Goal: Task Accomplishment & Management: Manage account settings

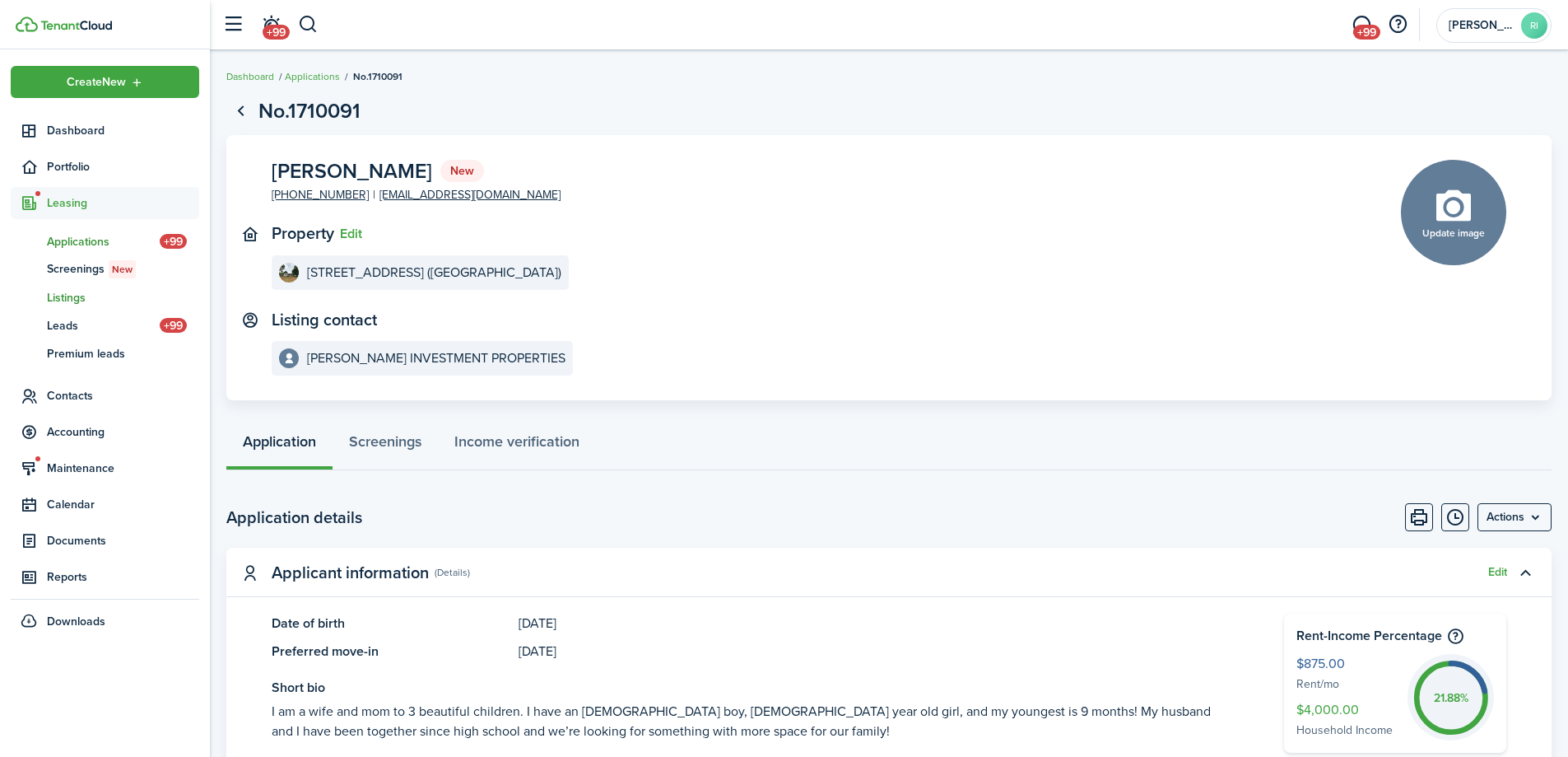
click at [76, 300] on span "Listings" at bounding box center [123, 298] width 152 height 17
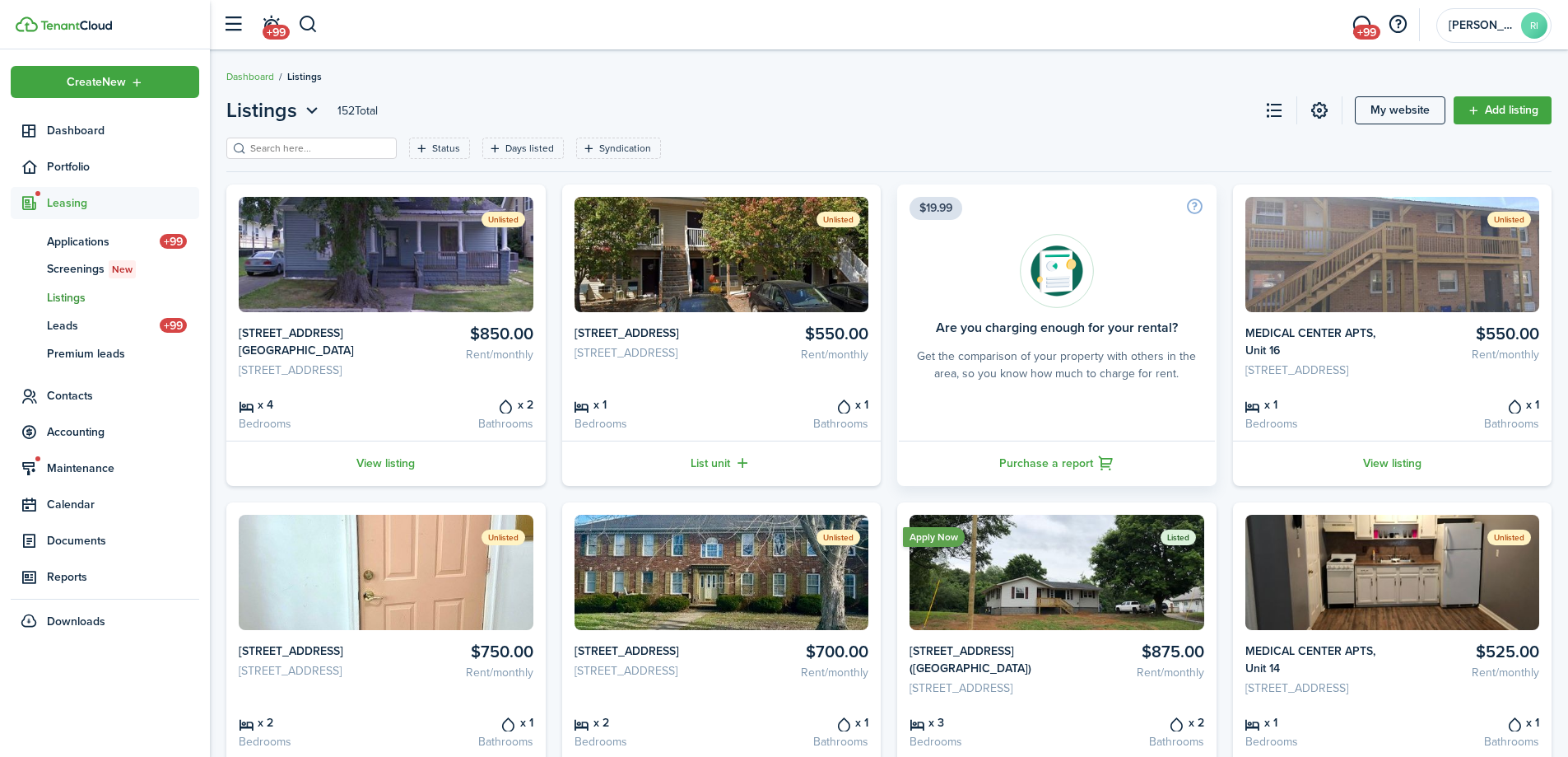
click at [1047, 148] on div "Status Days listed Syndication Save filters Clear all" at bounding box center [888, 154] width 1325 height 34
click at [415, 145] on icon "Open filter" at bounding box center [421, 148] width 14 height 13
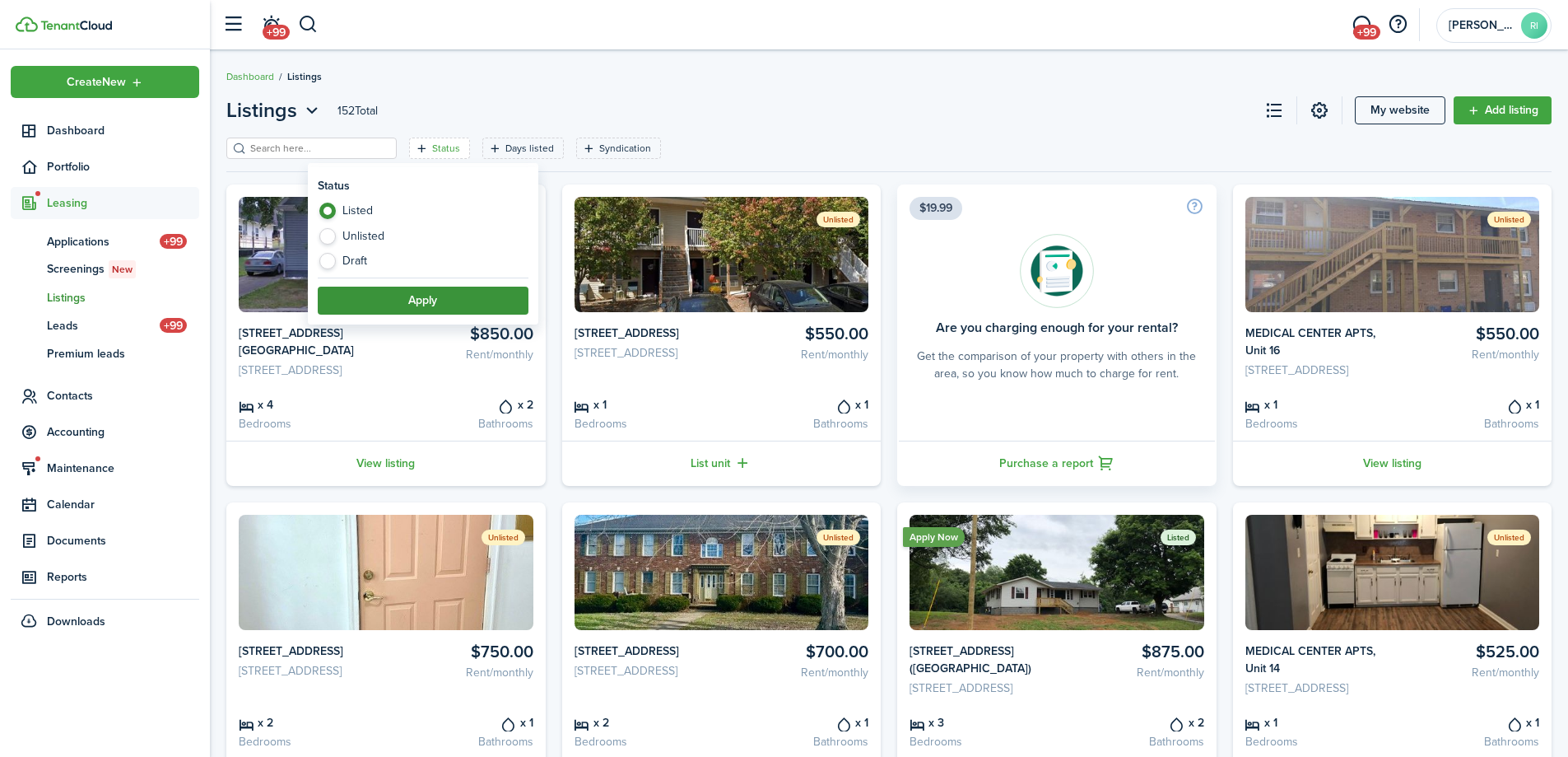
click at [423, 305] on button "Apply" at bounding box center [422, 300] width 211 height 28
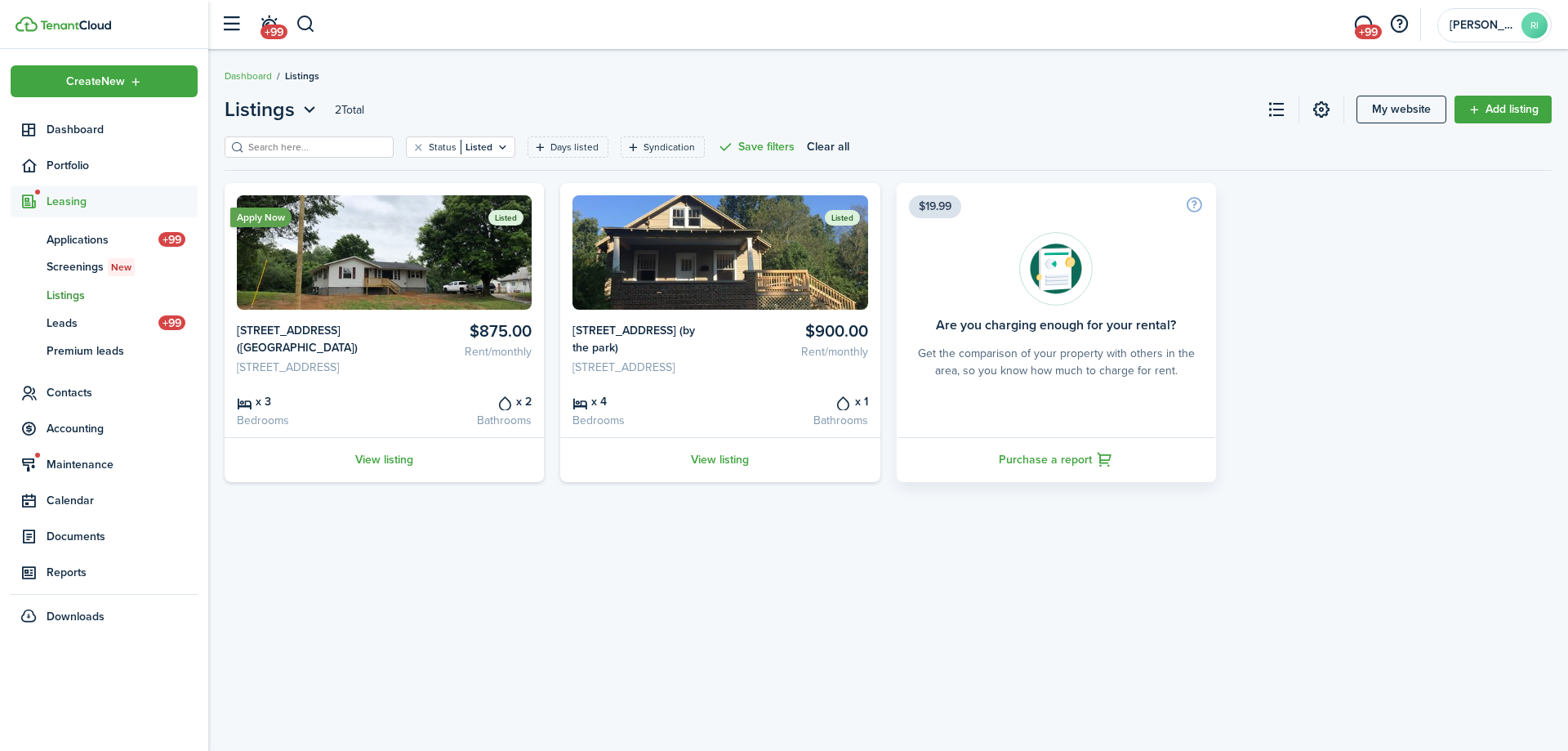
click at [479, 537] on div "Listings 2 Total My website Add listing Status Listed Days listed Syndication S…" at bounding box center [888, 400] width 1360 height 627
click at [968, 544] on div "Listings 2 Total My website Add listing Status Listed Days listed Syndication S…" at bounding box center [888, 400] width 1360 height 627
click at [965, 543] on div "Listings 2 Total My website Add listing Status Listed Days listed Syndication S…" at bounding box center [888, 400] width 1360 height 627
click at [925, 551] on div "Listings 2 Total My website Add listing Status Listed Days listed Syndication S…" at bounding box center [888, 400] width 1360 height 627
click at [857, 570] on div "Listings 2 Total My website Add listing Status Listed Days listed Syndication S…" at bounding box center [888, 400] width 1360 height 627
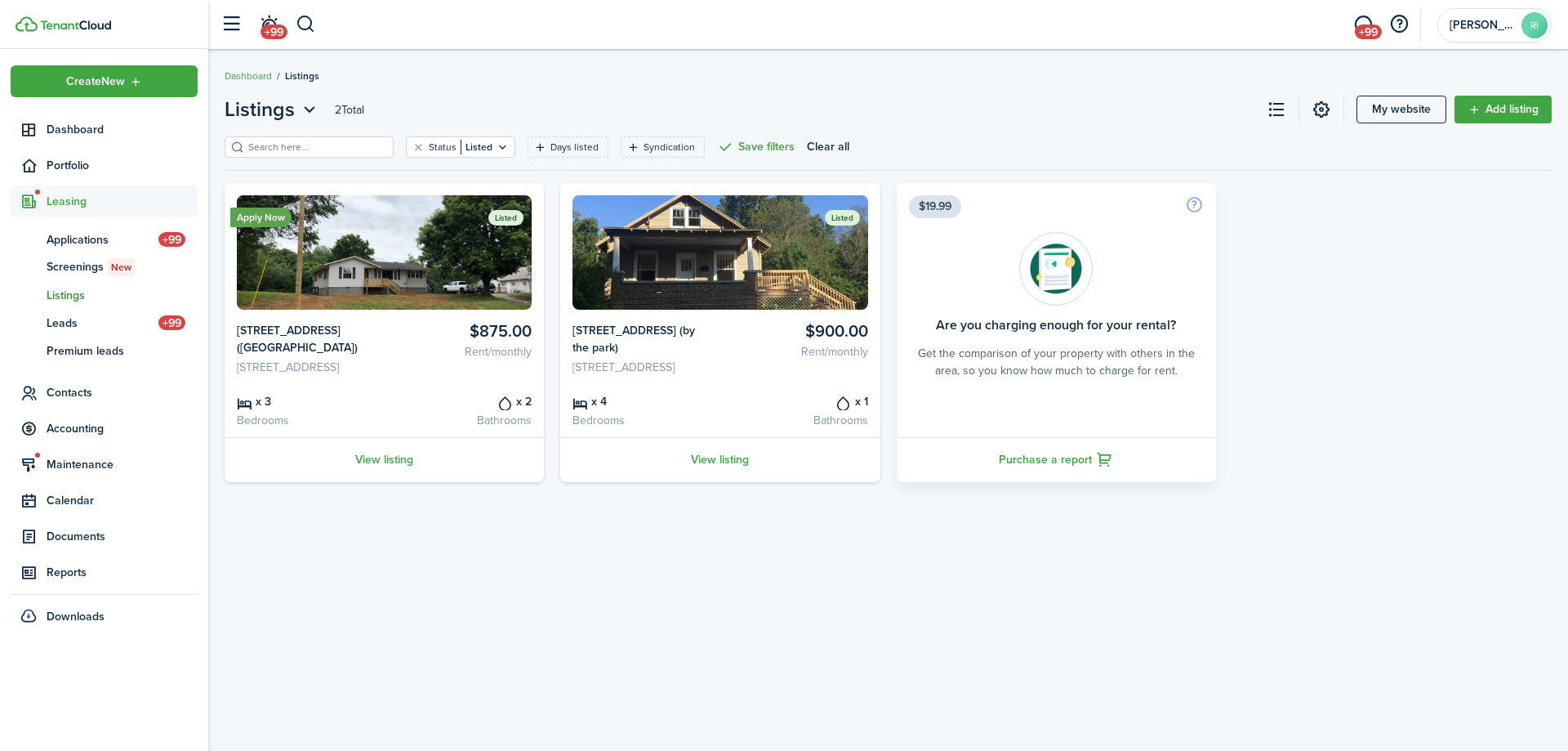
click at [752, 567] on div "Listings 2 Total My website Add listing Status Listed Days listed Syndication S…" at bounding box center [888, 400] width 1360 height 627
click at [1007, 130] on header-page "Listings 2 Total My website Add listing" at bounding box center [888, 115] width 1328 height 41
click at [96, 172] on span "Portfolio" at bounding box center [122, 165] width 151 height 17
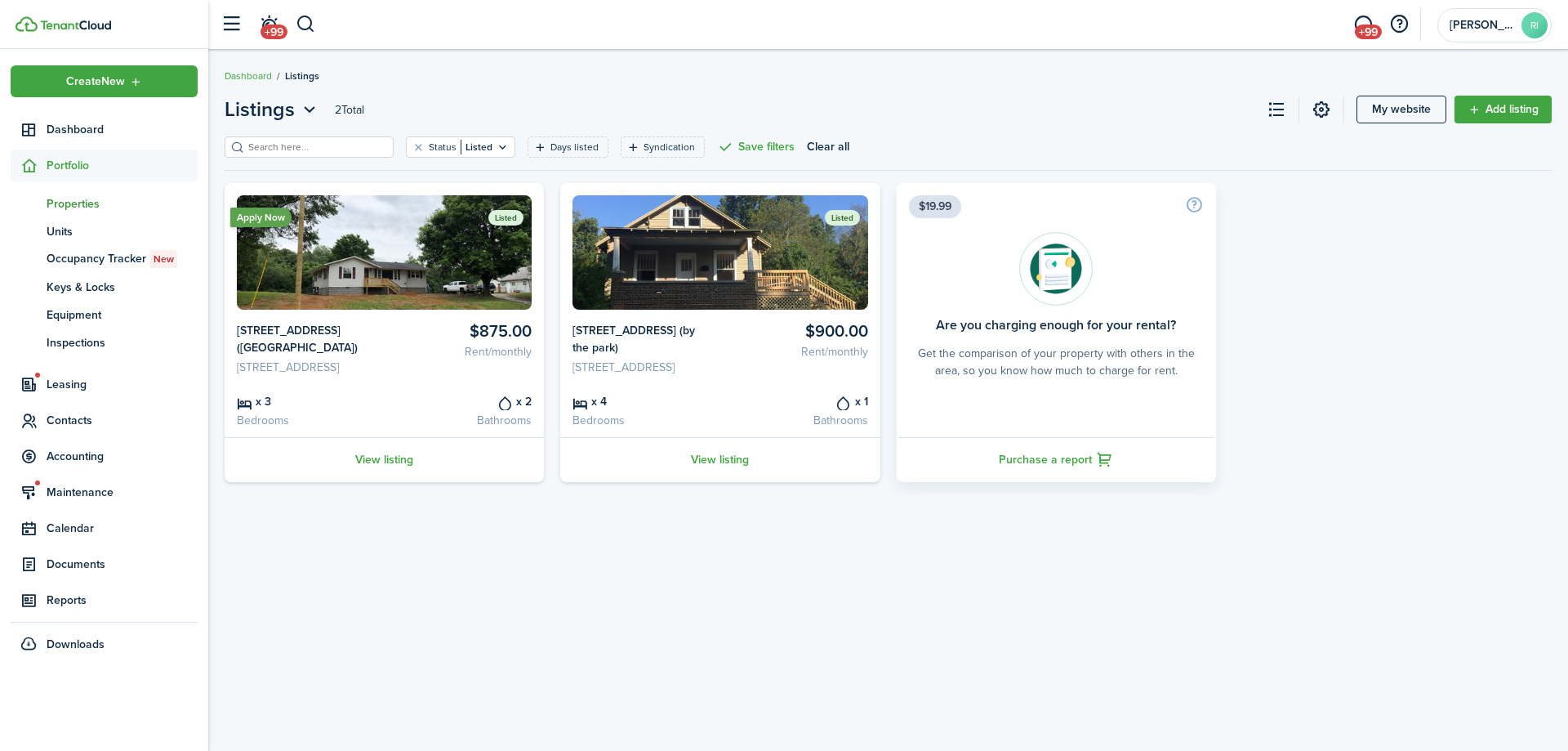
click at [91, 202] on span "Properties" at bounding box center [122, 204] width 151 height 17
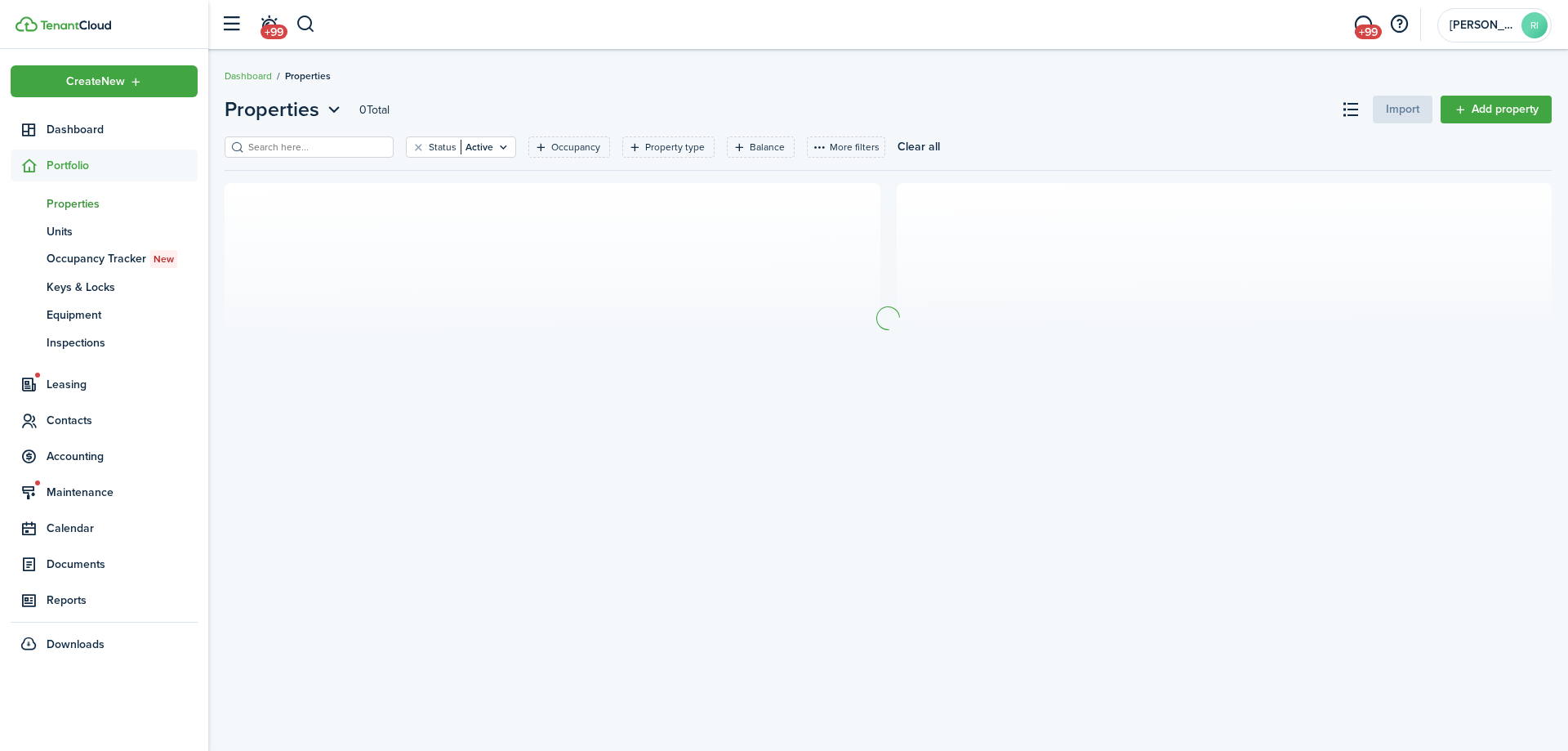
click at [340, 150] on input "search" at bounding box center [316, 147] width 144 height 15
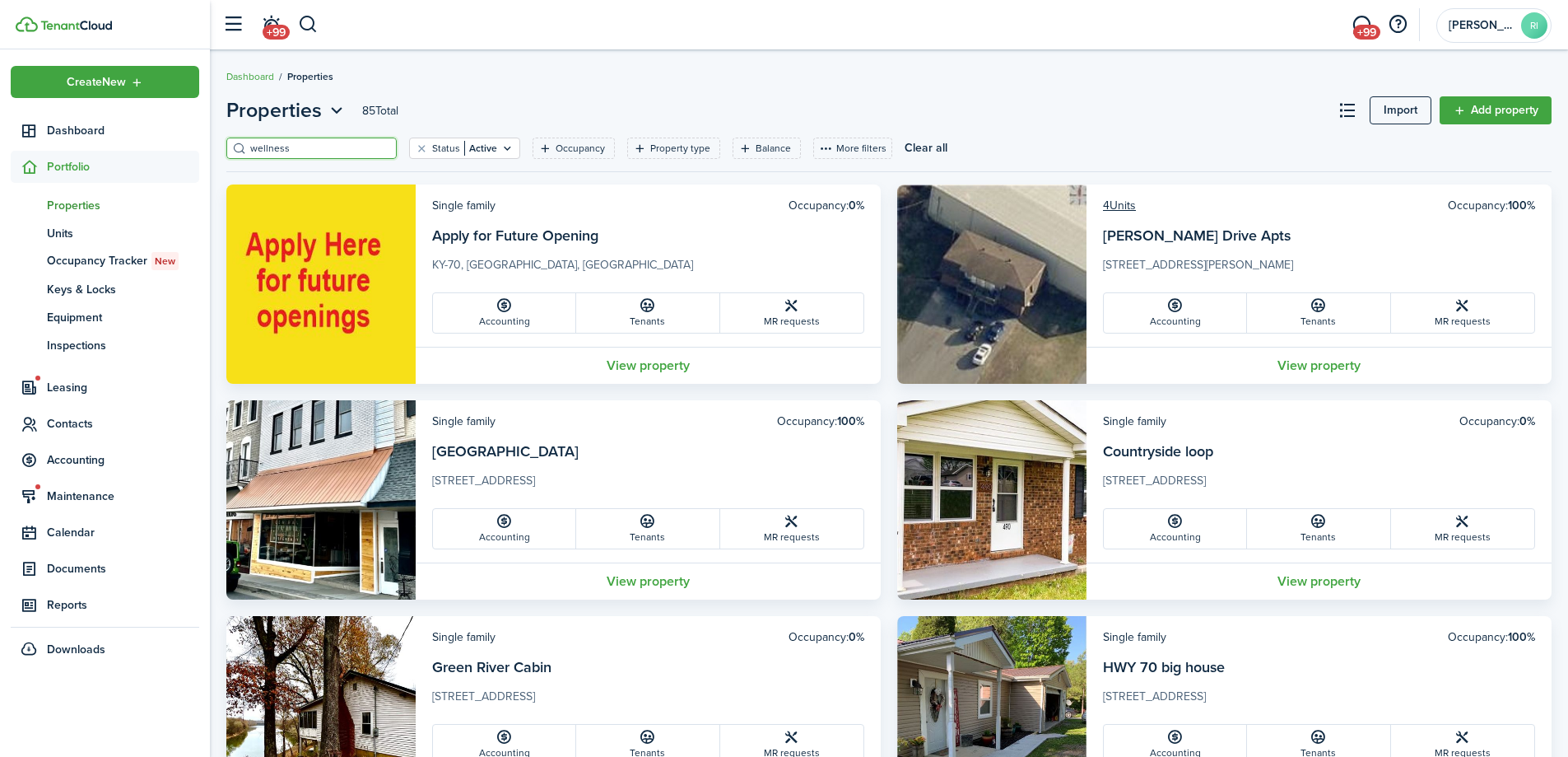
type input "wellness"
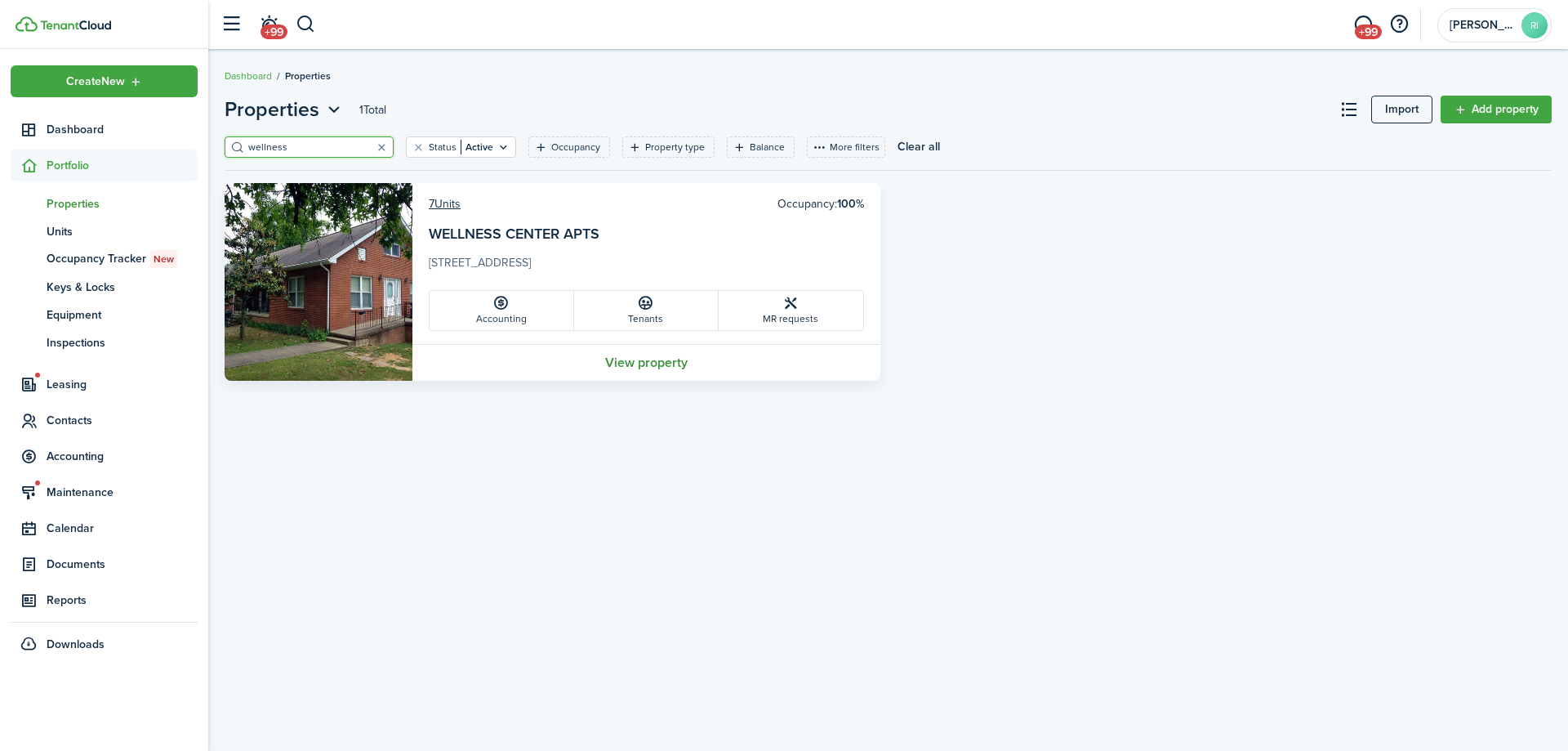
click at [628, 363] on link "View property" at bounding box center [646, 362] width 468 height 36
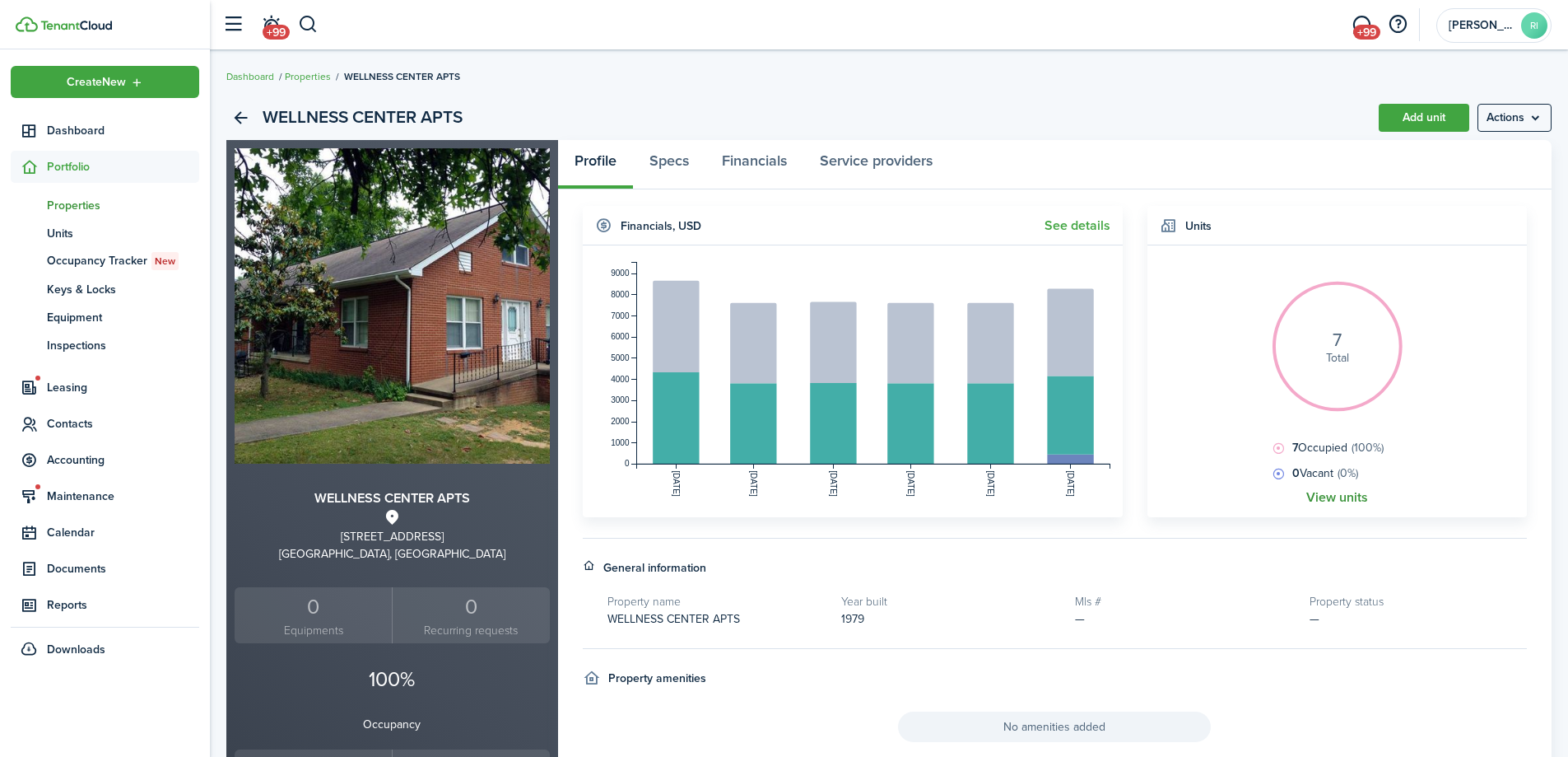
click at [1353, 494] on link "View units" at bounding box center [1337, 497] width 61 height 15
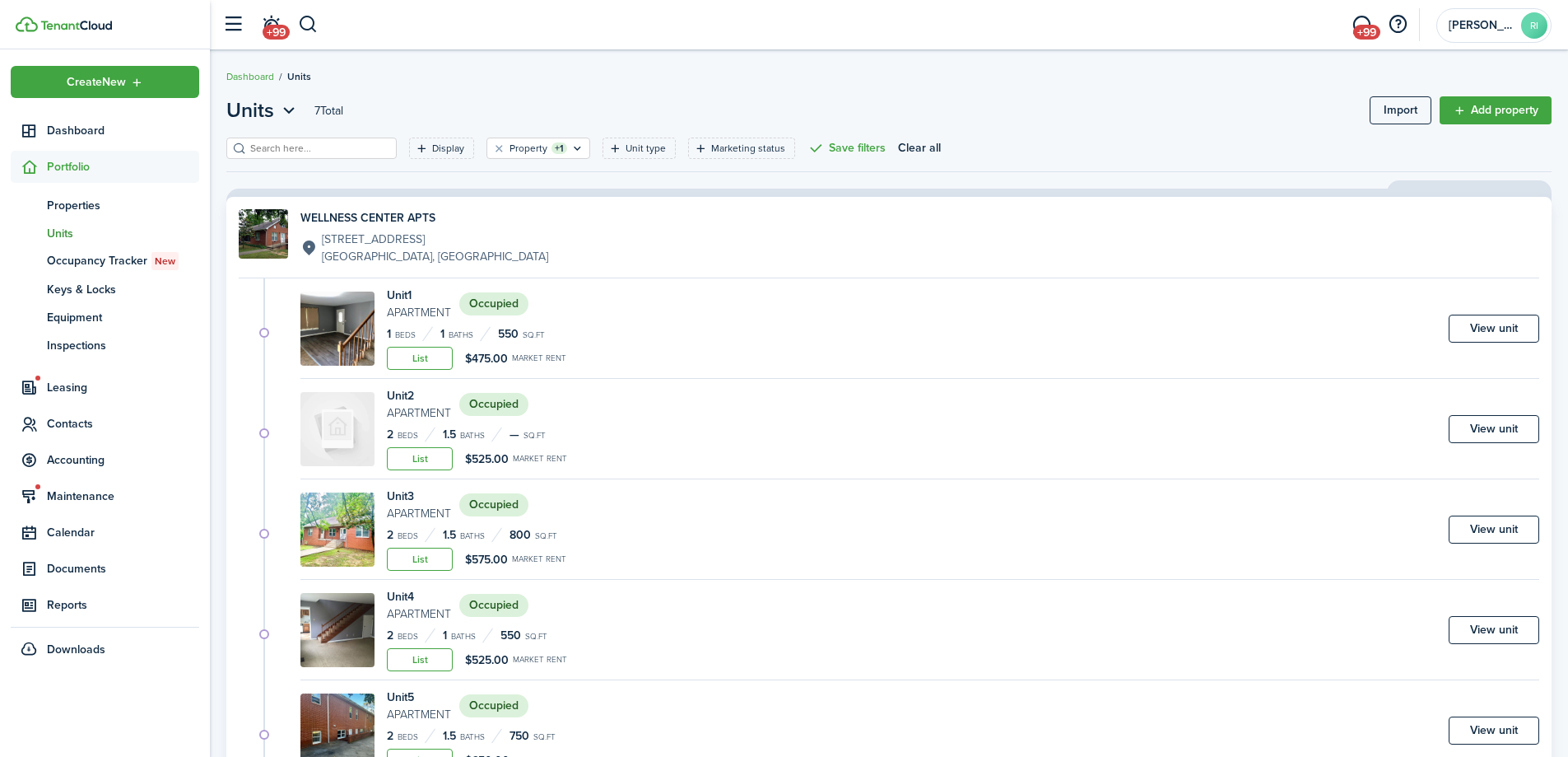
scroll to position [273, 0]
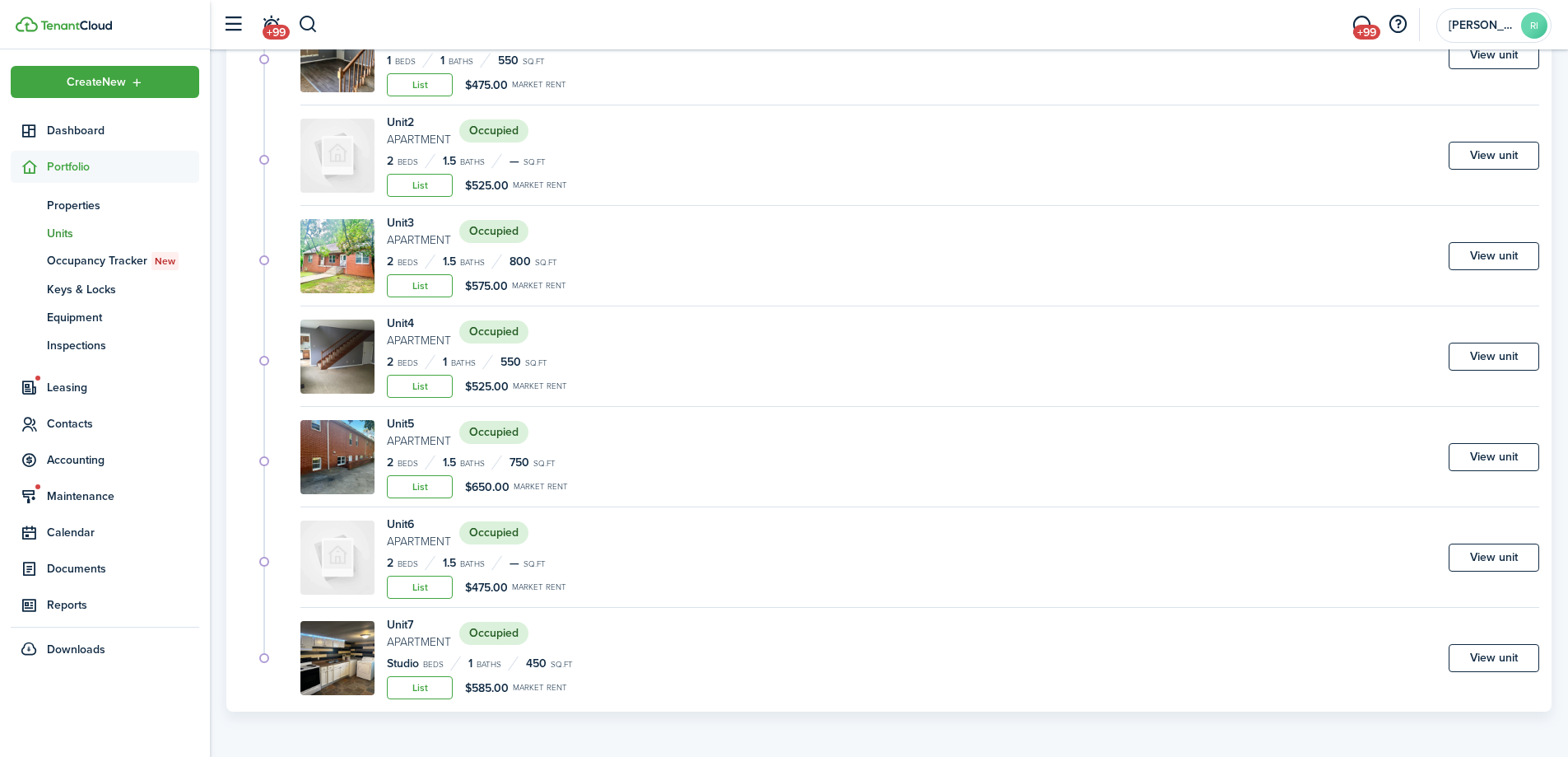
click at [1515, 457] on link "View unit" at bounding box center [1494, 457] width 90 height 28
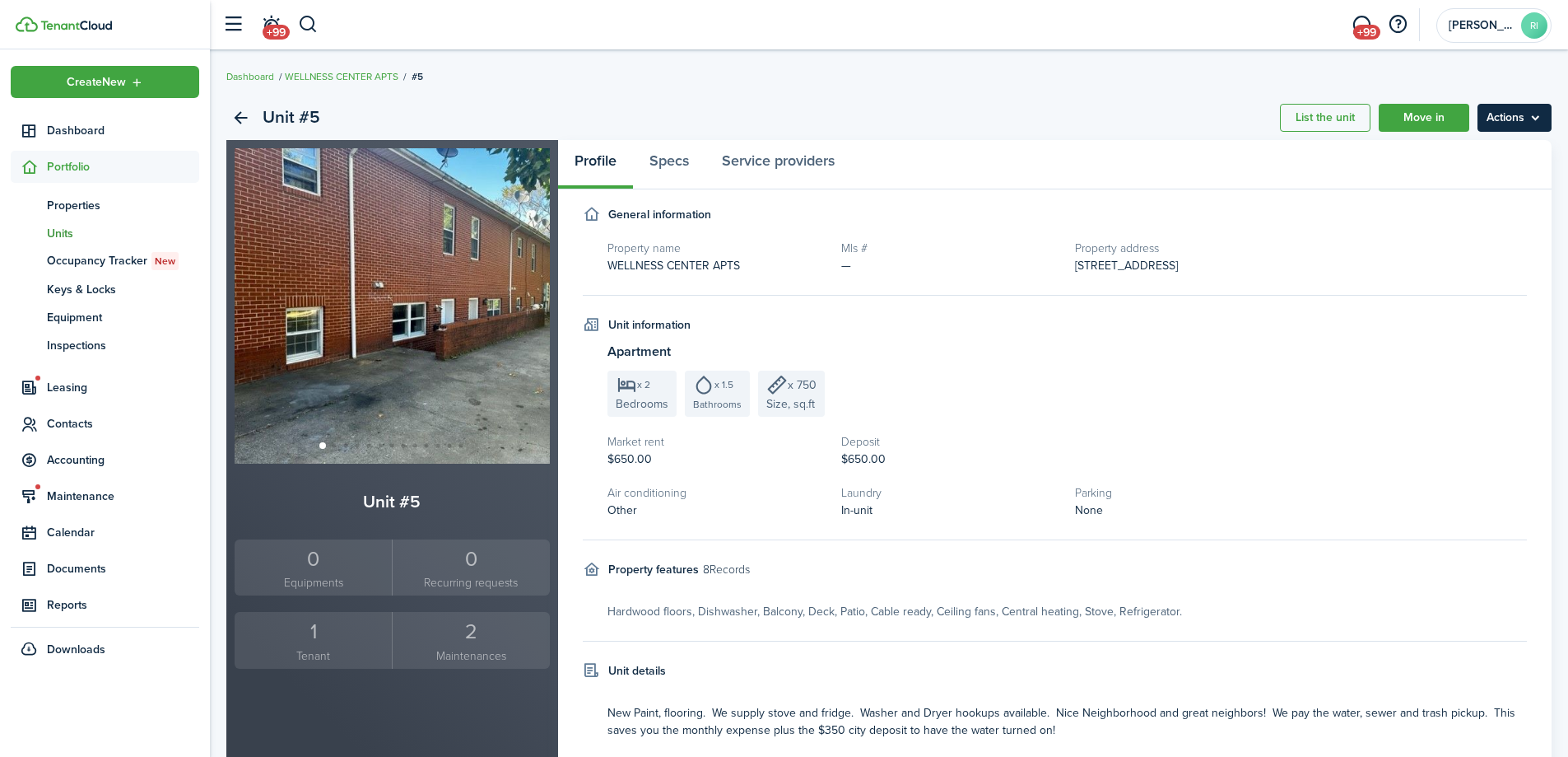
click at [1540, 117] on menu-btn "Actions" at bounding box center [1514, 118] width 74 height 28
click at [1470, 151] on link "Edit unit" at bounding box center [1479, 154] width 144 height 28
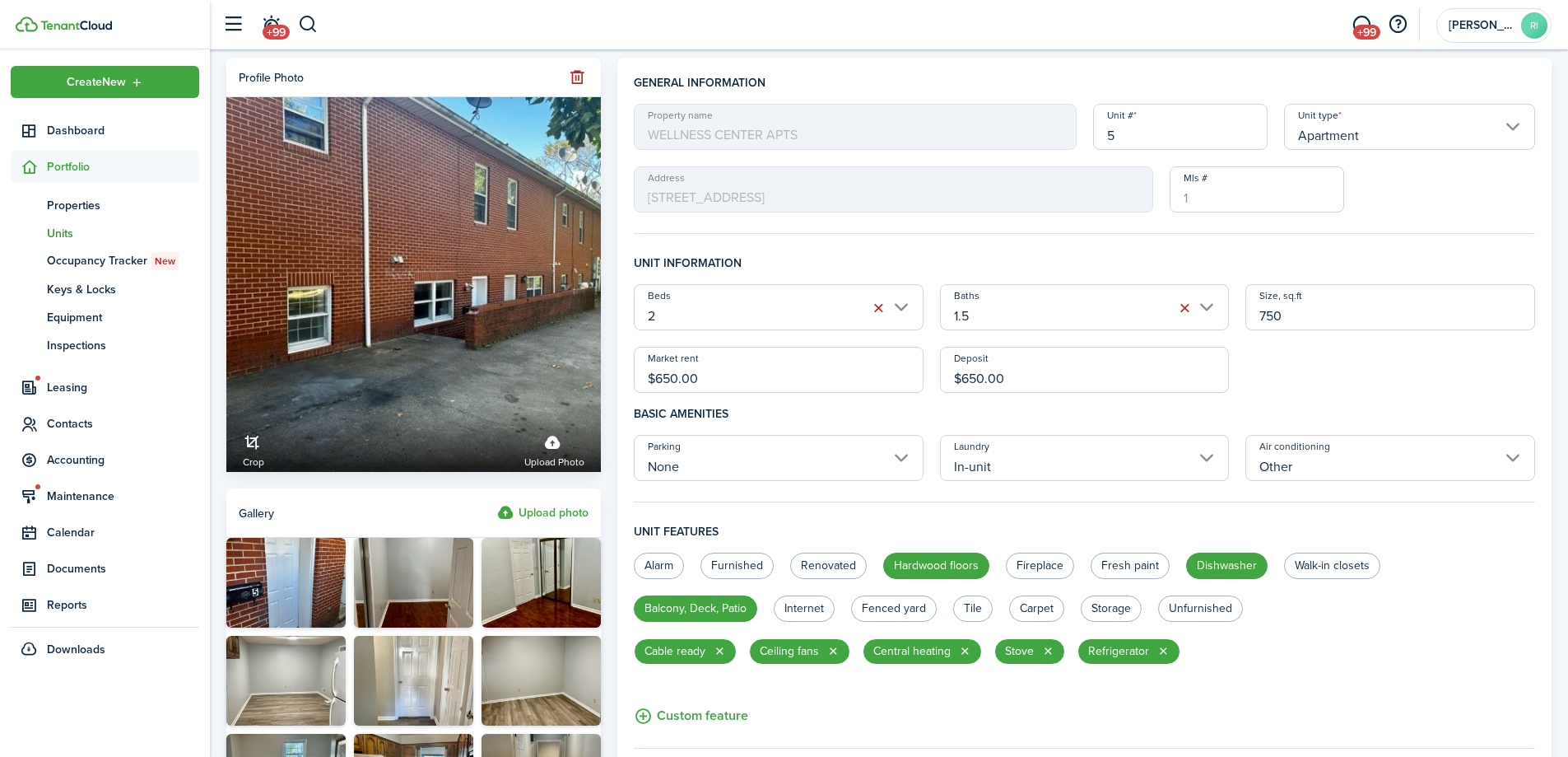
drag, startPoint x: 729, startPoint y: 376, endPoint x: 656, endPoint y: 375, distance: 73.0
click at [656, 373] on input "$650.00" at bounding box center [779, 370] width 290 height 46
type input "$675.00"
drag, startPoint x: 991, startPoint y: 373, endPoint x: 958, endPoint y: 373, distance: 33.0
click at [958, 373] on input "$650.00" at bounding box center [1085, 370] width 290 height 46
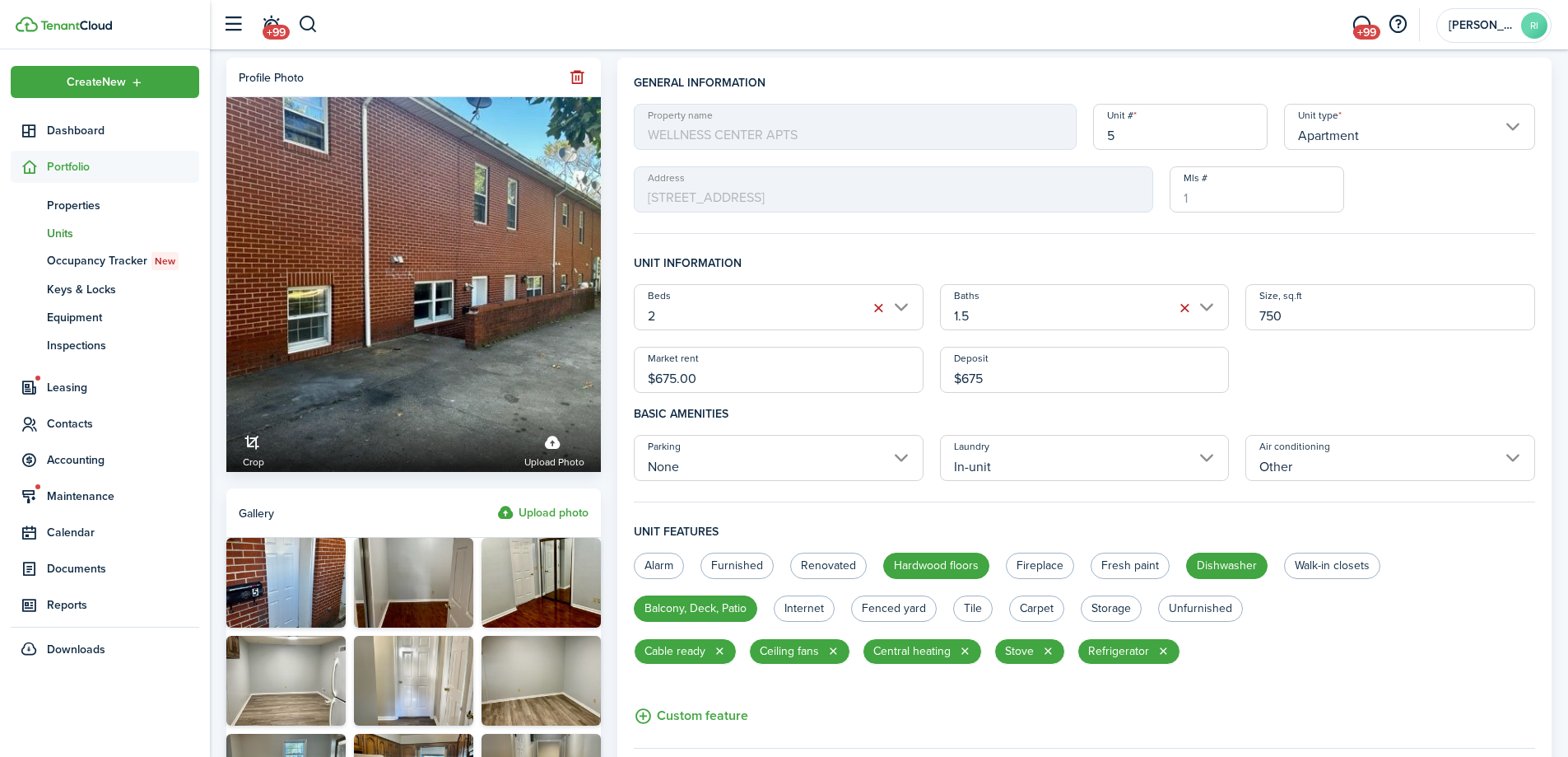
type input "$675.00"
click at [1327, 655] on unit-edit-features "Alarm Furnished Renovated Hardwood floors Fireplace Fresh paint Dishwasher Walk…" at bounding box center [1084, 639] width 901 height 175
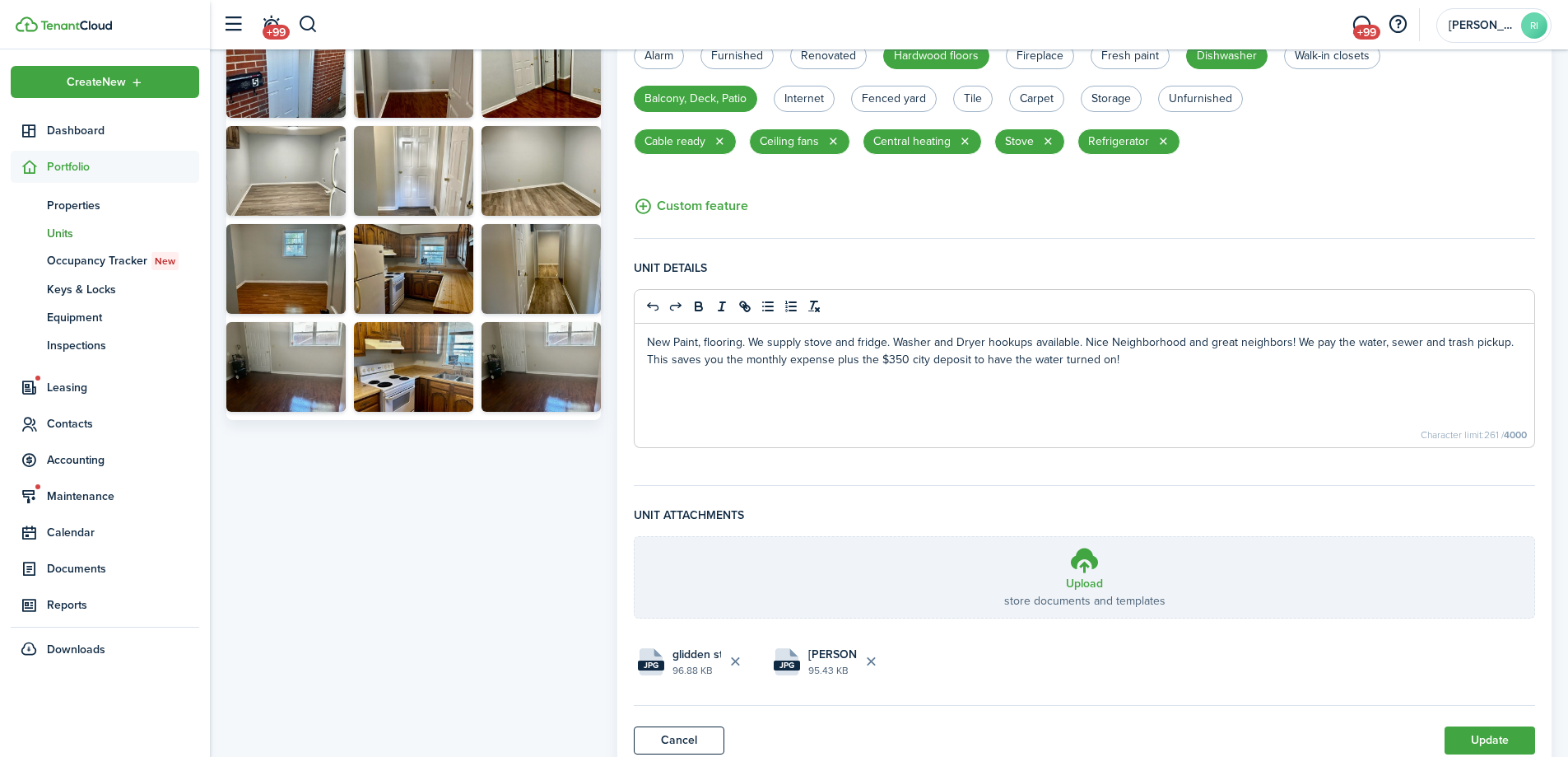
scroll to position [549, 0]
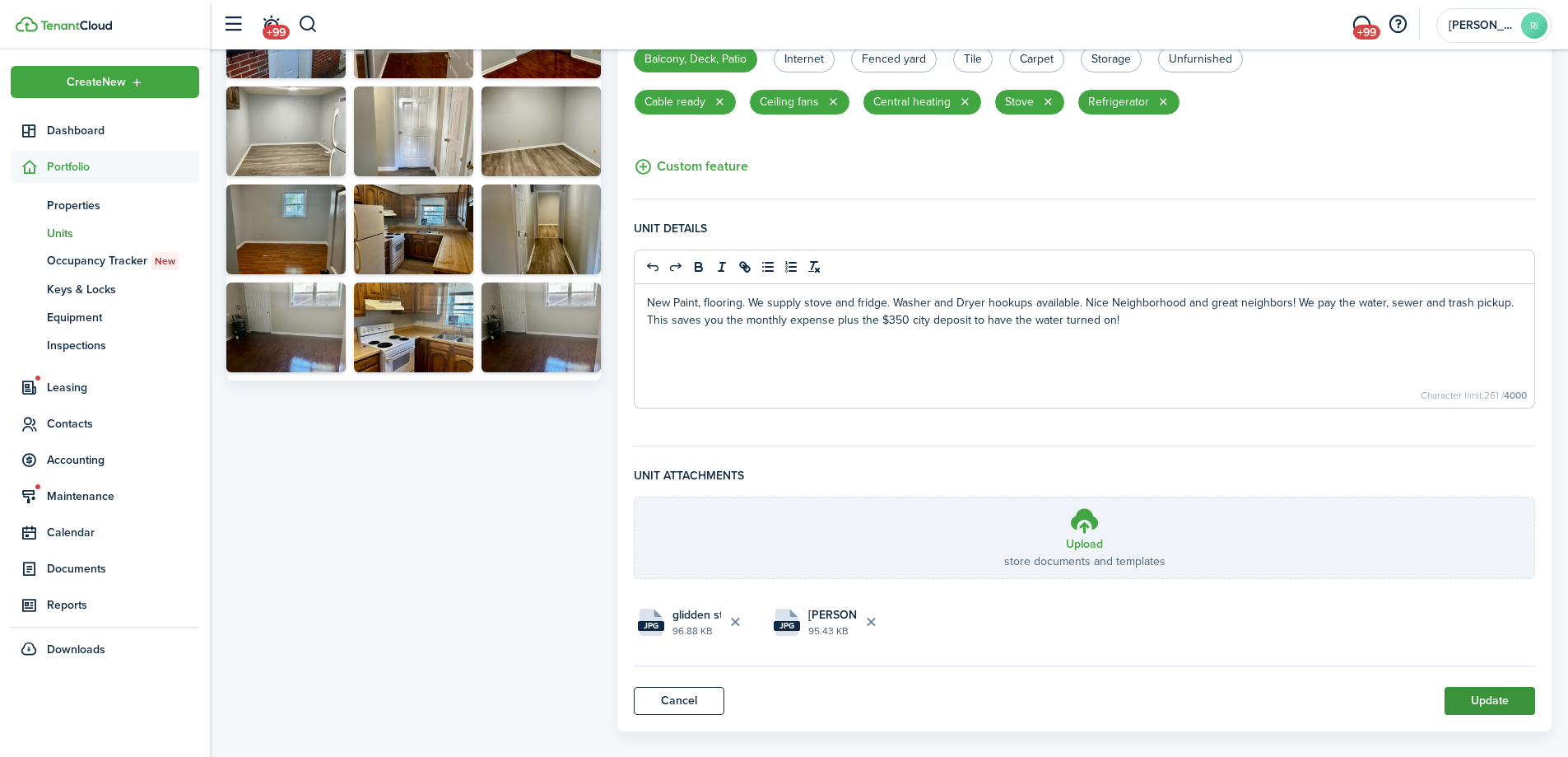
click at [1507, 694] on button "Update" at bounding box center [1490, 701] width 90 height 28
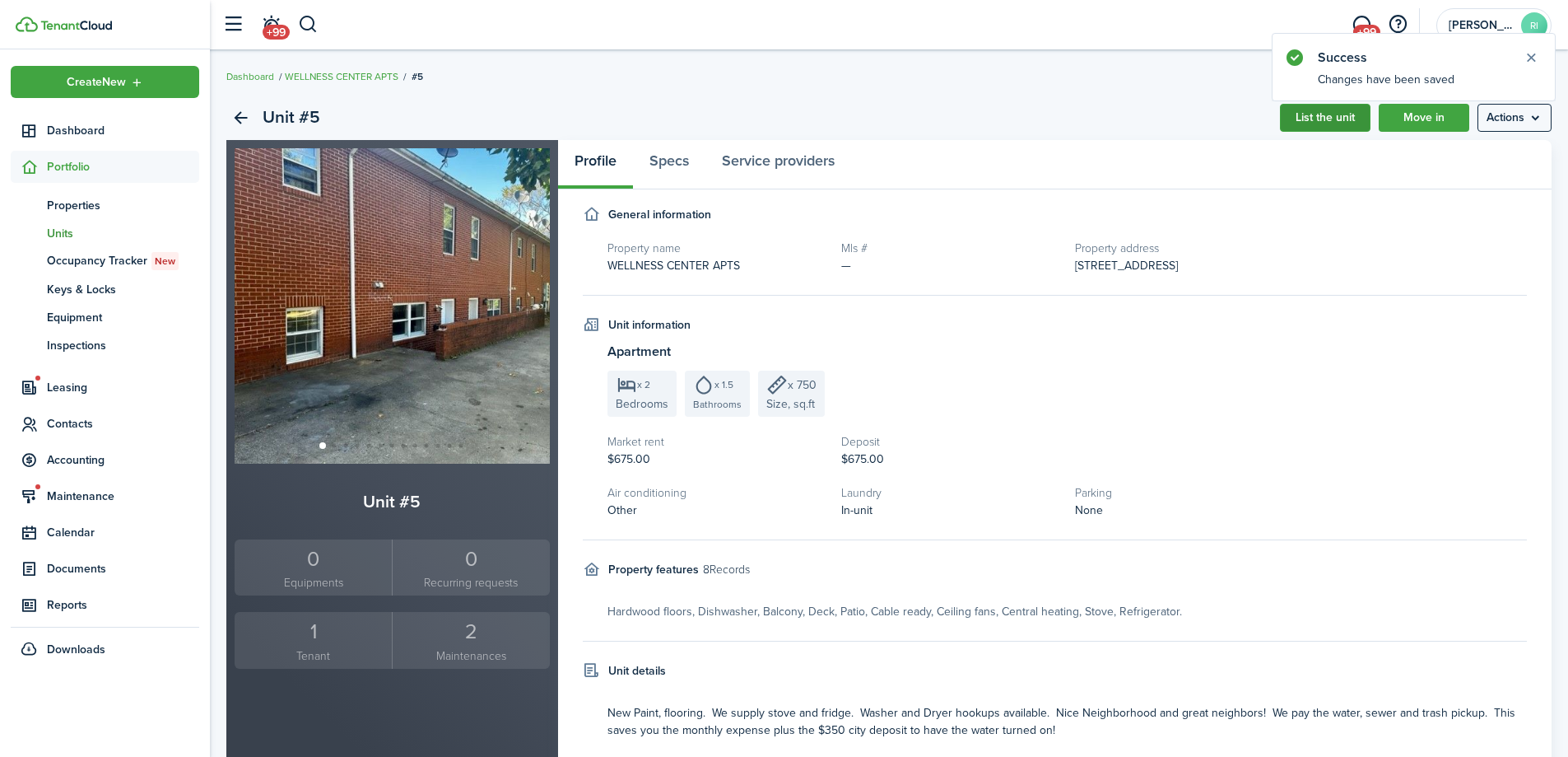
click at [1335, 114] on link "List the unit" at bounding box center [1325, 118] width 90 height 28
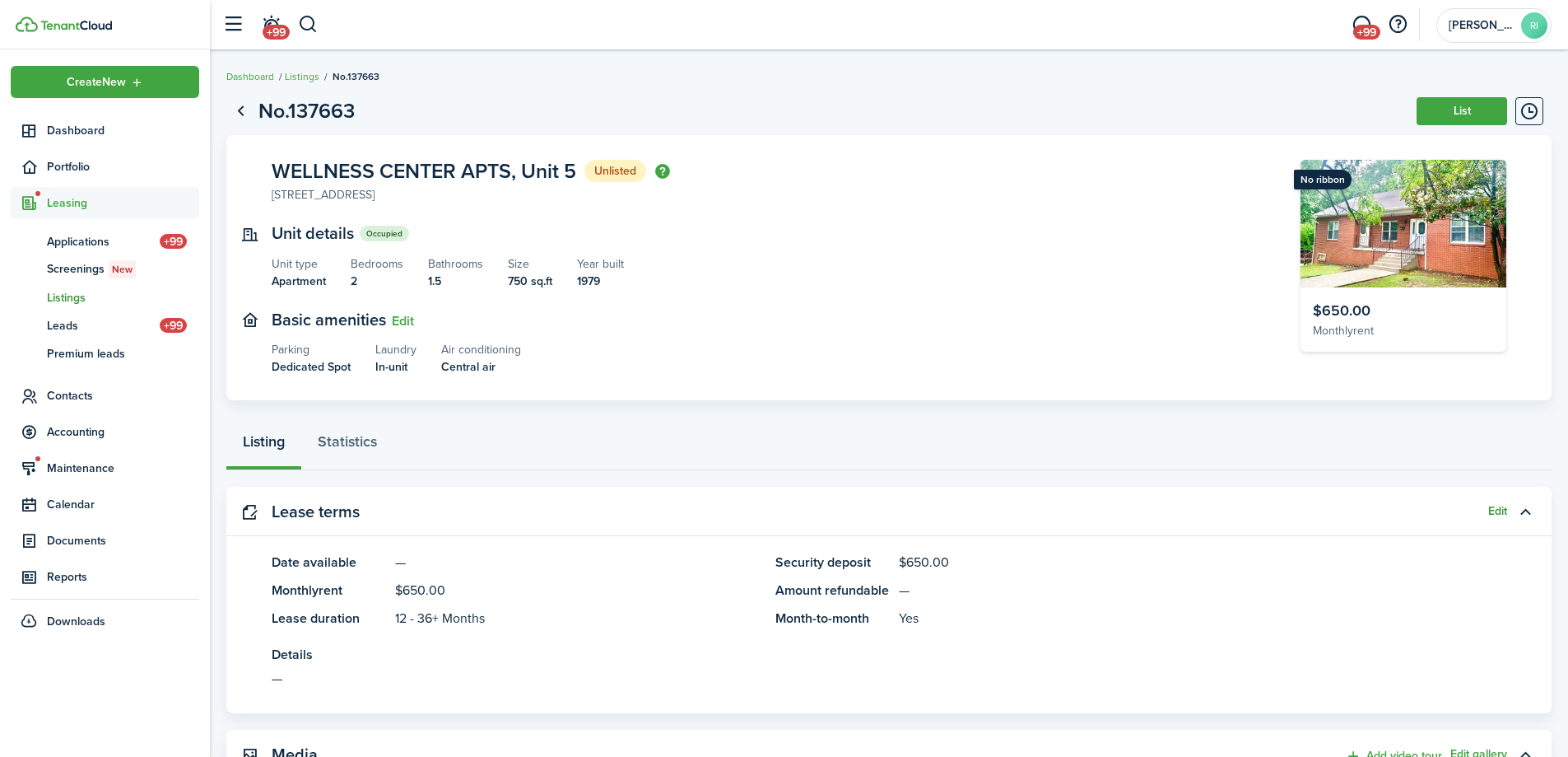
click at [1492, 516] on button "Edit" at bounding box center [1497, 510] width 19 height 13
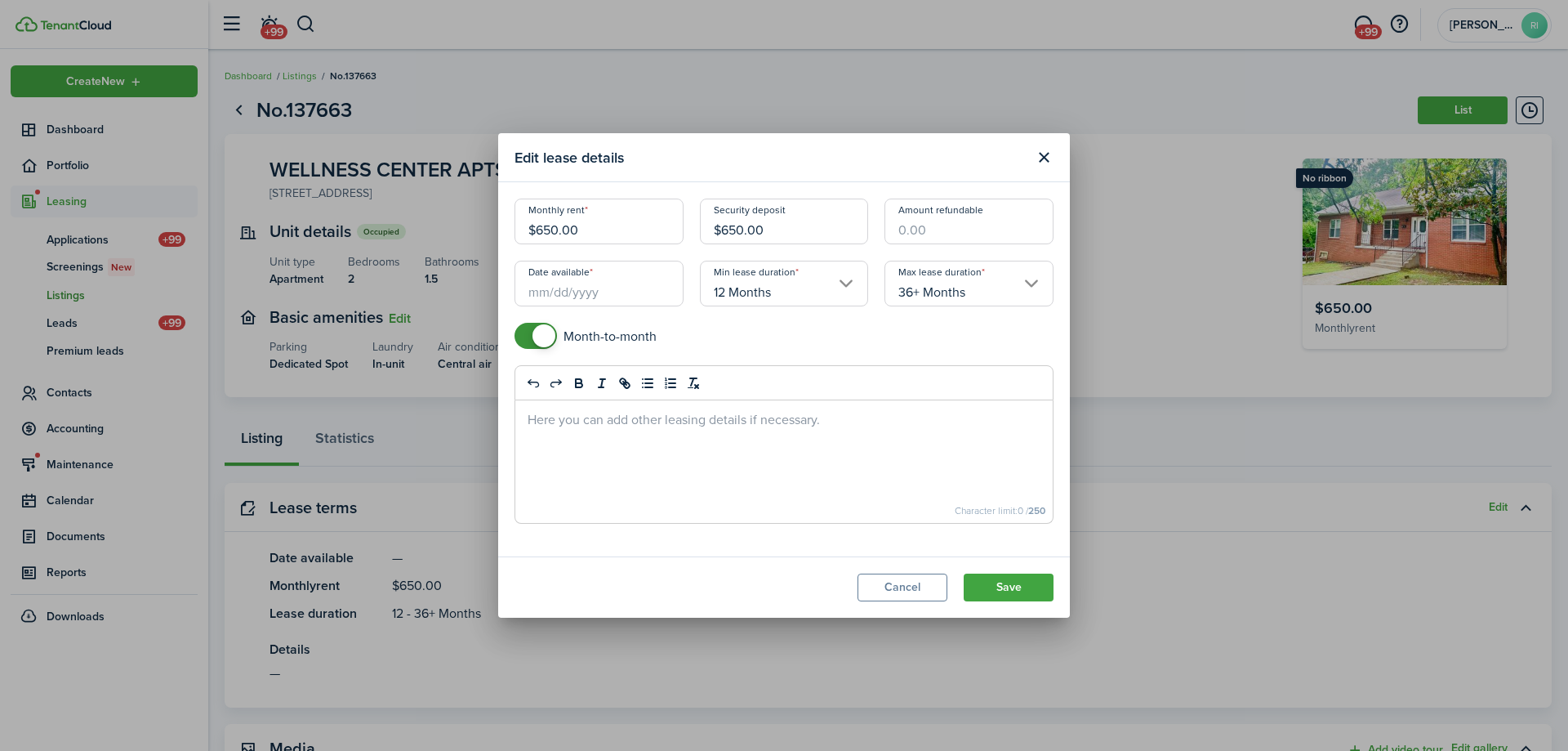
click at [633, 285] on input "Date available" at bounding box center [599, 284] width 169 height 46
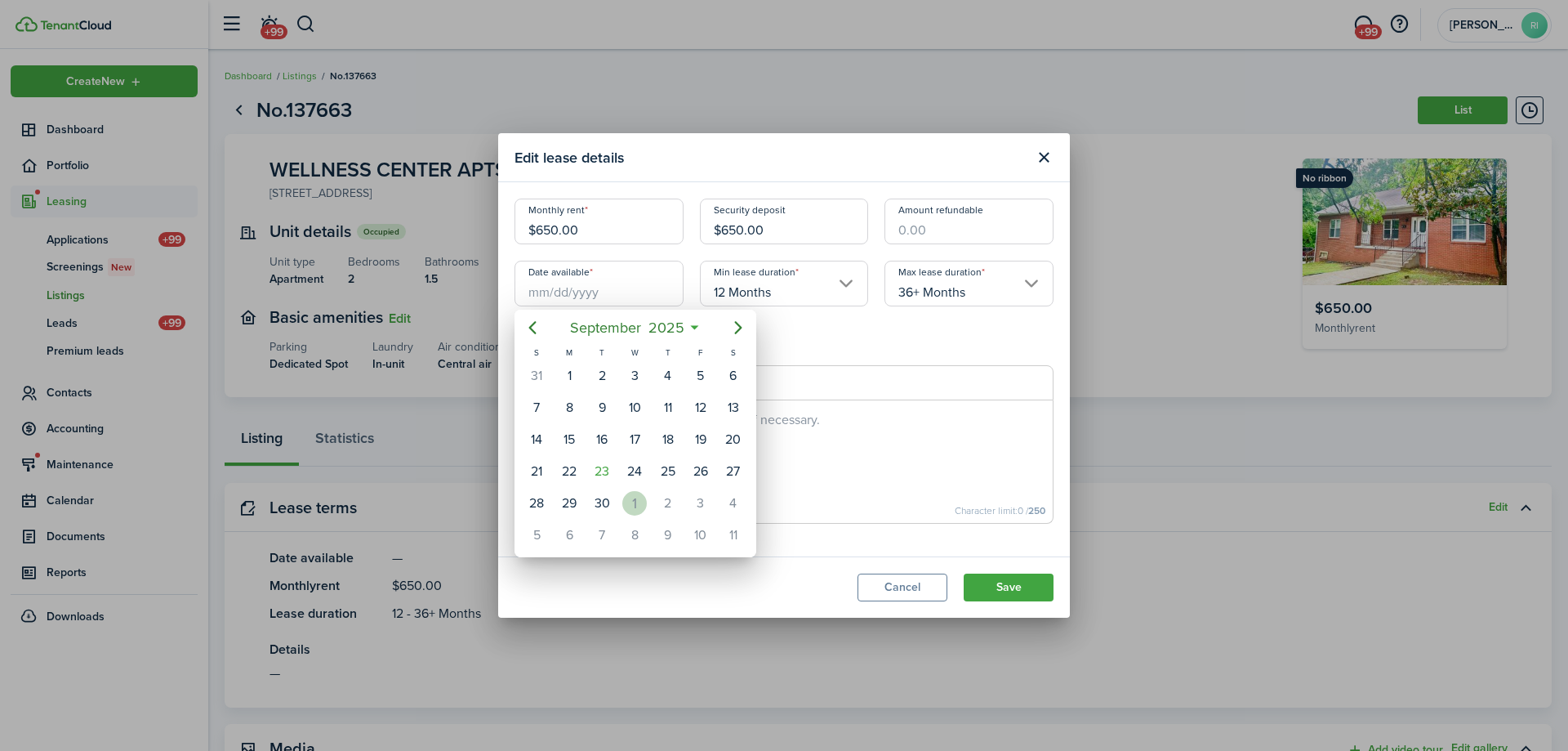
click at [630, 502] on div "1" at bounding box center [634, 503] width 25 height 25
type input "10/01/2025"
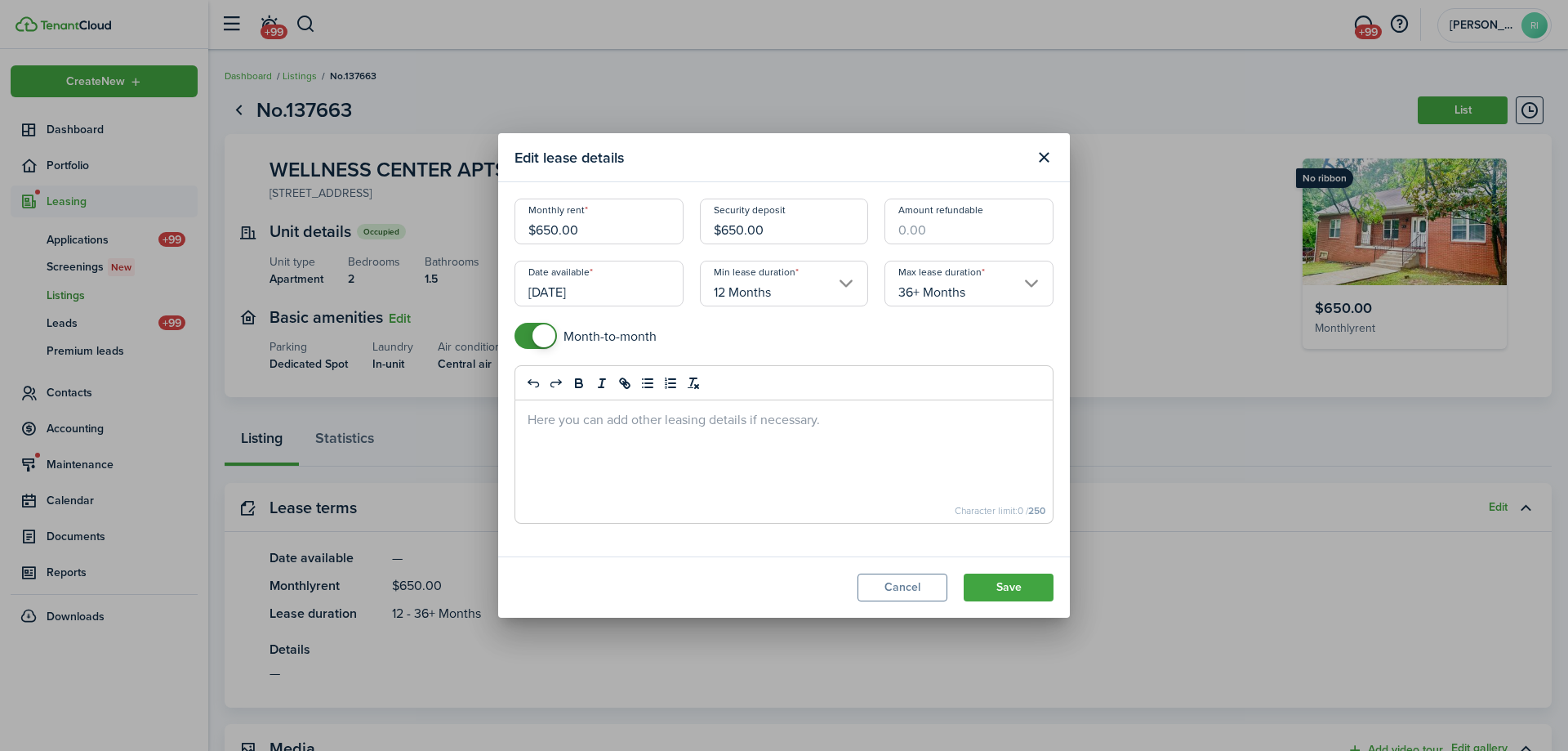
drag, startPoint x: 583, startPoint y: 224, endPoint x: 536, endPoint y: 222, distance: 47.0
click at [536, 222] on input "$650.00" at bounding box center [599, 221] width 169 height 46
type input "$675.00"
drag, startPoint x: 776, startPoint y: 233, endPoint x: 725, endPoint y: 230, distance: 51.1
click at [725, 230] on input "$650.00" at bounding box center [785, 221] width 169 height 46
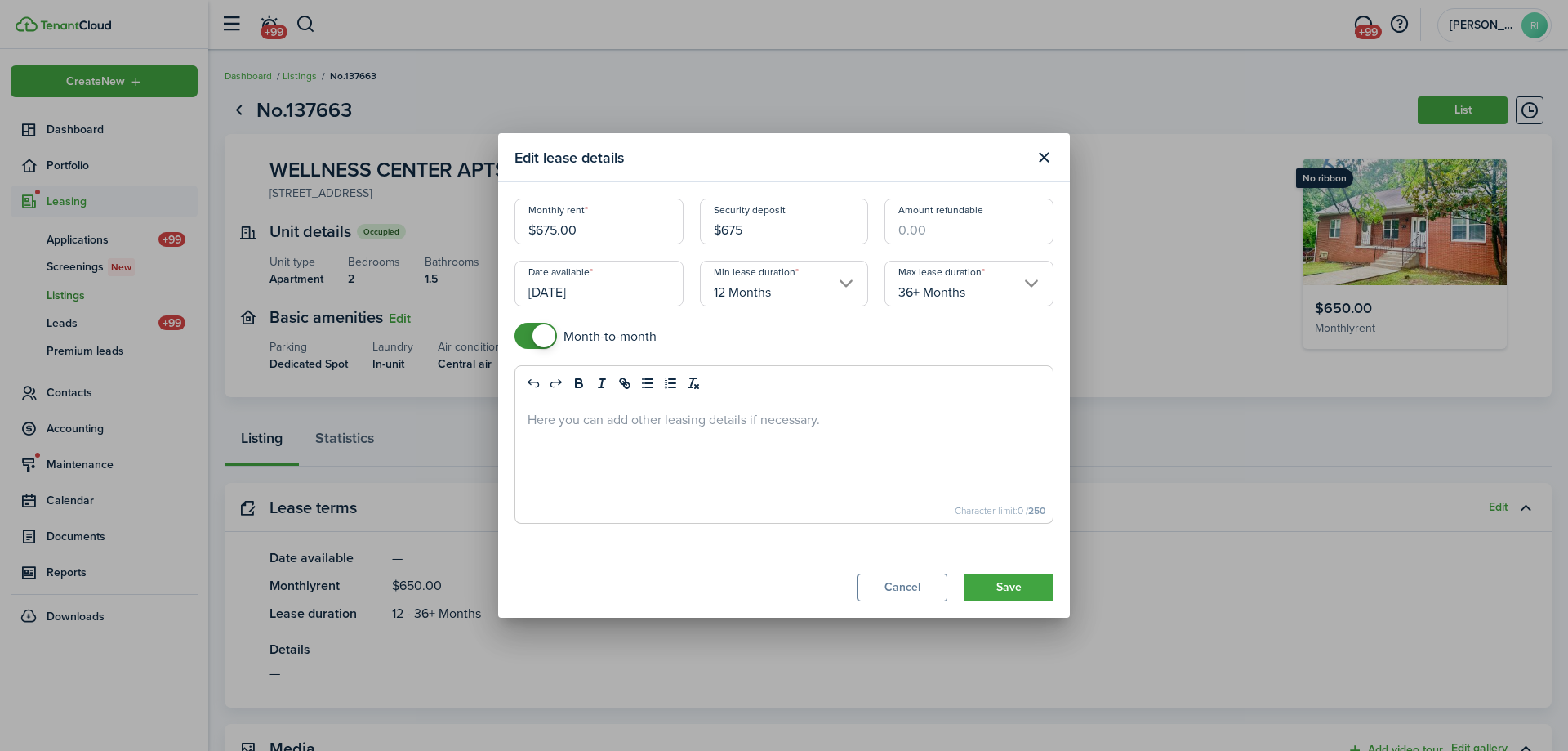
type input "$675.00"
click at [853, 344] on mobiscroll-switch "Month-to-month" at bounding box center [784, 335] width 539 height 26
click at [1002, 577] on button "Save" at bounding box center [1008, 587] width 90 height 28
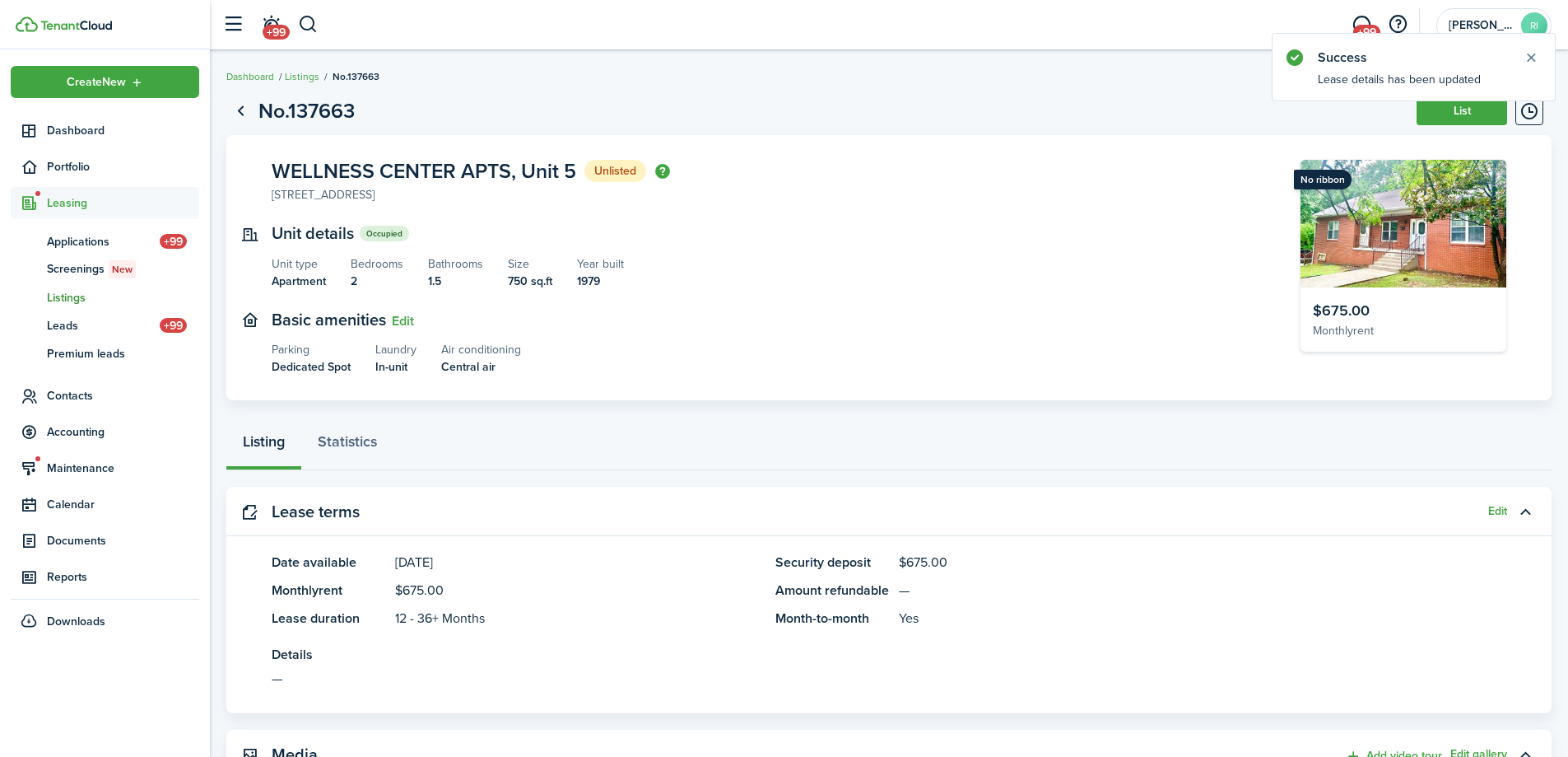
click at [1109, 560] on panel-main-description "$675.00" at bounding box center [1202, 562] width 607 height 20
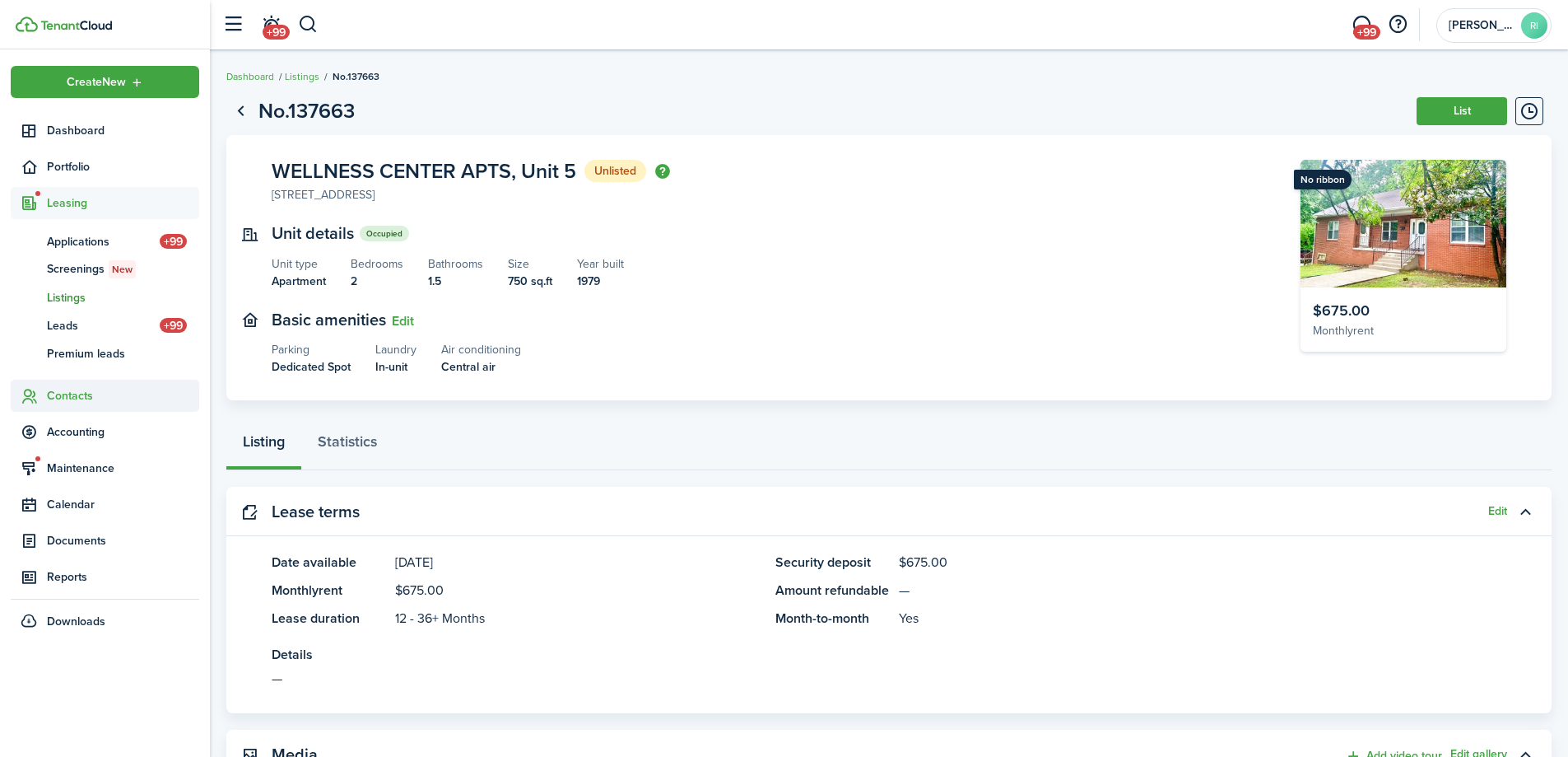
click at [70, 388] on span "Contacts" at bounding box center [123, 395] width 152 height 17
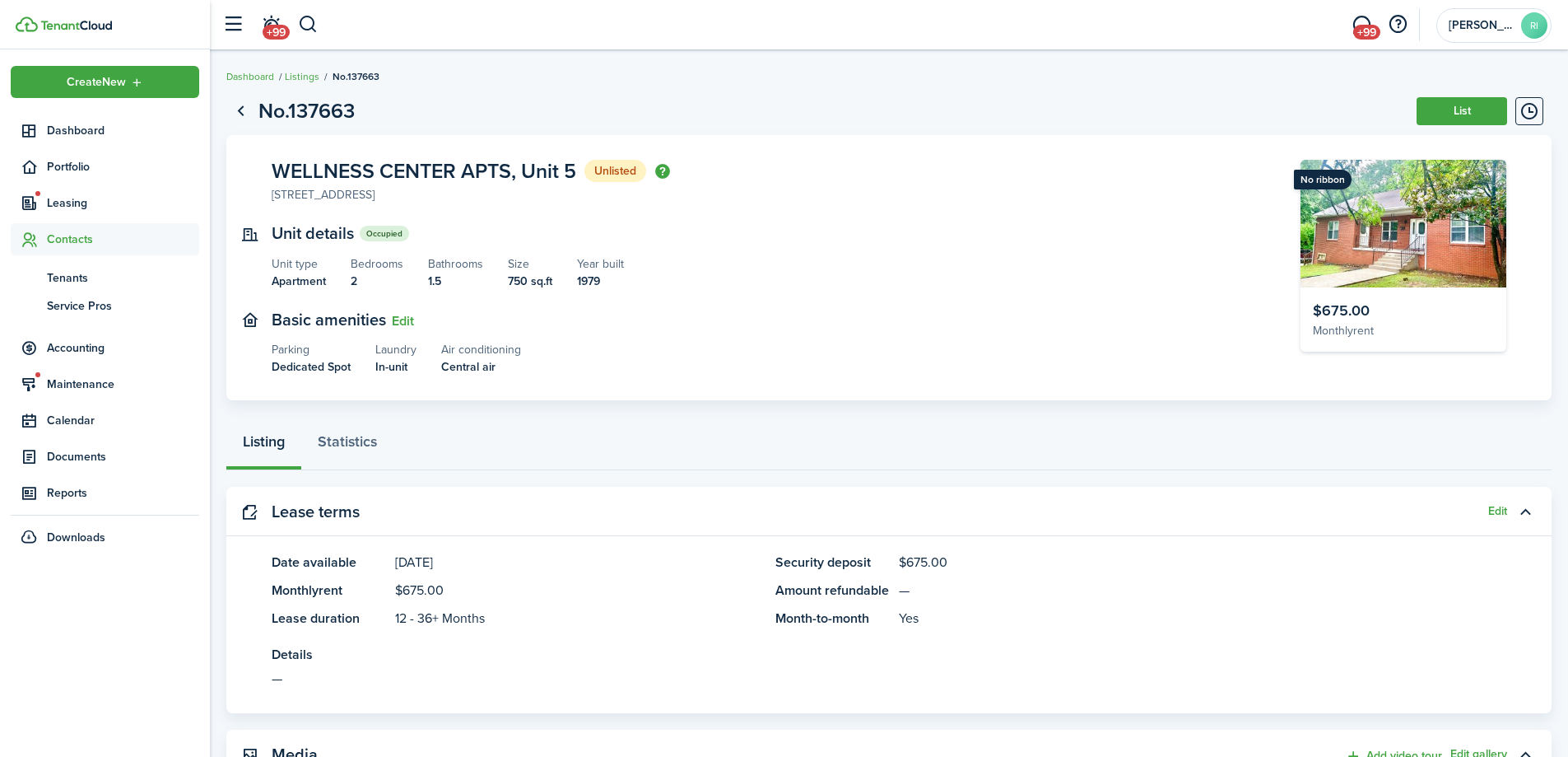
click at [119, 237] on span "Contacts" at bounding box center [123, 239] width 152 height 17
click at [120, 237] on span "Contacts" at bounding box center [123, 239] width 152 height 17
click at [76, 273] on span "Tenants" at bounding box center [123, 277] width 152 height 17
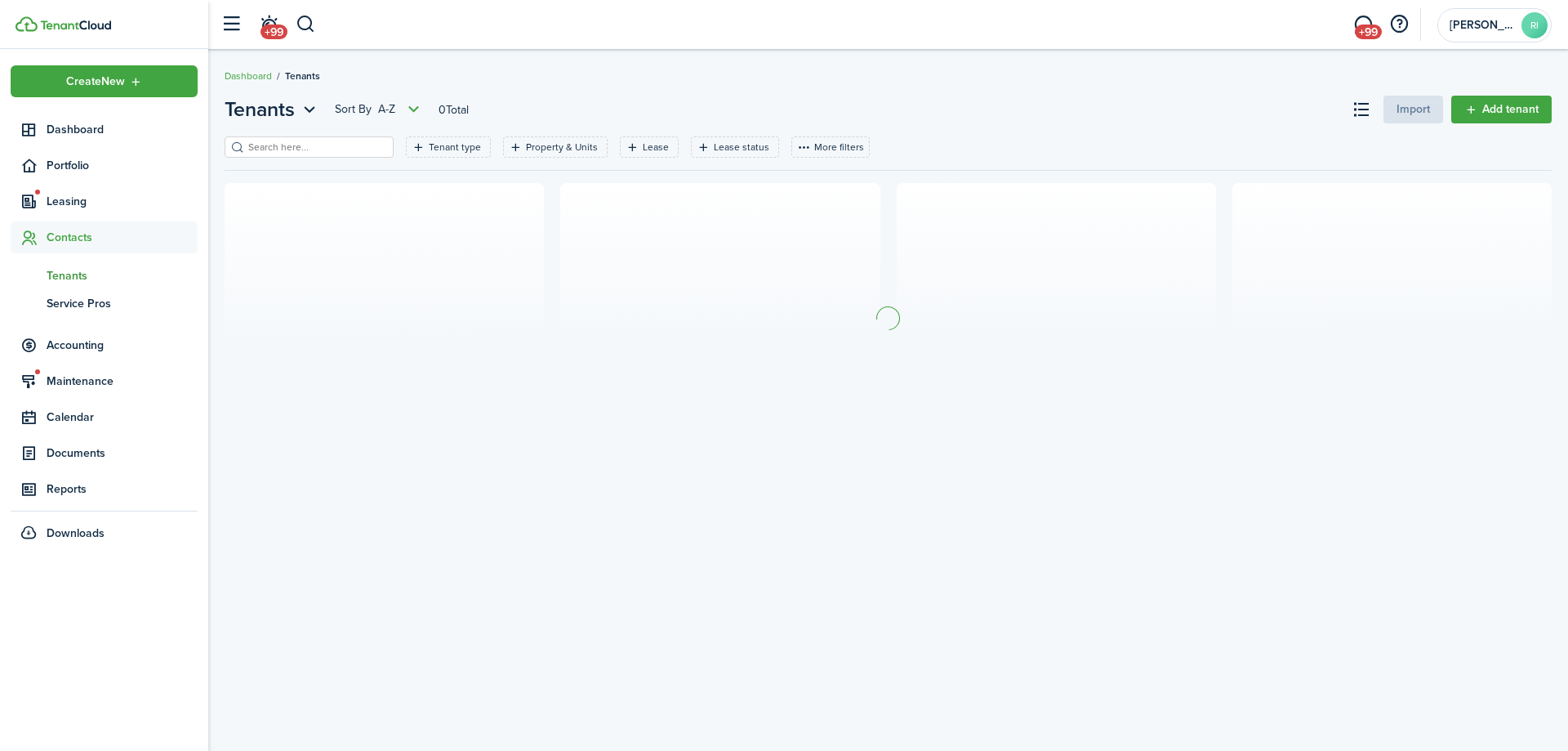
click at [278, 152] on input "search" at bounding box center [316, 147] width 144 height 15
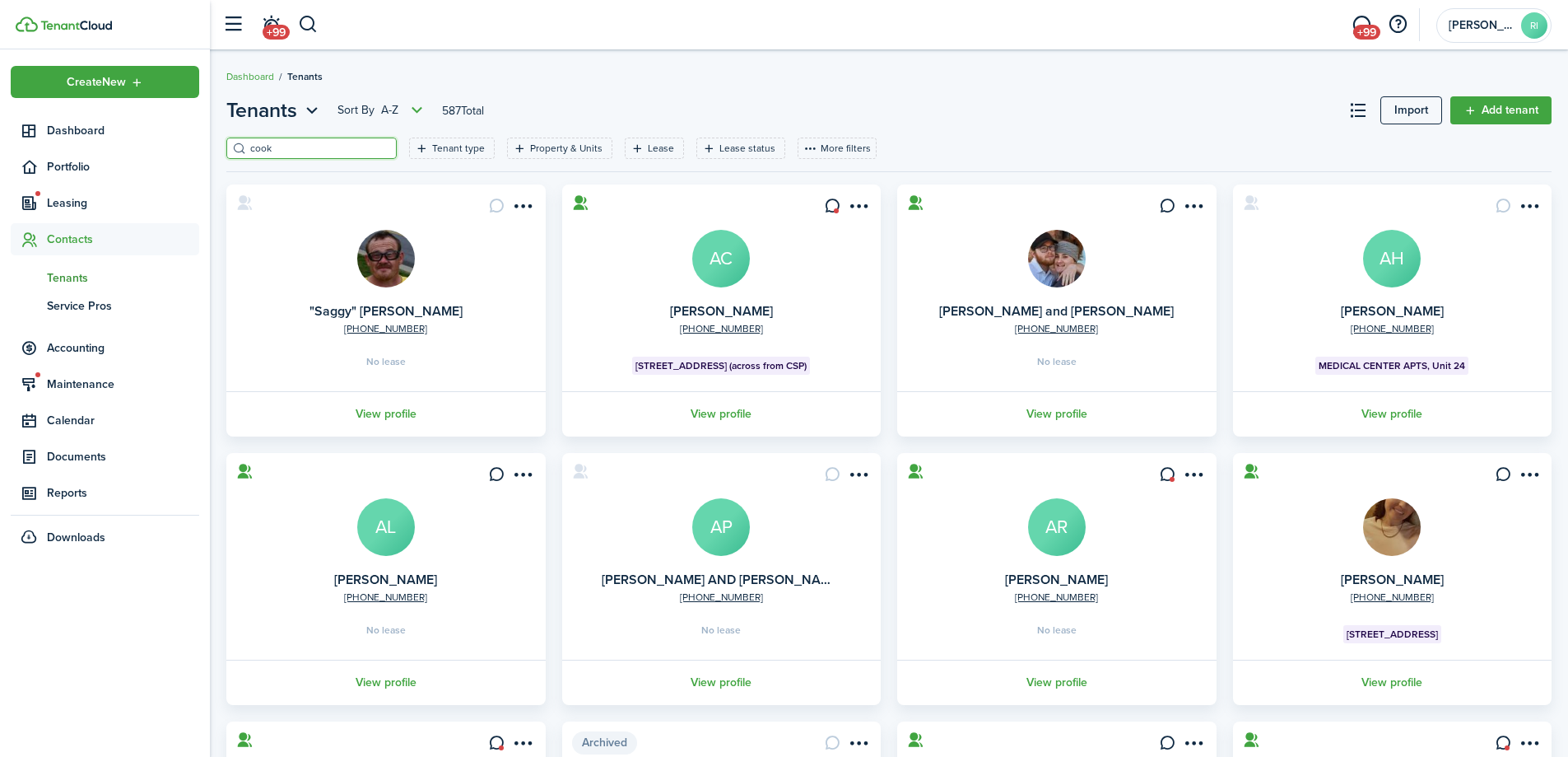
type input "cook"
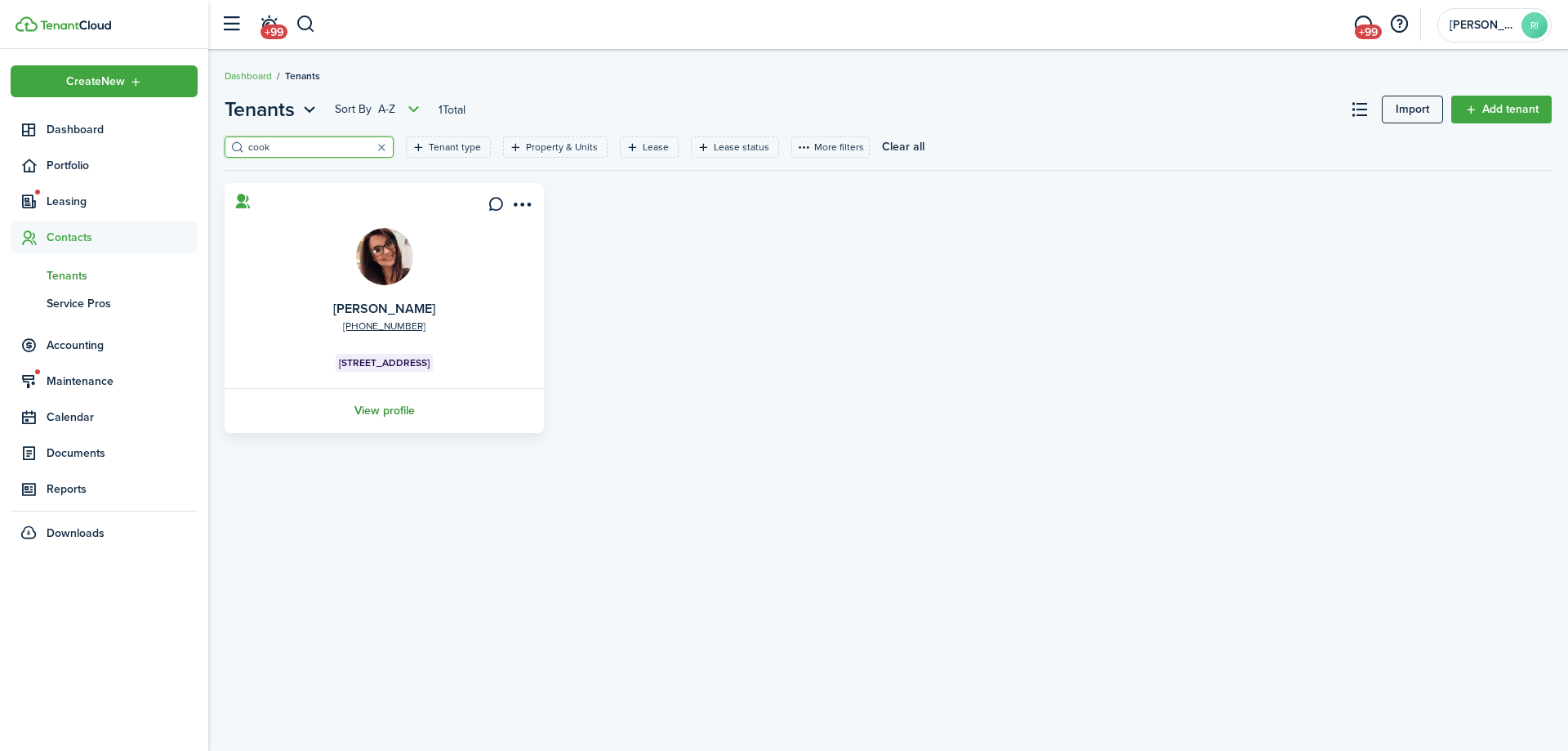
click at [377, 409] on link "View profile" at bounding box center [384, 410] width 324 height 45
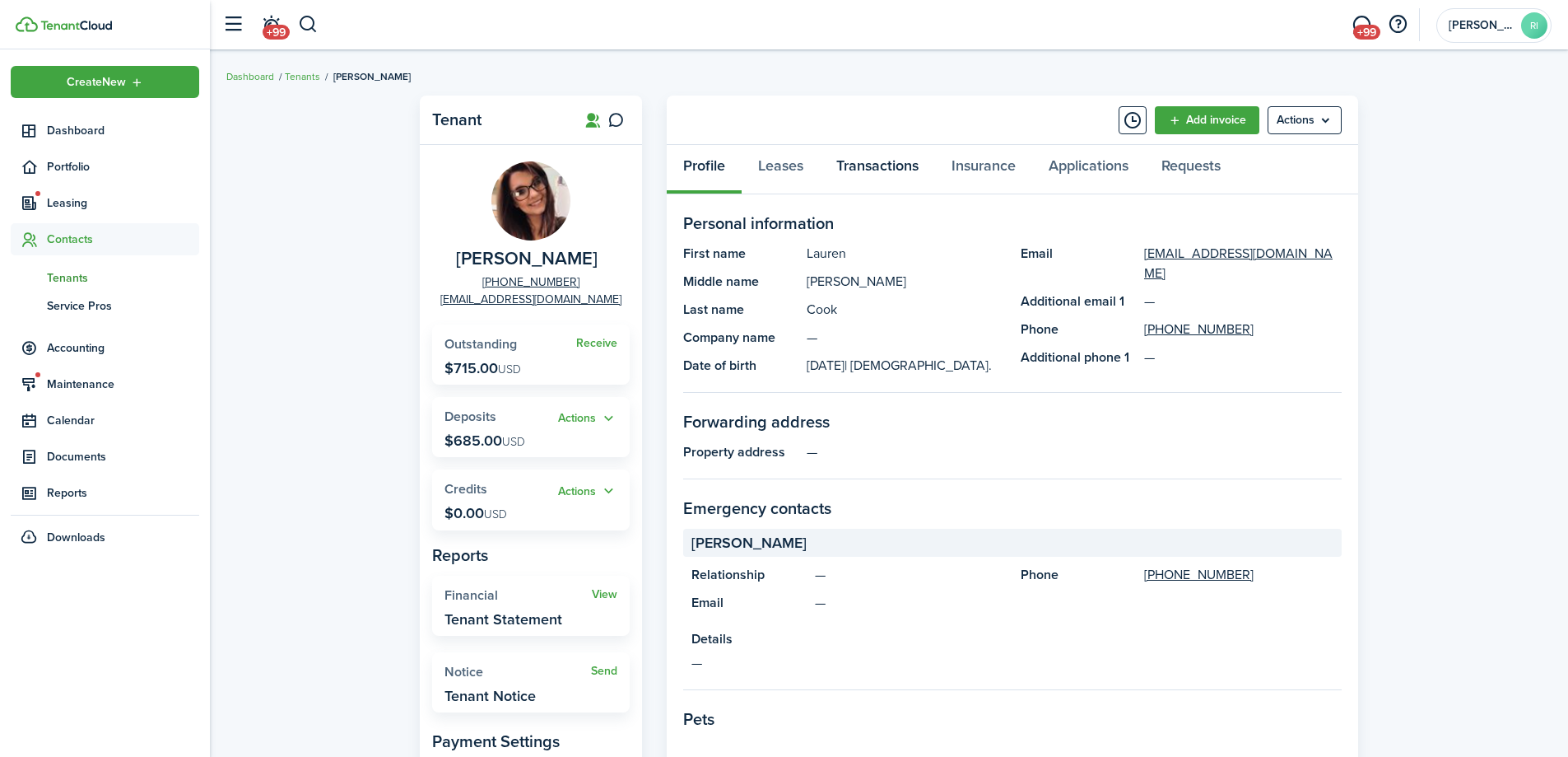
click at [904, 166] on link "Transactions" at bounding box center [877, 170] width 115 height 49
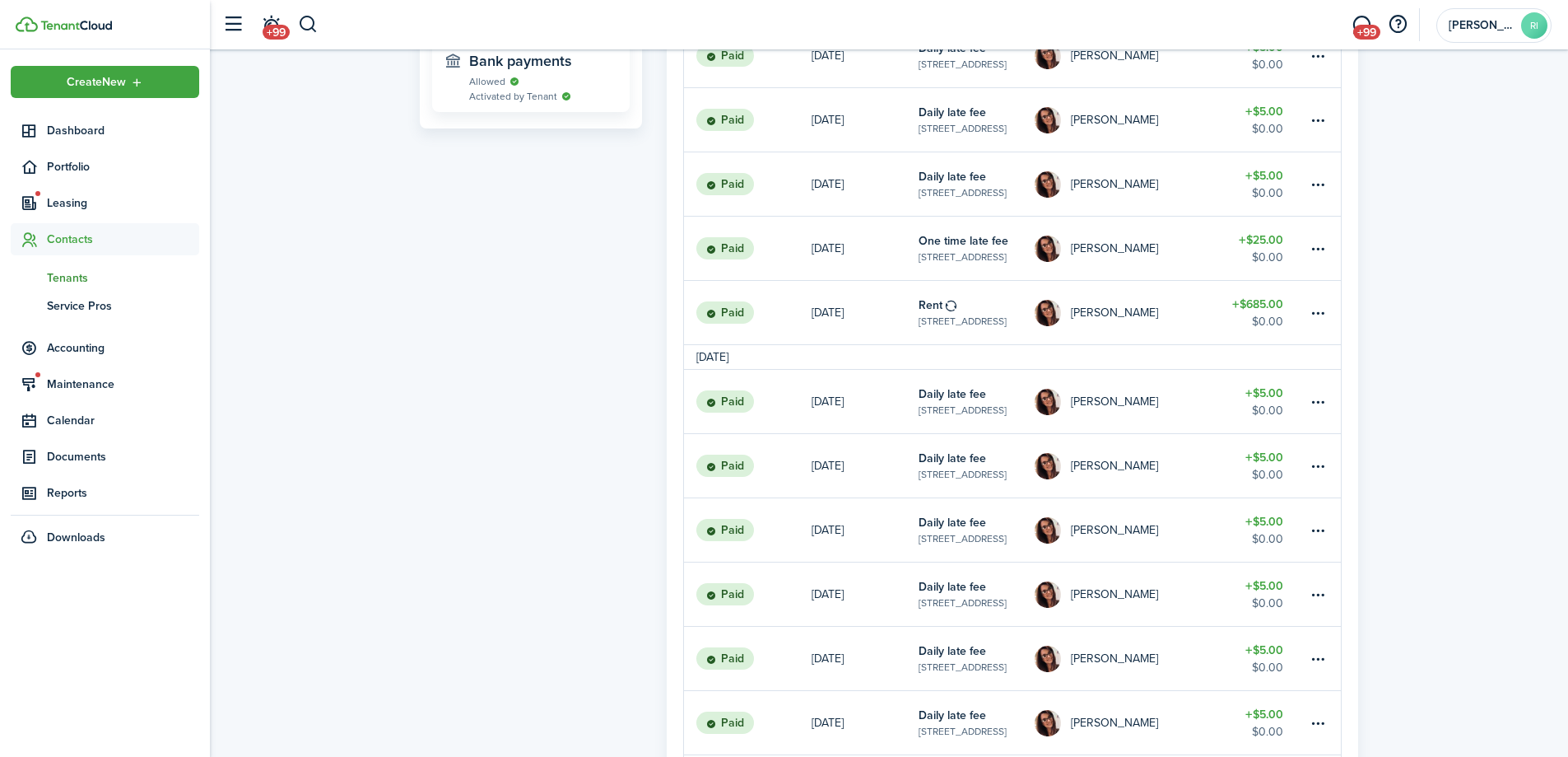
scroll to position [1004, 0]
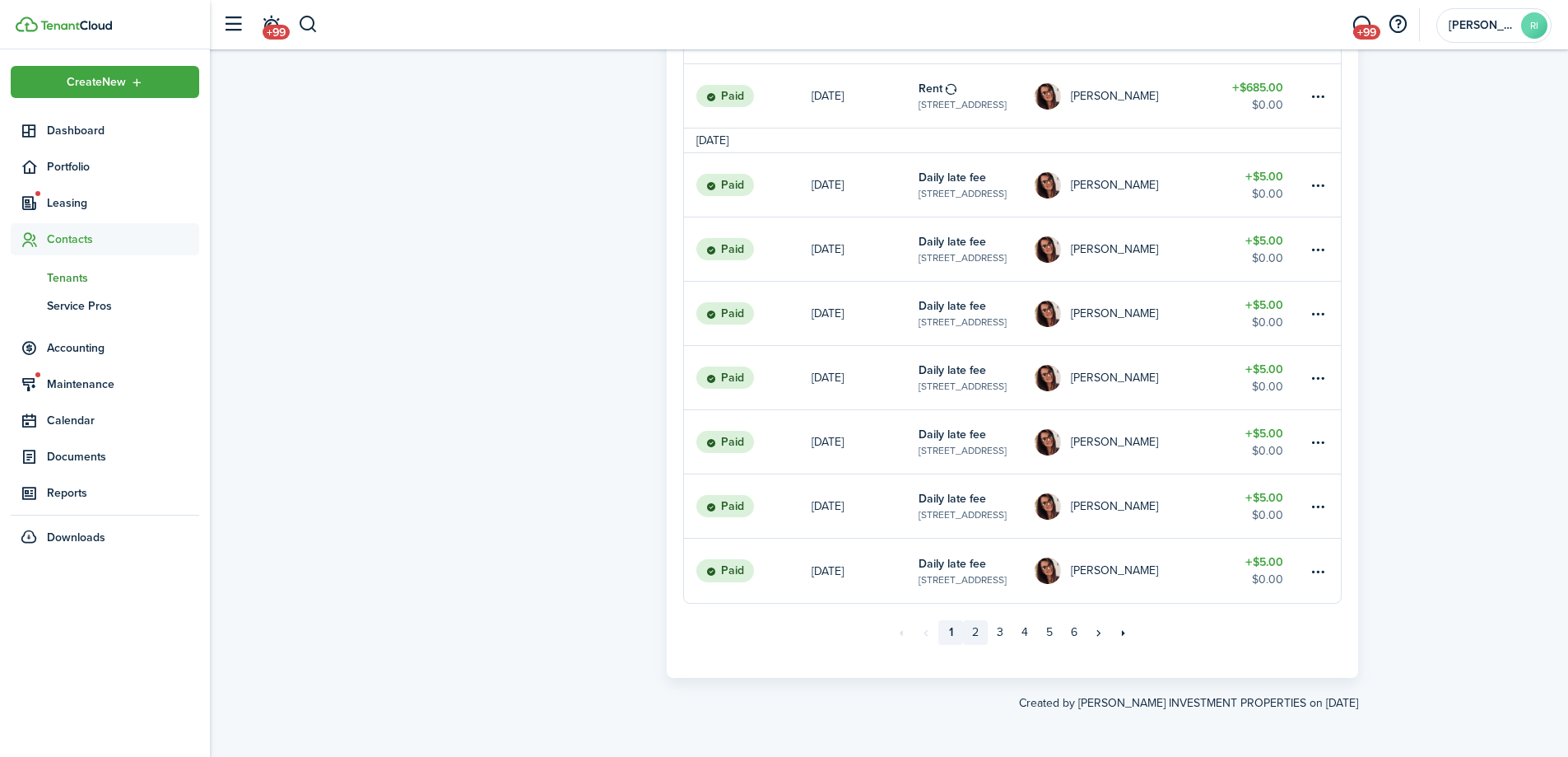
click at [981, 623] on link "2" at bounding box center [975, 632] width 25 height 25
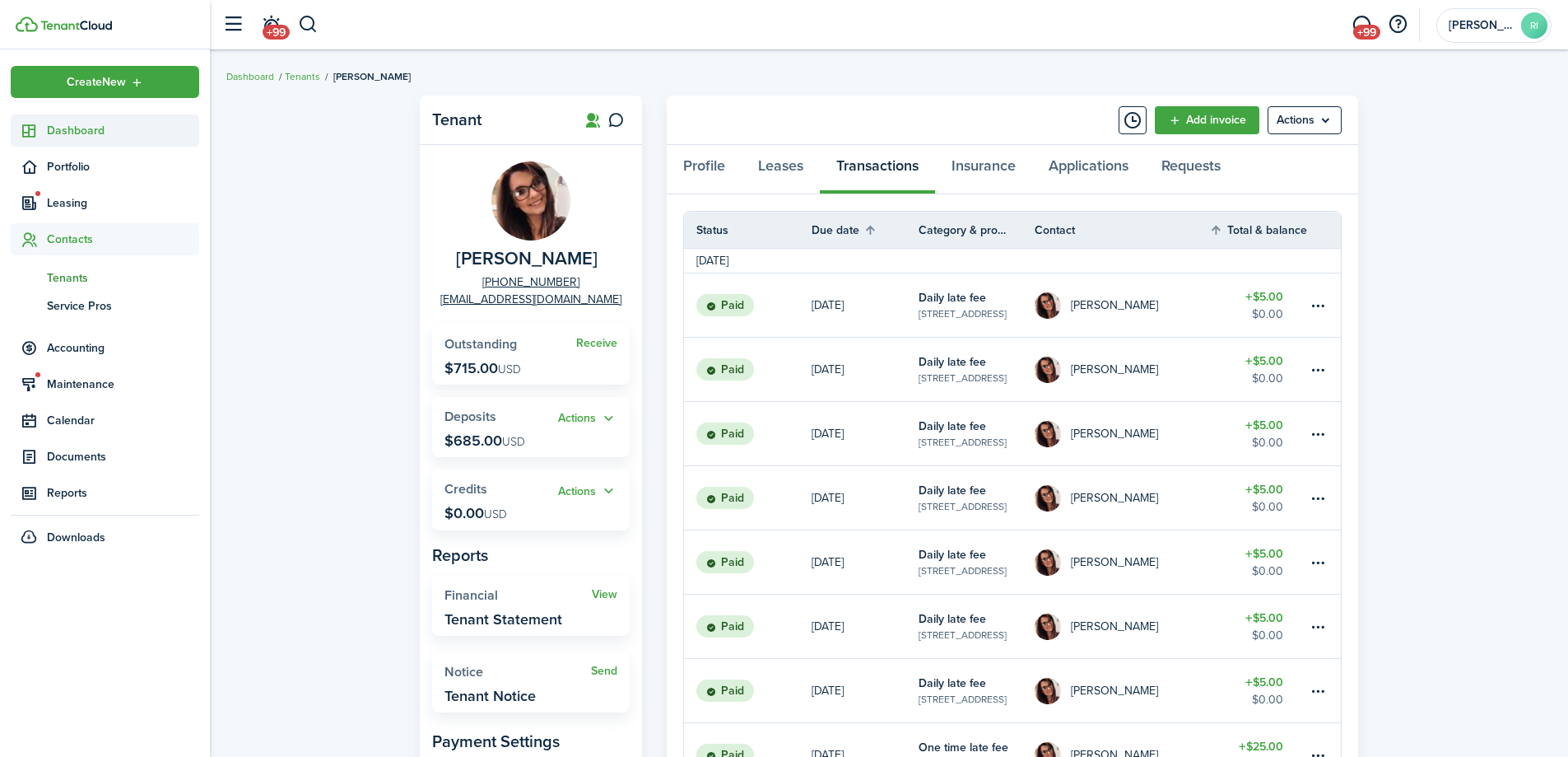
click at [108, 146] on link "Dashboard" at bounding box center [105, 131] width 189 height 32
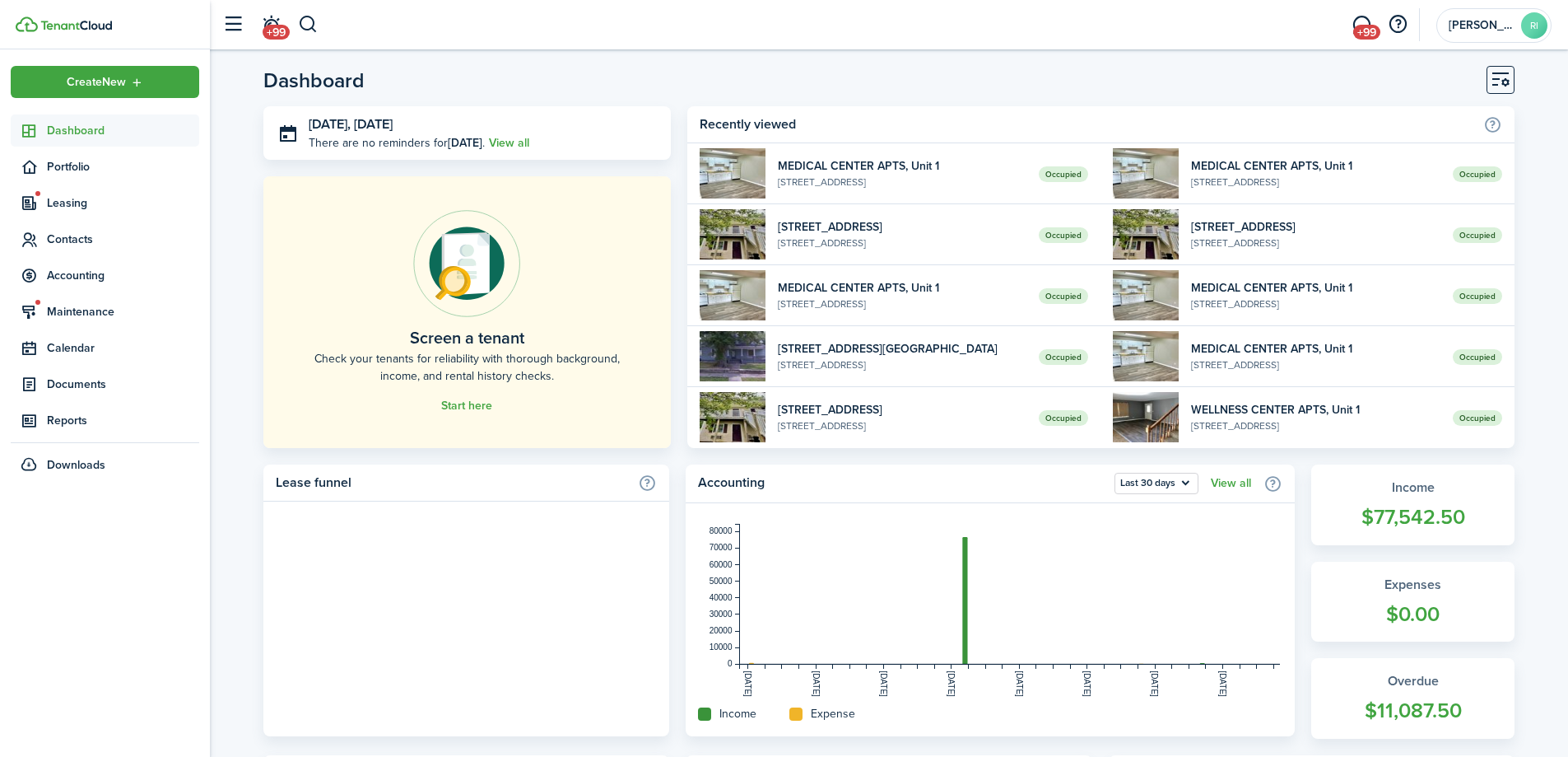
click at [105, 138] on span "Dashboard" at bounding box center [123, 131] width 152 height 17
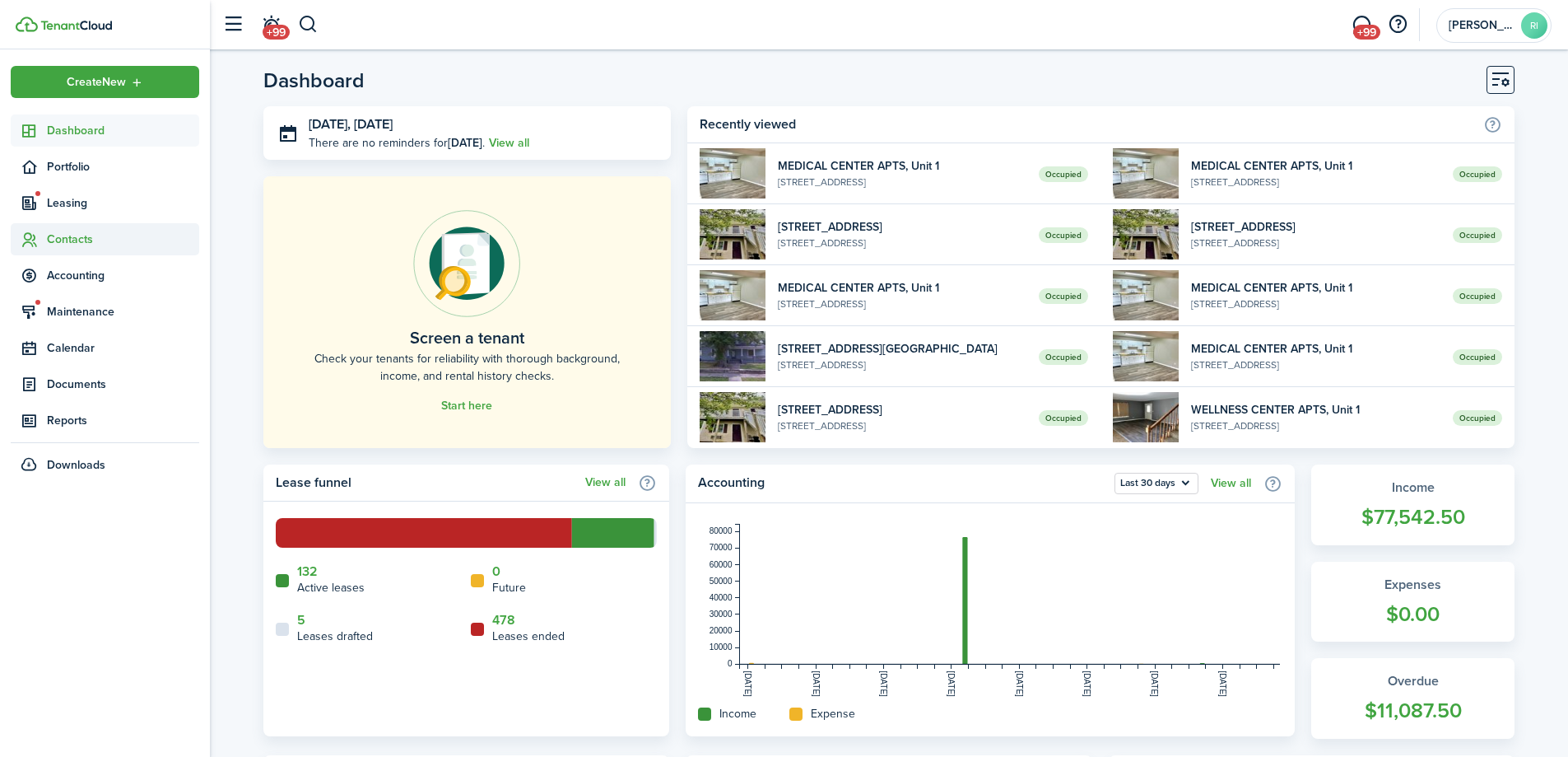
click at [81, 222] on ul "Create New Dashboard Portfolio Leasing Contacts Accounting Maintenance Calendar…" at bounding box center [105, 273] width 189 height 415
click at [79, 229] on span "Contacts" at bounding box center [105, 239] width 189 height 32
click at [75, 271] on span "Tenants" at bounding box center [123, 277] width 152 height 17
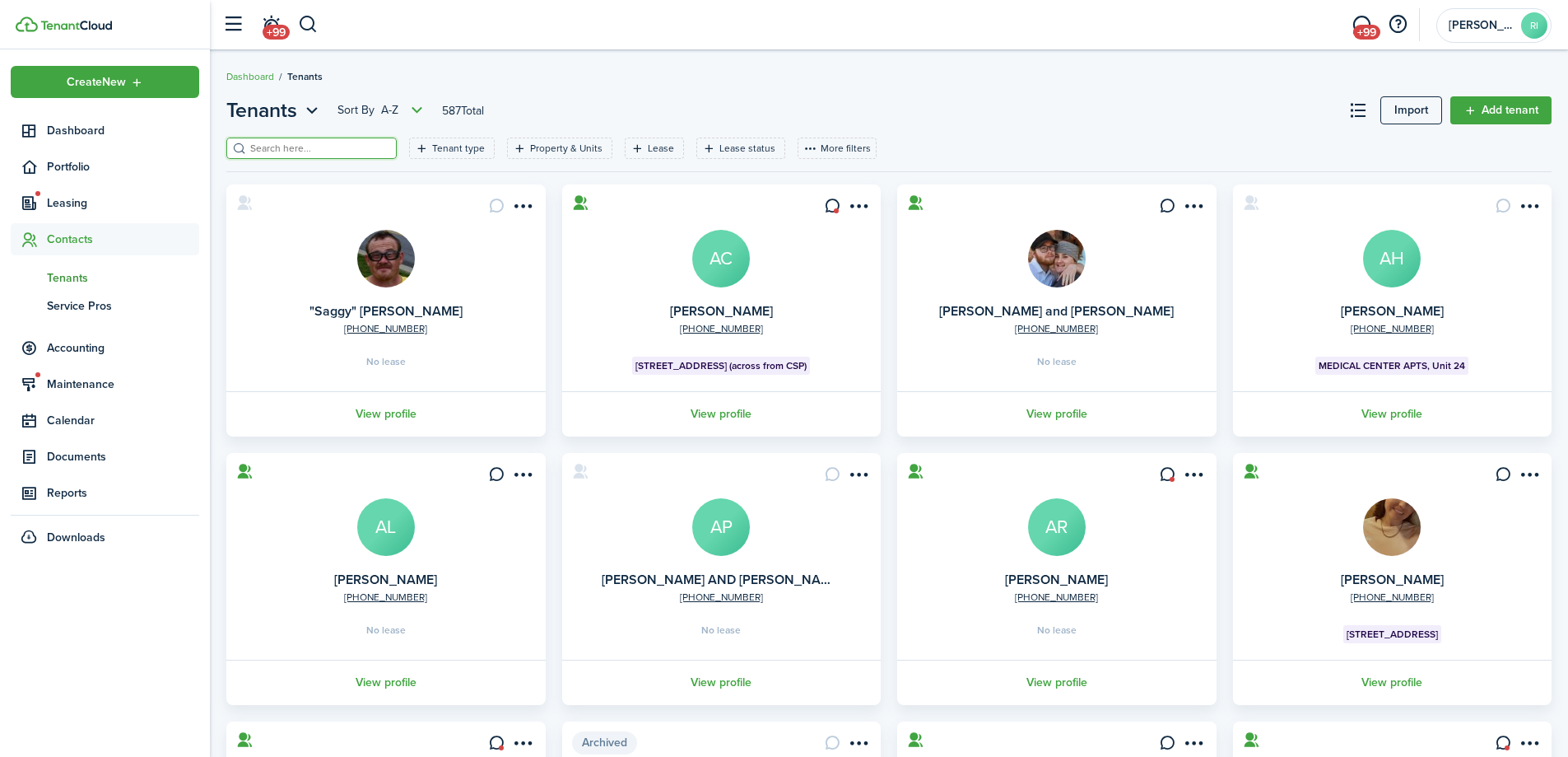
click at [264, 148] on input "search" at bounding box center [318, 148] width 145 height 15
type input "gibbar"
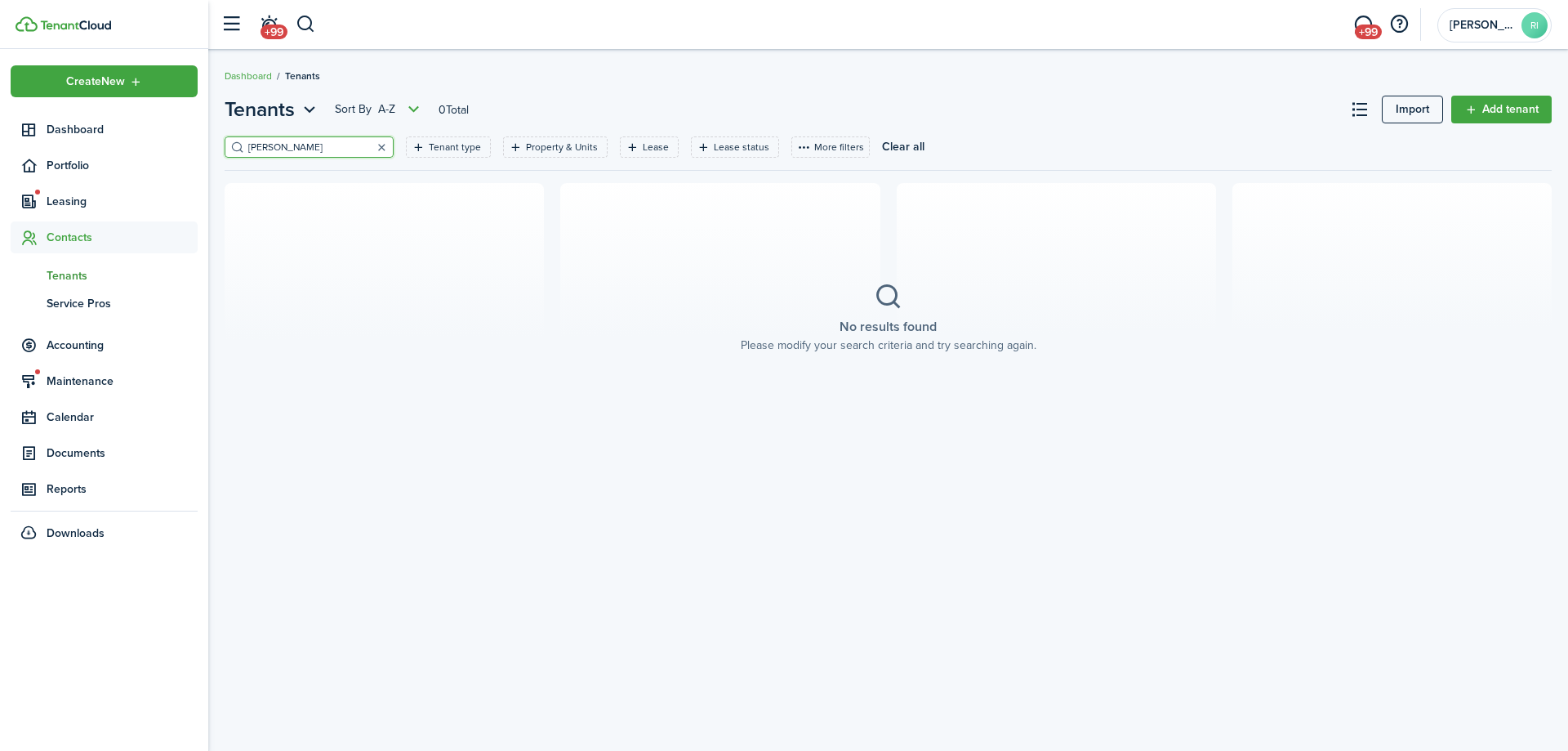
click at [370, 148] on button "button" at bounding box center [381, 146] width 23 height 23
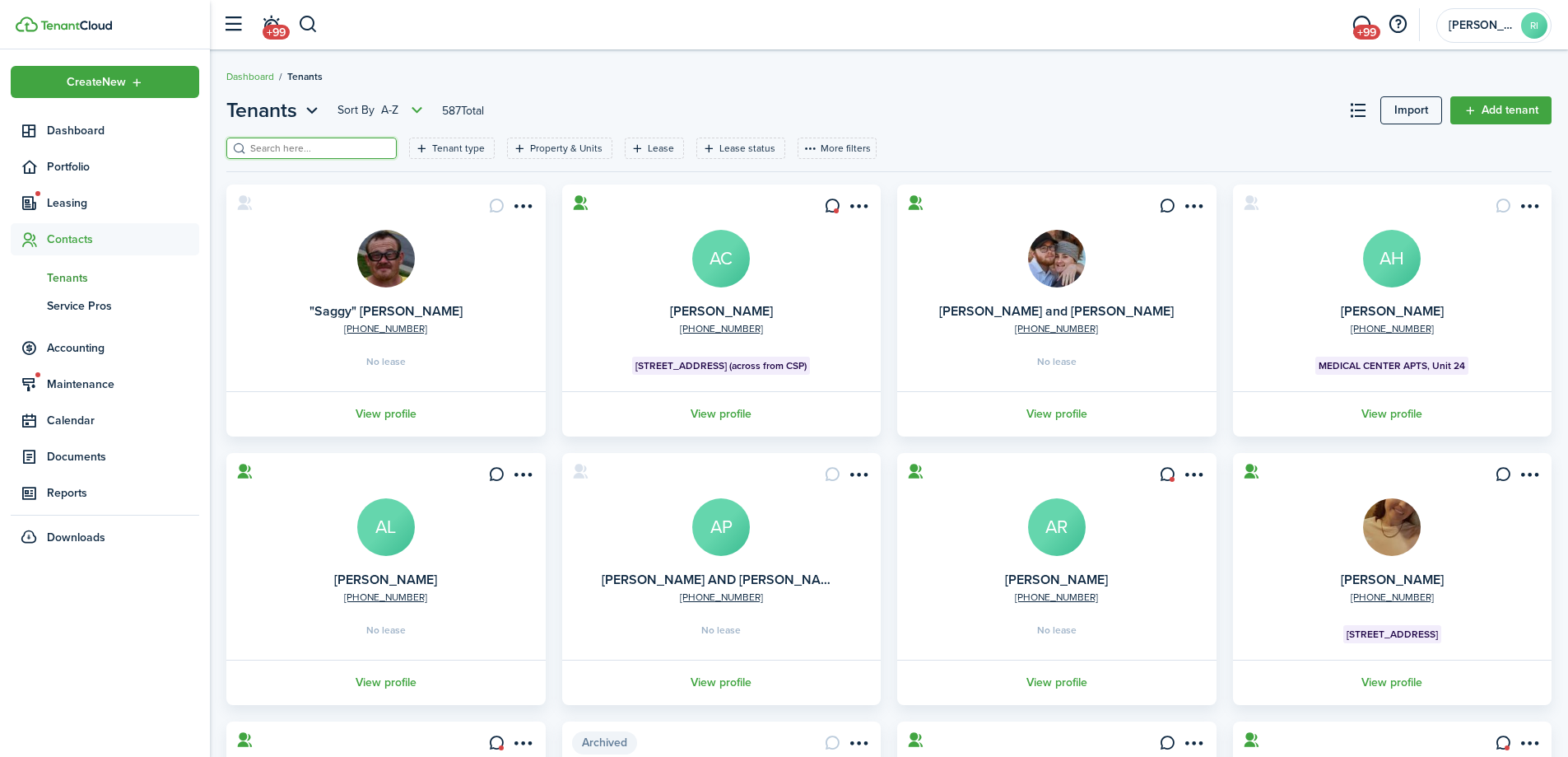
click at [330, 143] on input "search" at bounding box center [318, 148] width 145 height 15
type input "chey"
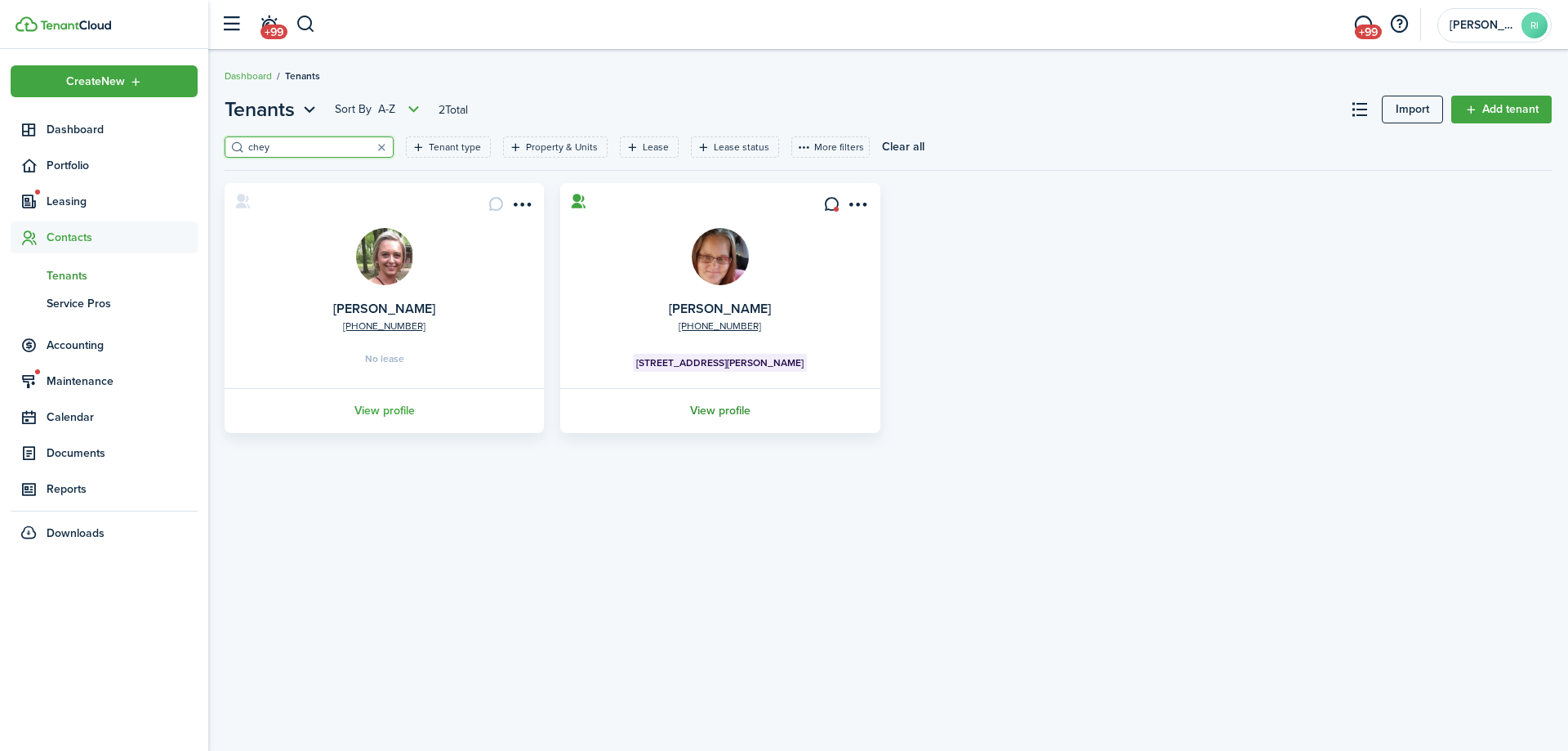
click at [712, 412] on link "View profile" at bounding box center [720, 410] width 324 height 45
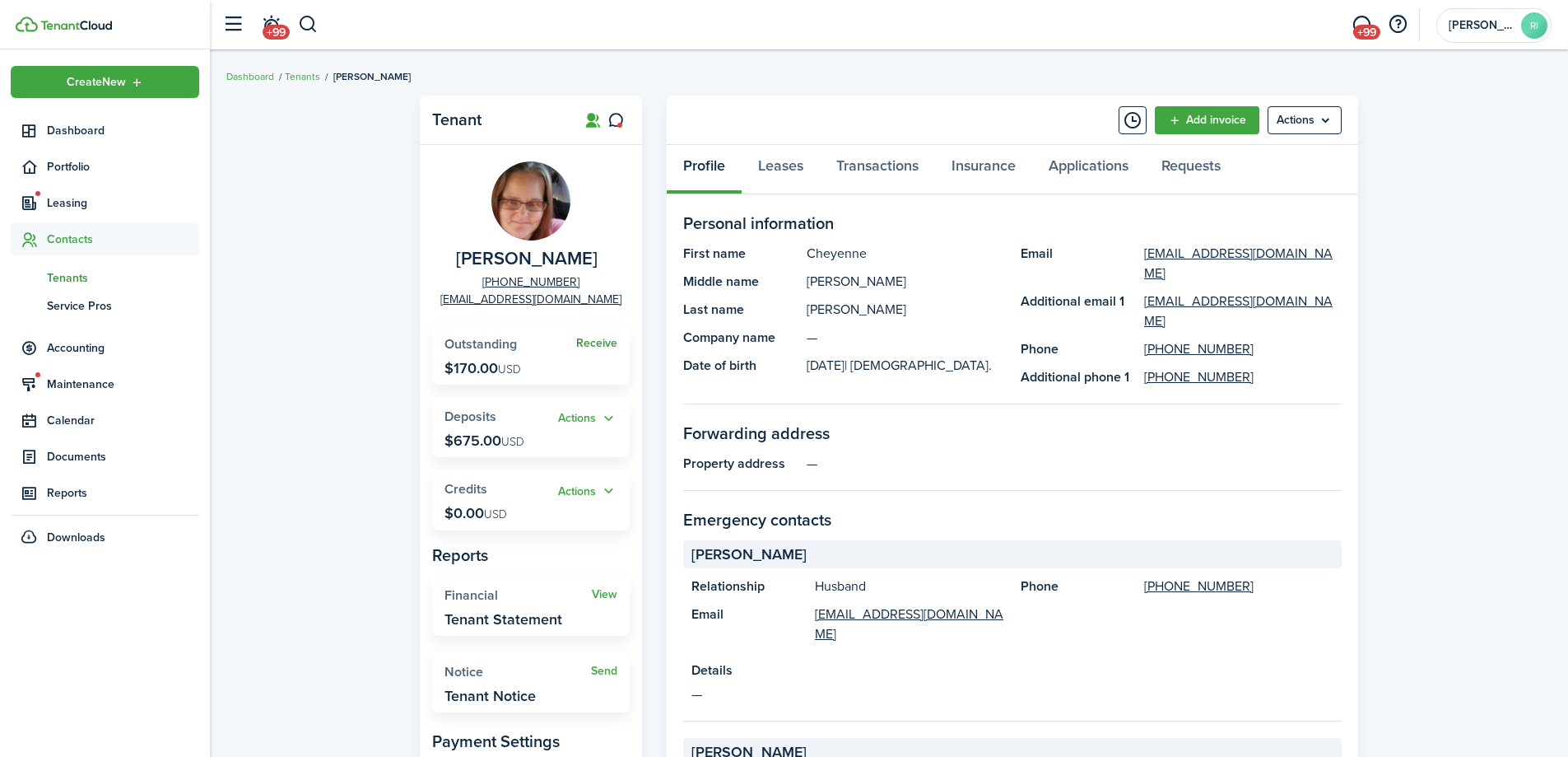
click at [587, 341] on link "Receive" at bounding box center [596, 343] width 41 height 13
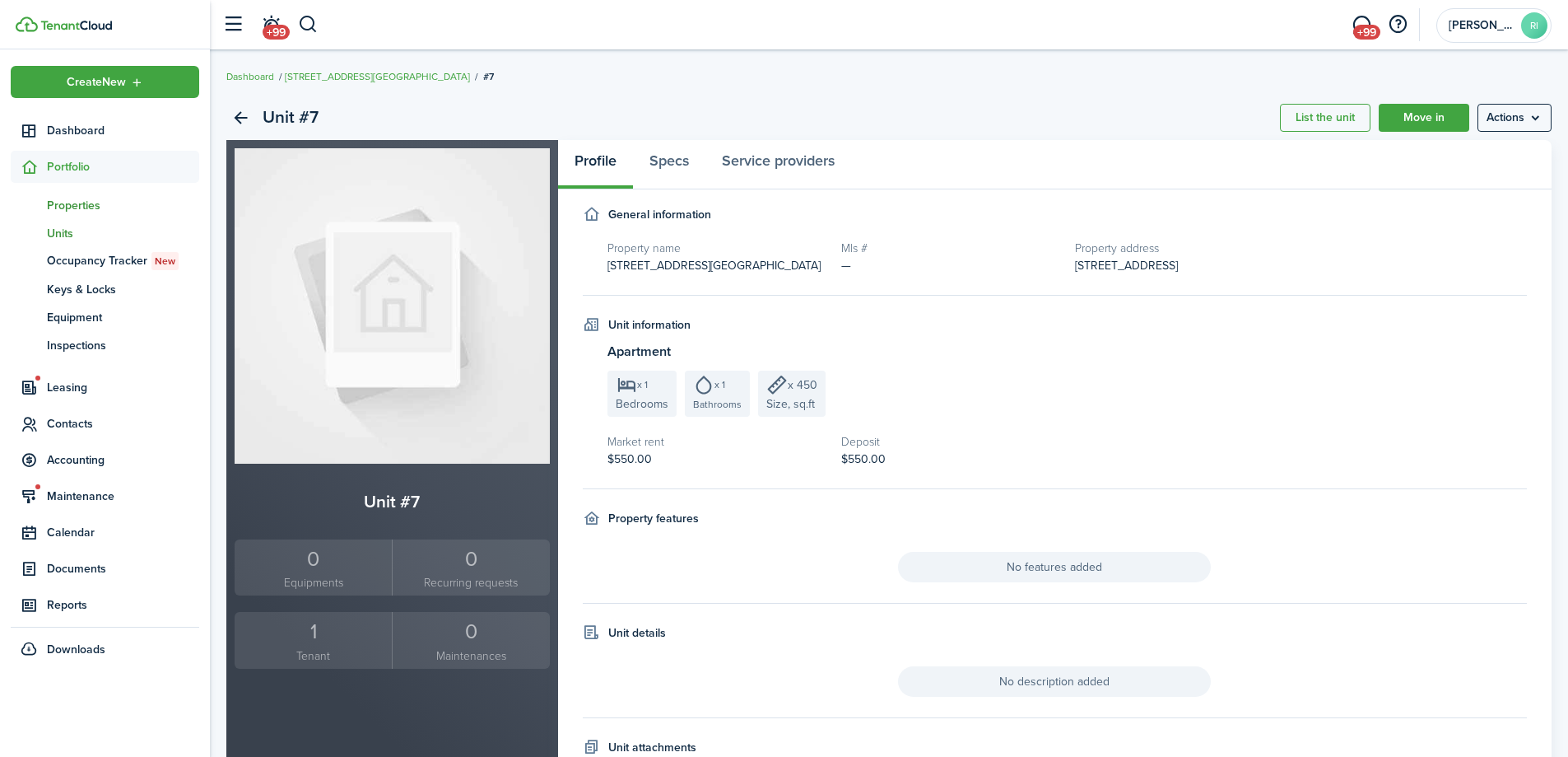
click at [80, 205] on span "Properties" at bounding box center [123, 206] width 152 height 17
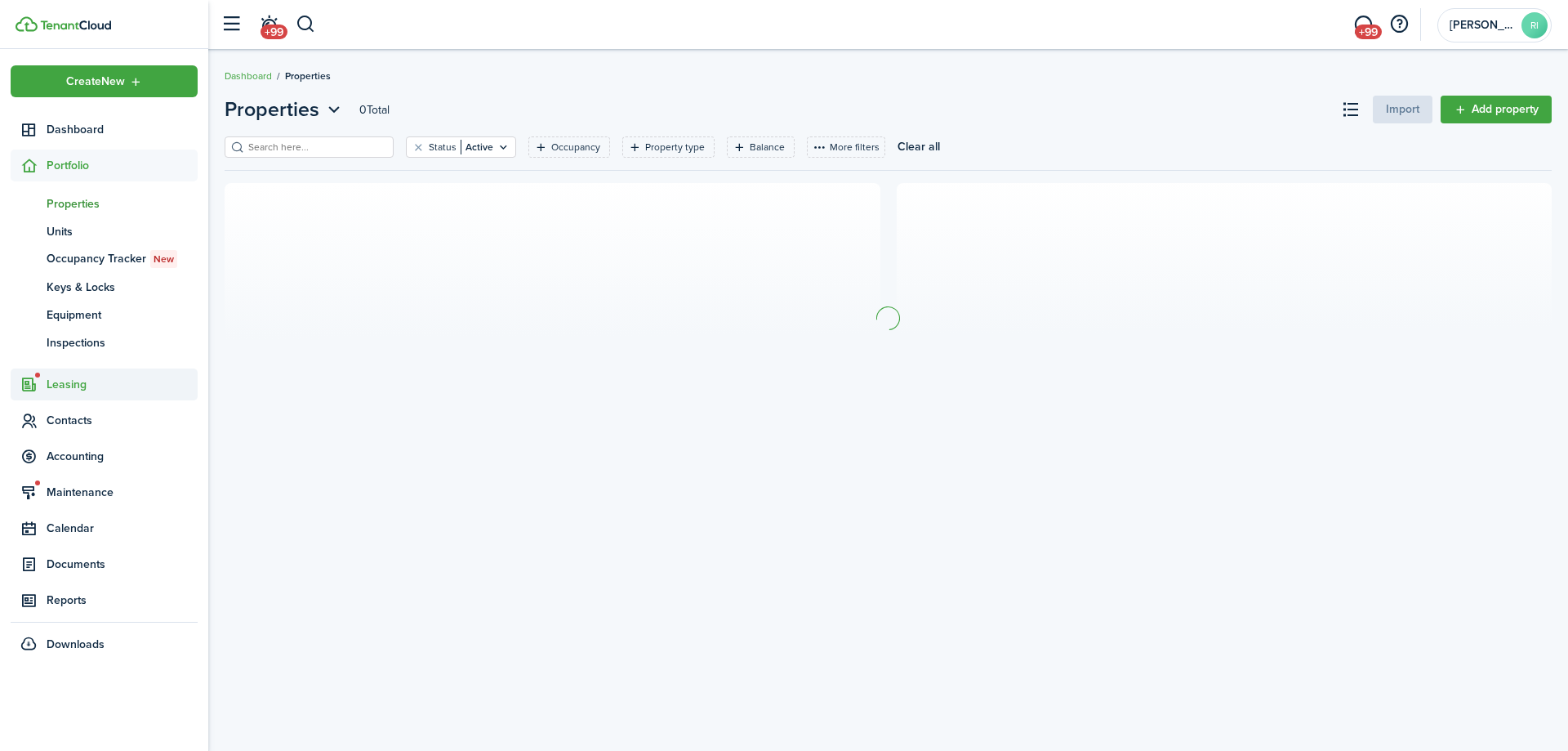
click at [71, 382] on span "Leasing" at bounding box center [122, 384] width 151 height 17
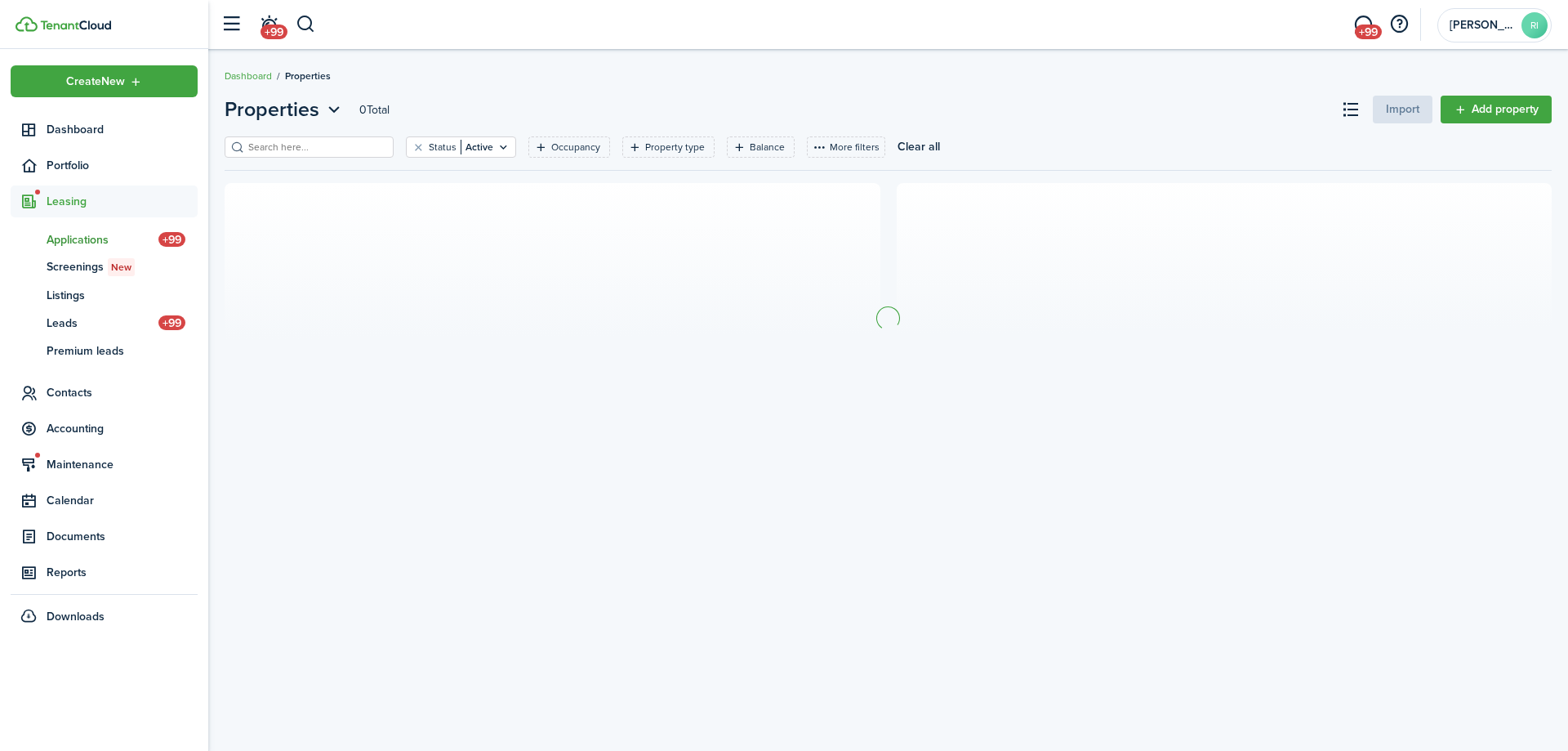
click at [77, 234] on span "Applications" at bounding box center [102, 240] width 112 height 17
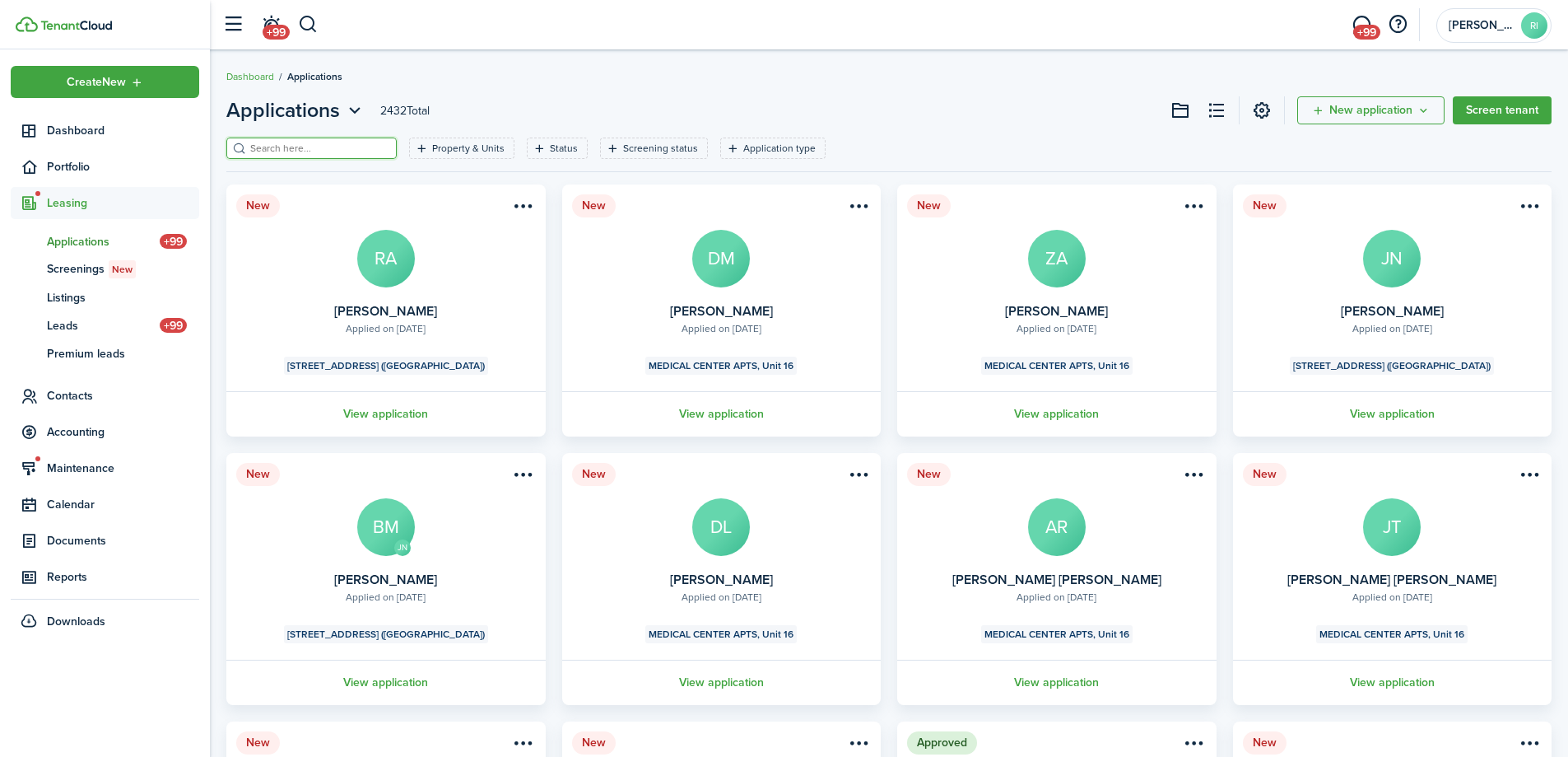
click at [358, 149] on input "search" at bounding box center [318, 148] width 145 height 15
click at [480, 146] on filter-tag-label "Property & Units" at bounding box center [467, 148] width 73 height 15
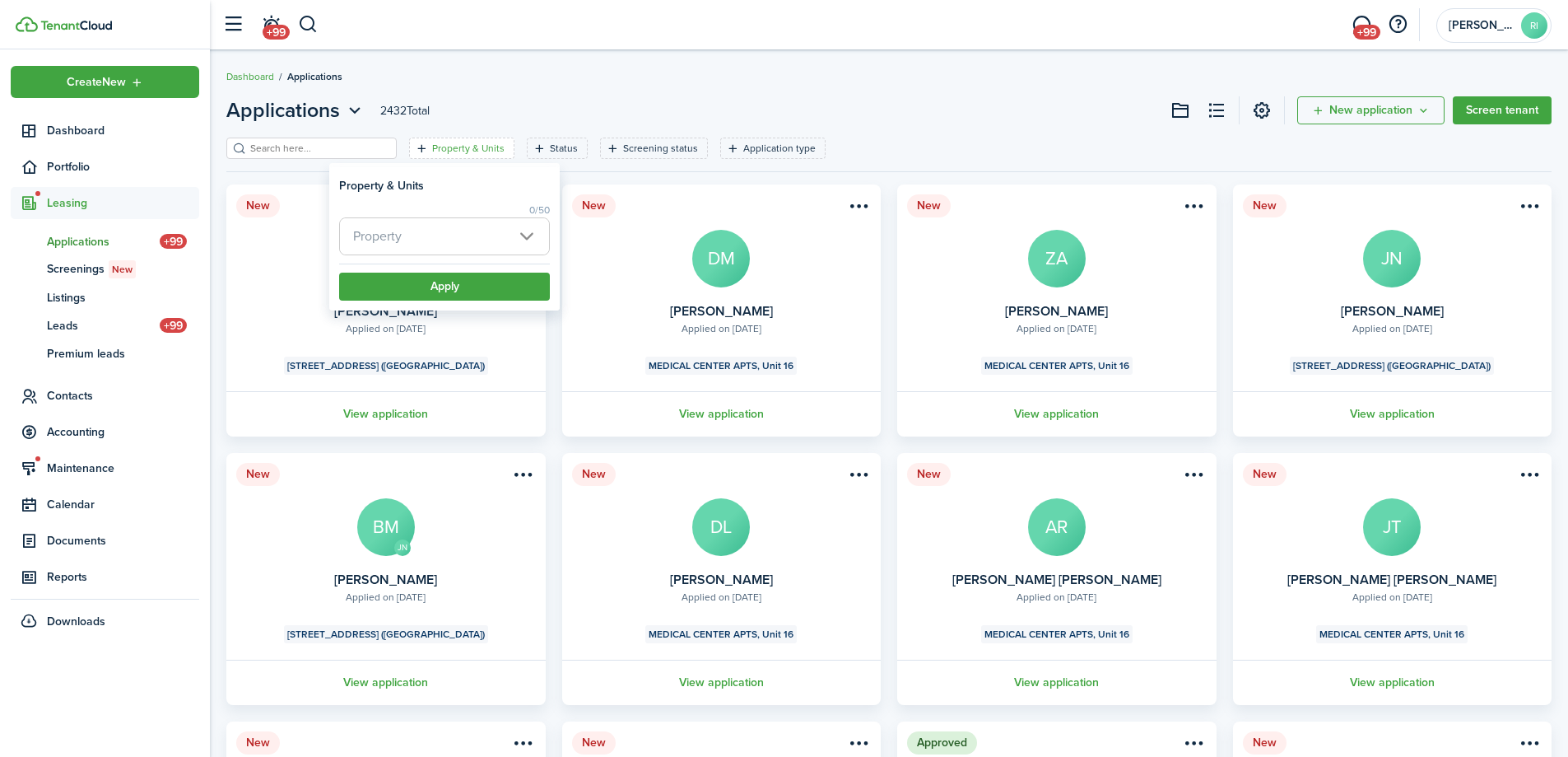
click at [474, 231] on span "Property" at bounding box center [444, 236] width 209 height 36
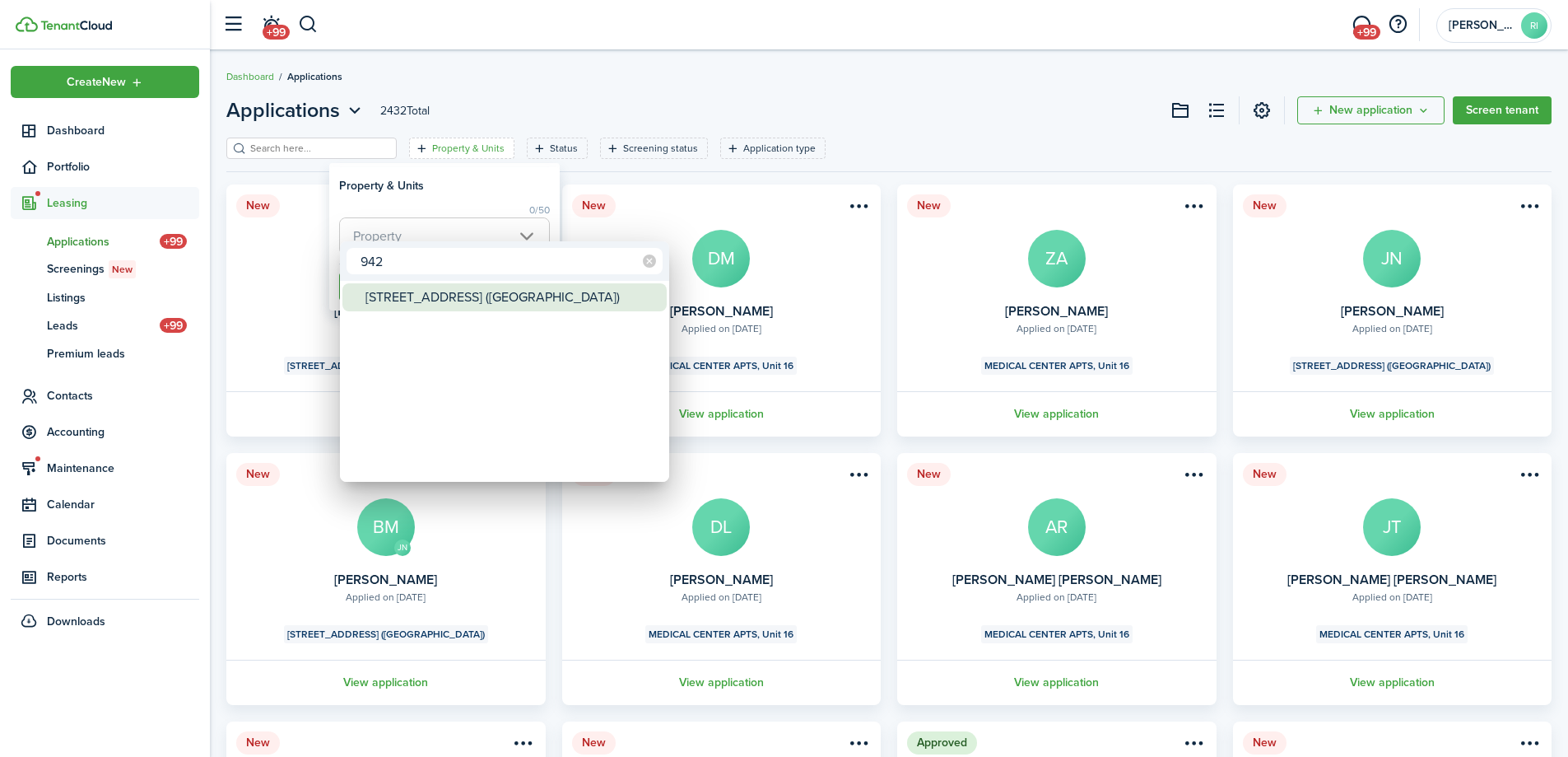
type input "942"
click at [469, 298] on div "942 River Rd (Moved House)" at bounding box center [511, 297] width 292 height 28
type input "942 River Rd (Moved House)"
click at [491, 191] on div at bounding box center [784, 378] width 1831 height 1020
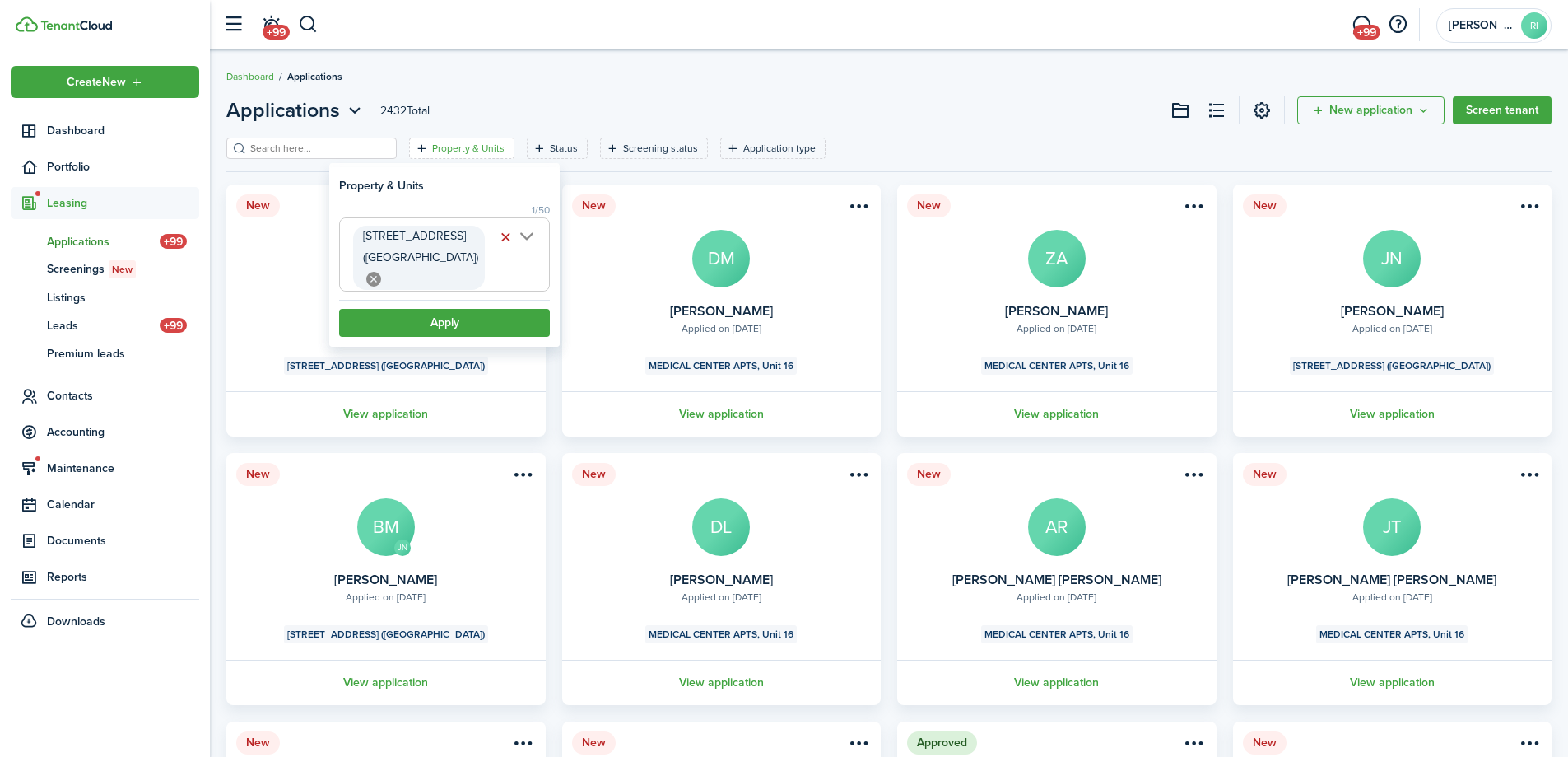
scroll to position [0, 13]
click at [490, 309] on button "Apply" at bounding box center [444, 323] width 211 height 28
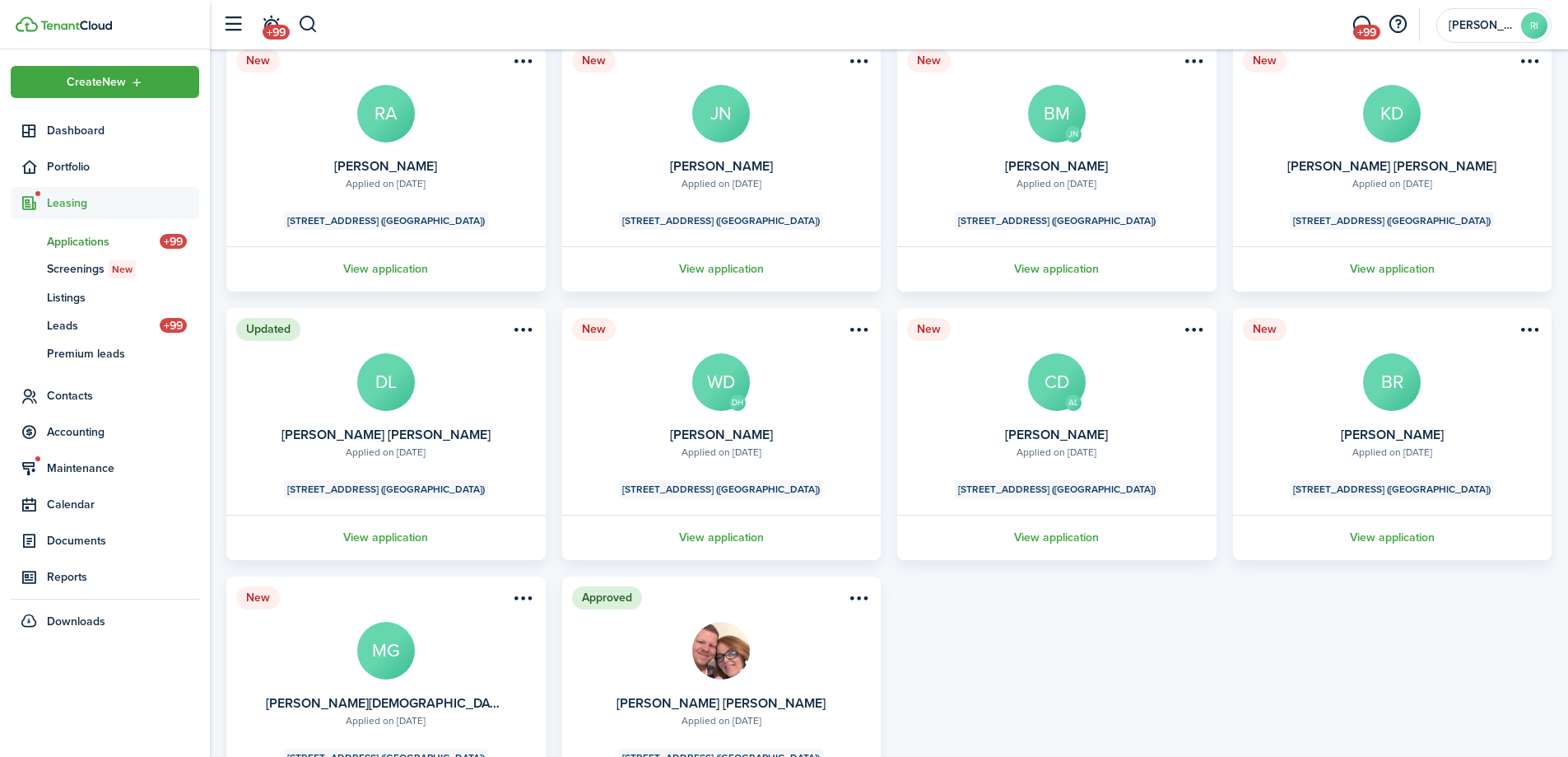
scroll to position [274, 0]
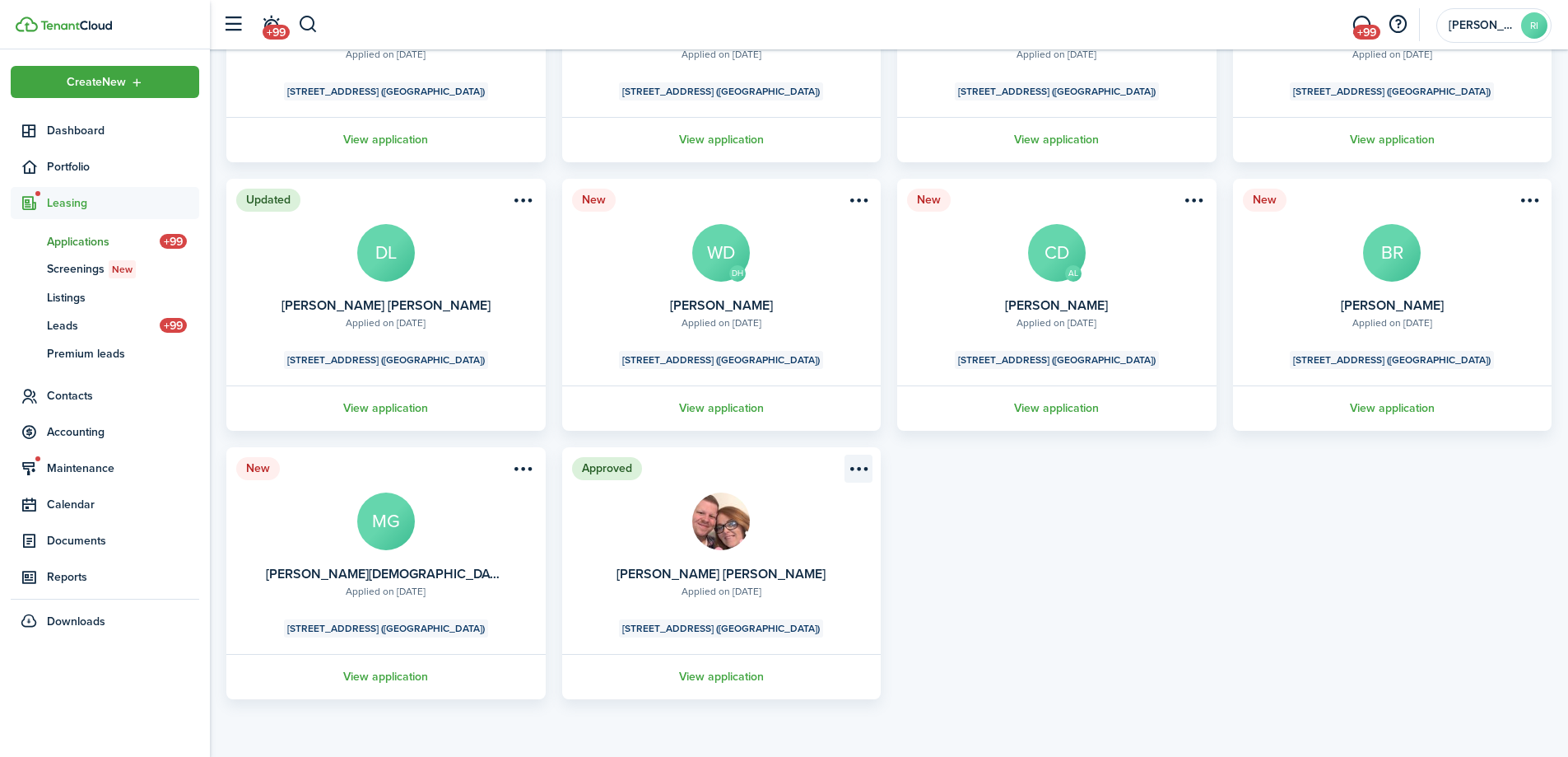
click at [868, 468] on menu-btn-icon "Open menu" at bounding box center [858, 469] width 28 height 28
click at [998, 610] on div "New Applied on Sep 22, 2025 Ricky Allen Lee RA 942 River Rd (Moved House) View …" at bounding box center [889, 305] width 1341 height 789
click at [1403, 402] on link "View application" at bounding box center [1392, 407] width 324 height 45
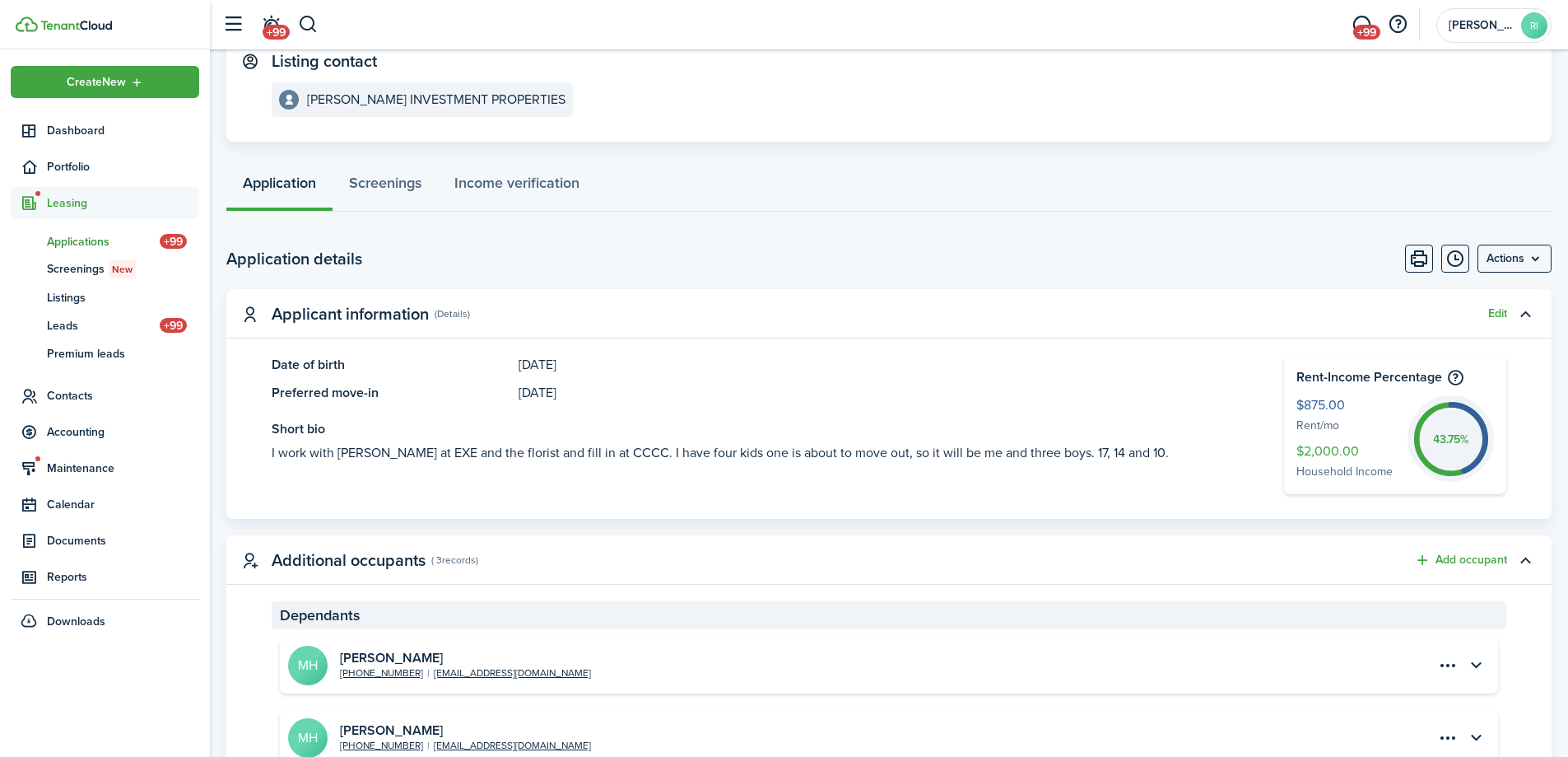
scroll to position [274, 0]
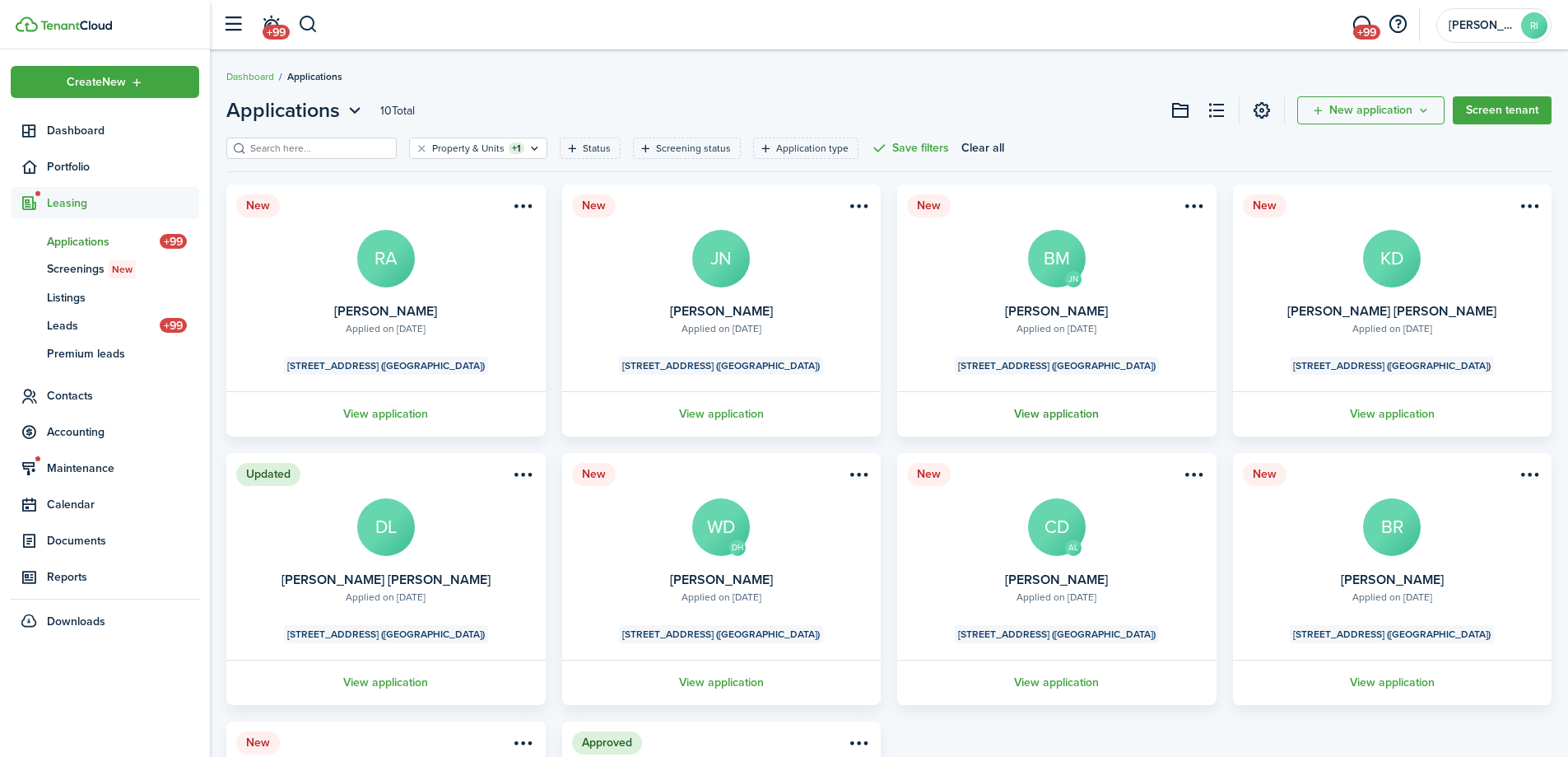
click at [1084, 409] on link "View application" at bounding box center [1057, 413] width 324 height 45
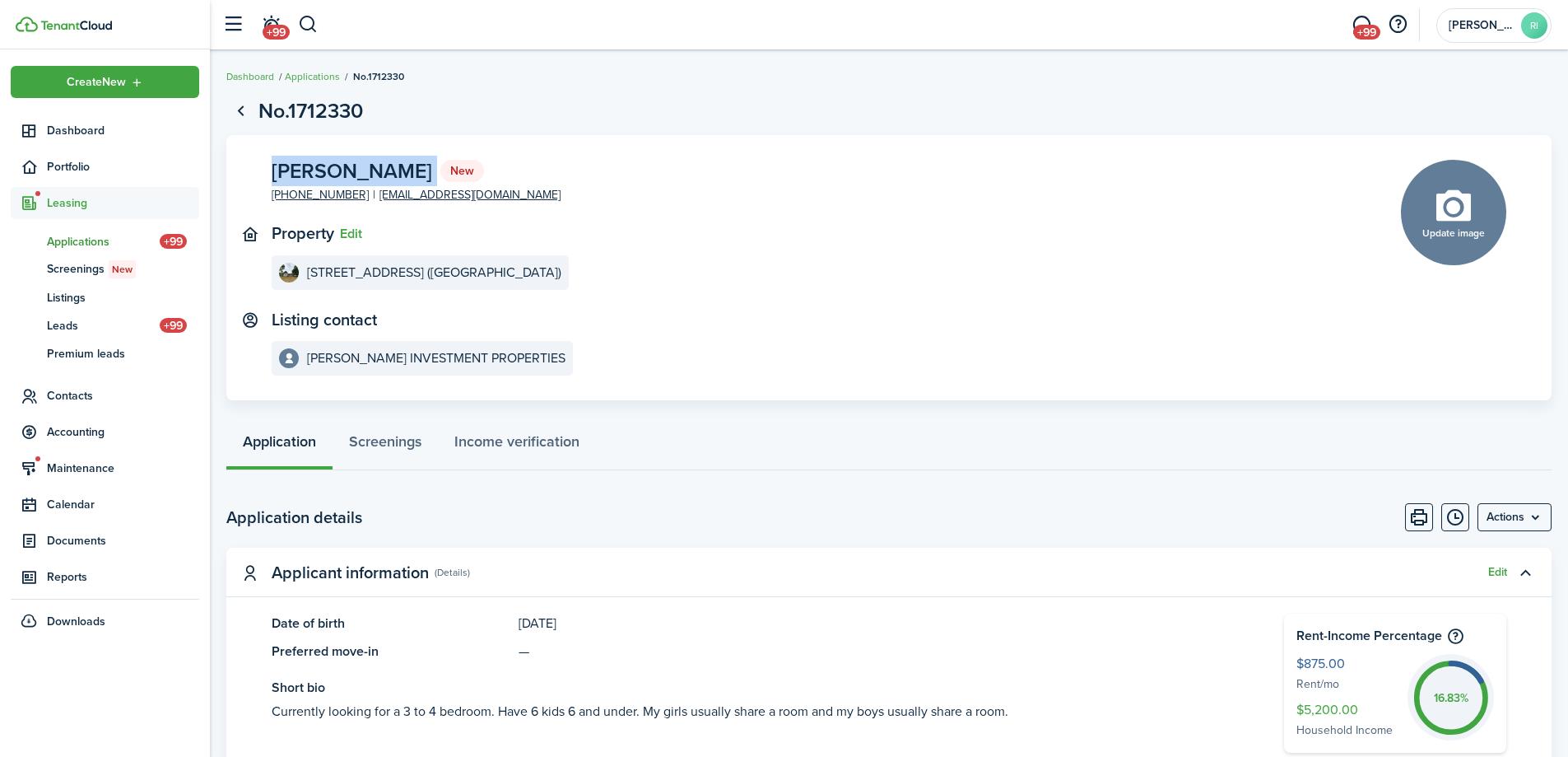
drag, startPoint x: 270, startPoint y: 166, endPoint x: 503, endPoint y: 171, distance: 233.1
click at [503, 171] on panel-main-body "Bethanie Maye Reynolds New +1 270-513-8219 bethaniereynolds1999@gmail.com Prope…" at bounding box center [888, 268] width 1325 height 266
copy panel-main-description "Bethanie Maye Reynolds New"
click at [67, 389] on span "Contacts" at bounding box center [123, 395] width 152 height 17
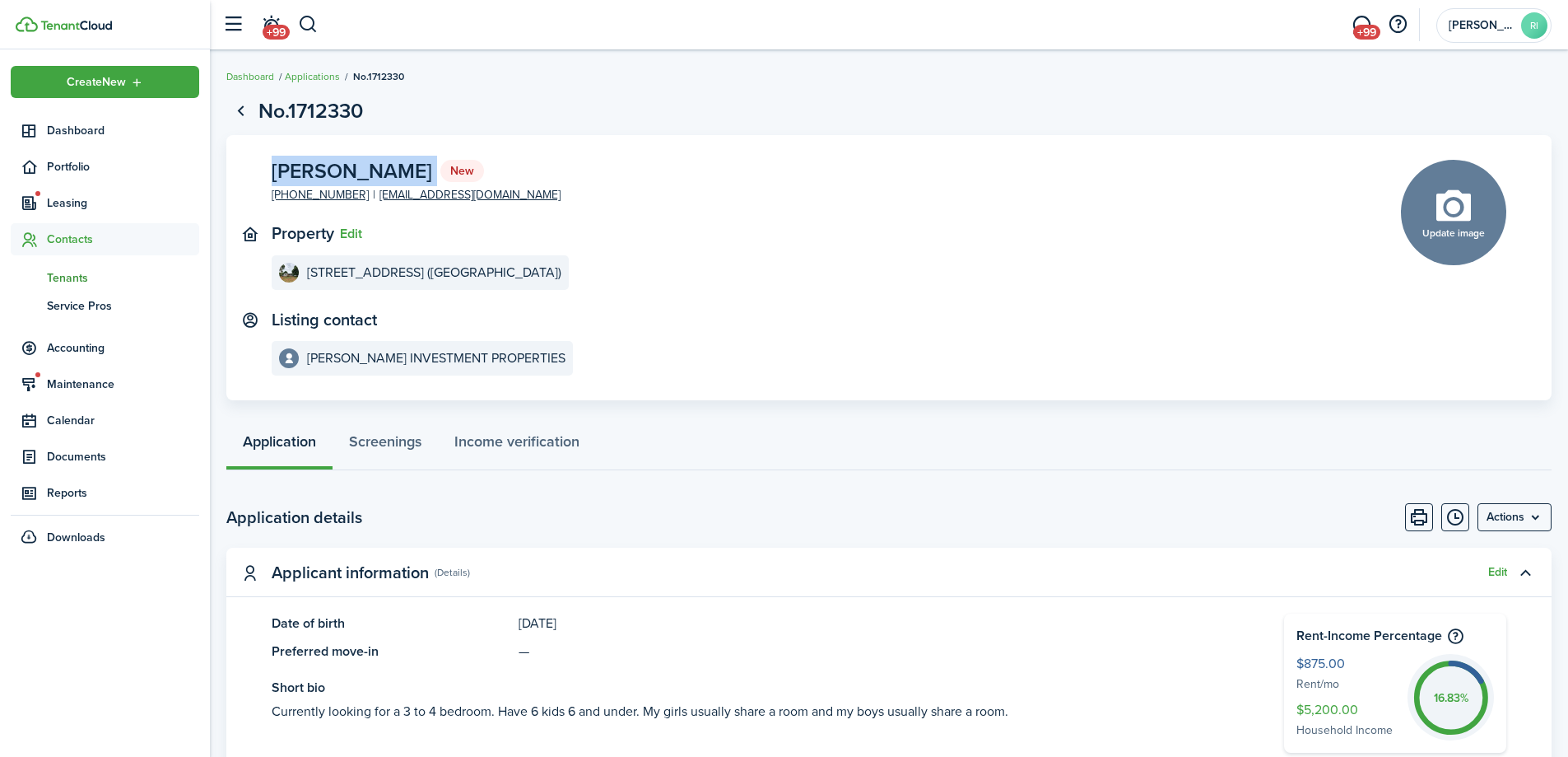
click at [84, 281] on span "Tenants" at bounding box center [123, 277] width 152 height 17
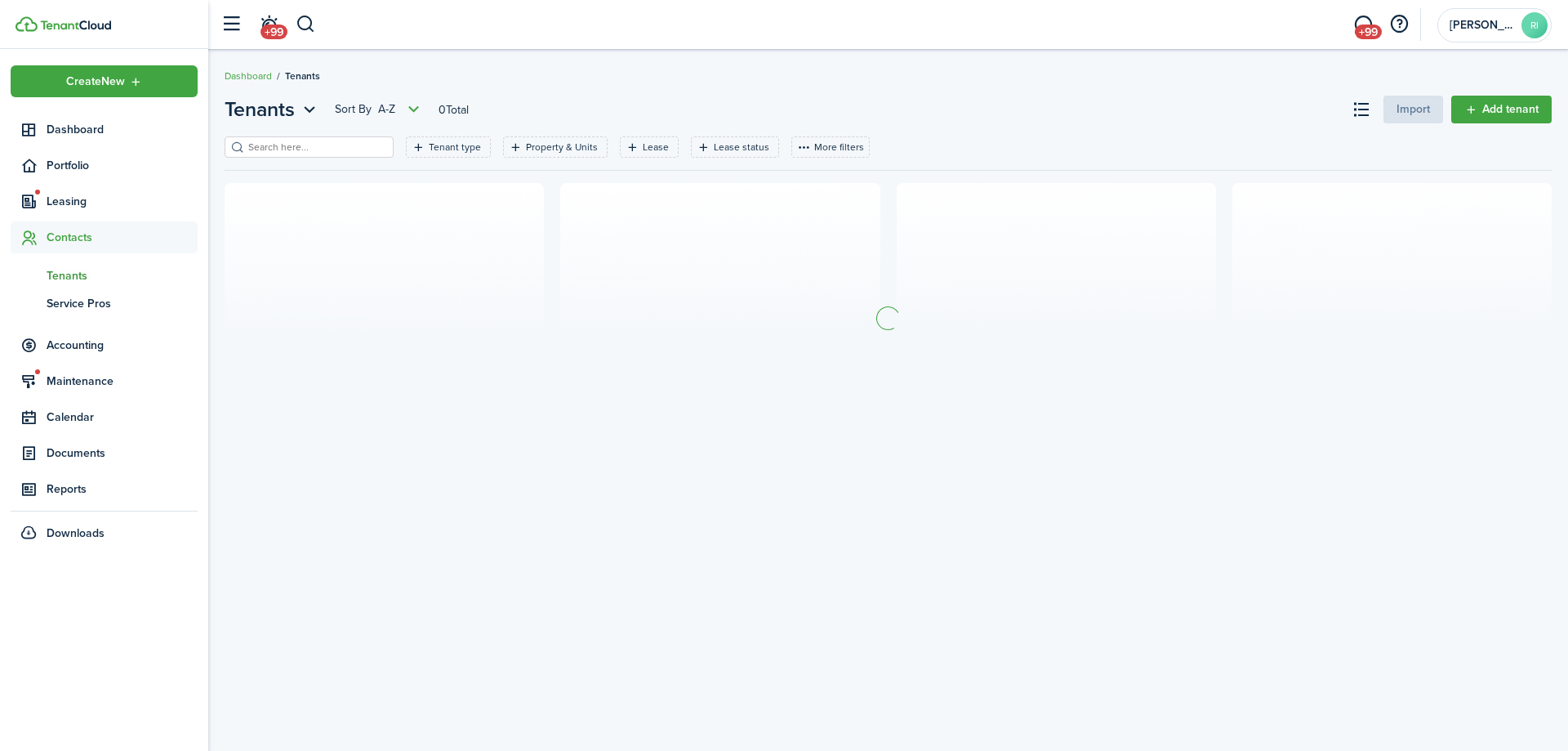
click at [293, 151] on input "search" at bounding box center [316, 147] width 144 height 15
type input "thomas"
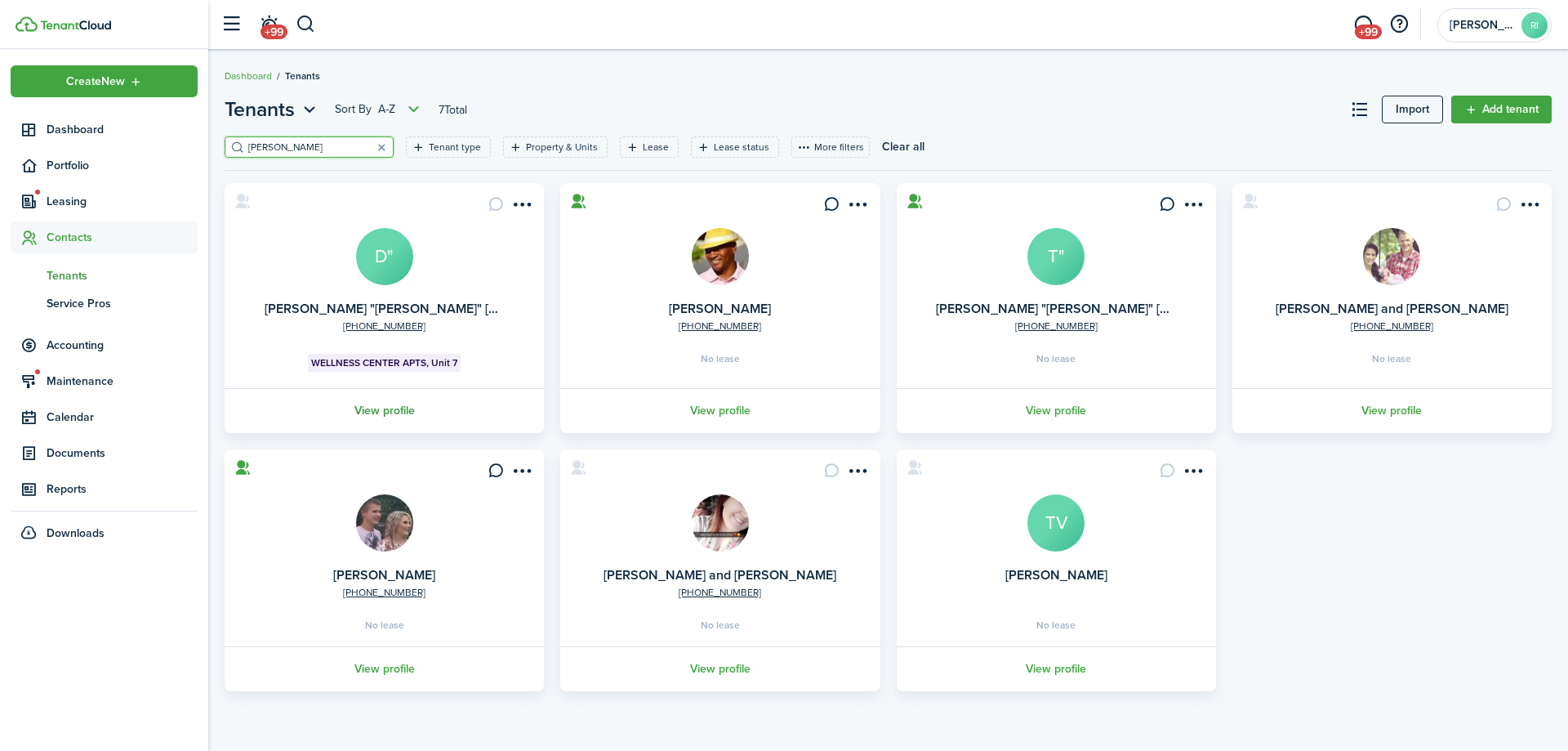
click at [414, 400] on link "View profile" at bounding box center [384, 410] width 324 height 45
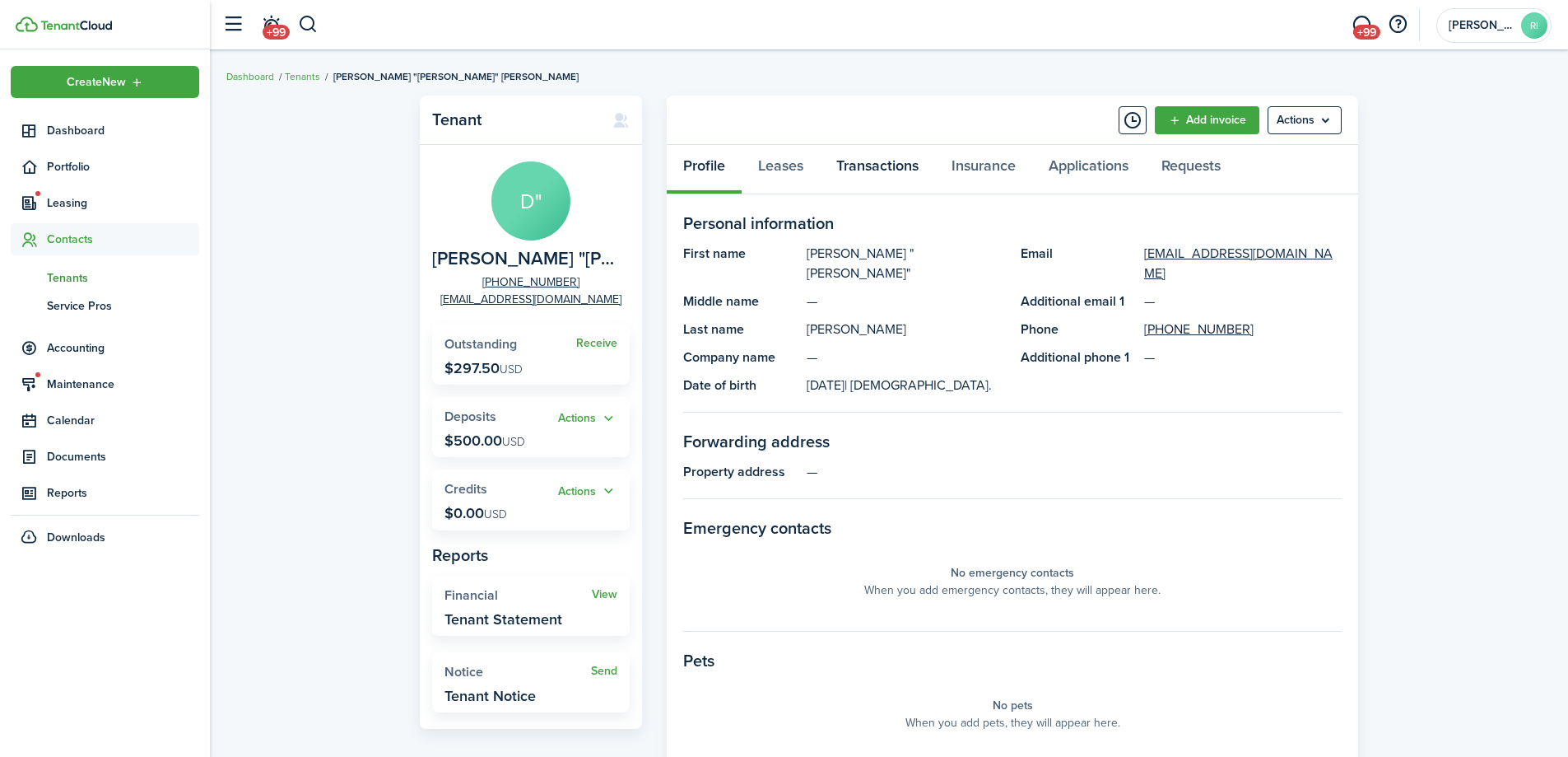
click at [912, 171] on link "Transactions" at bounding box center [877, 170] width 115 height 49
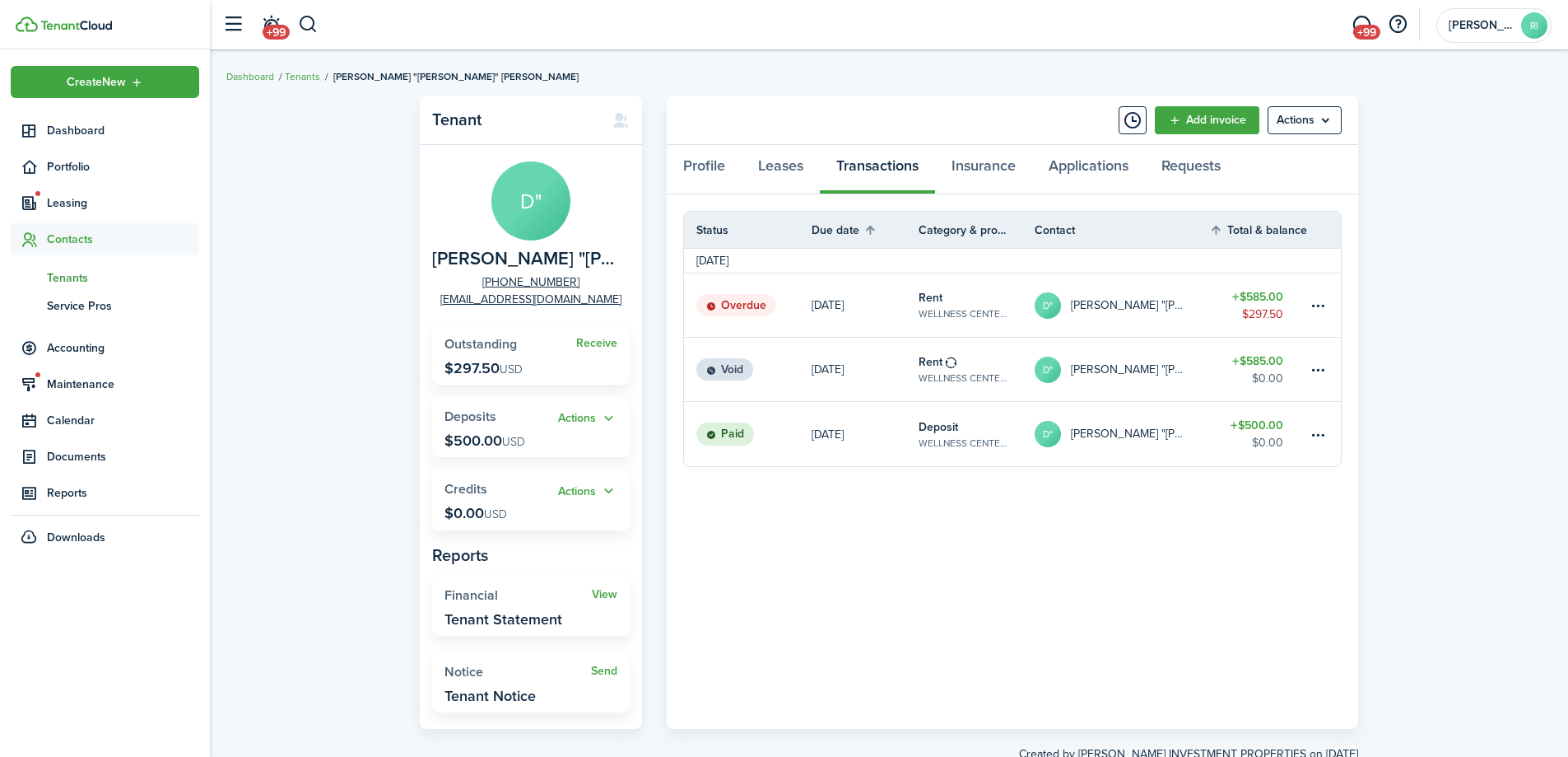
click at [881, 315] on link "Sep 01" at bounding box center [864, 305] width 107 height 63
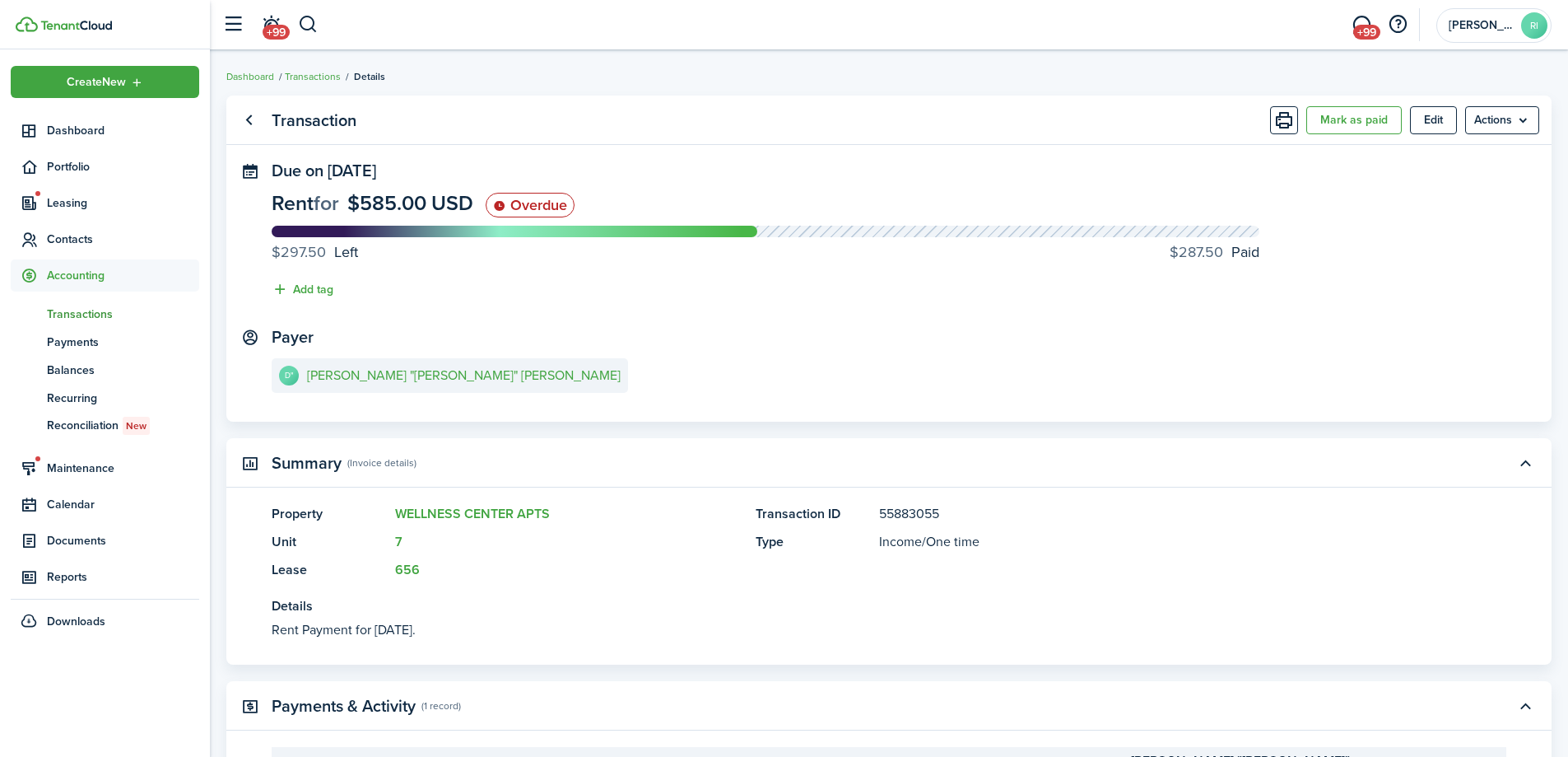
scroll to position [196, 0]
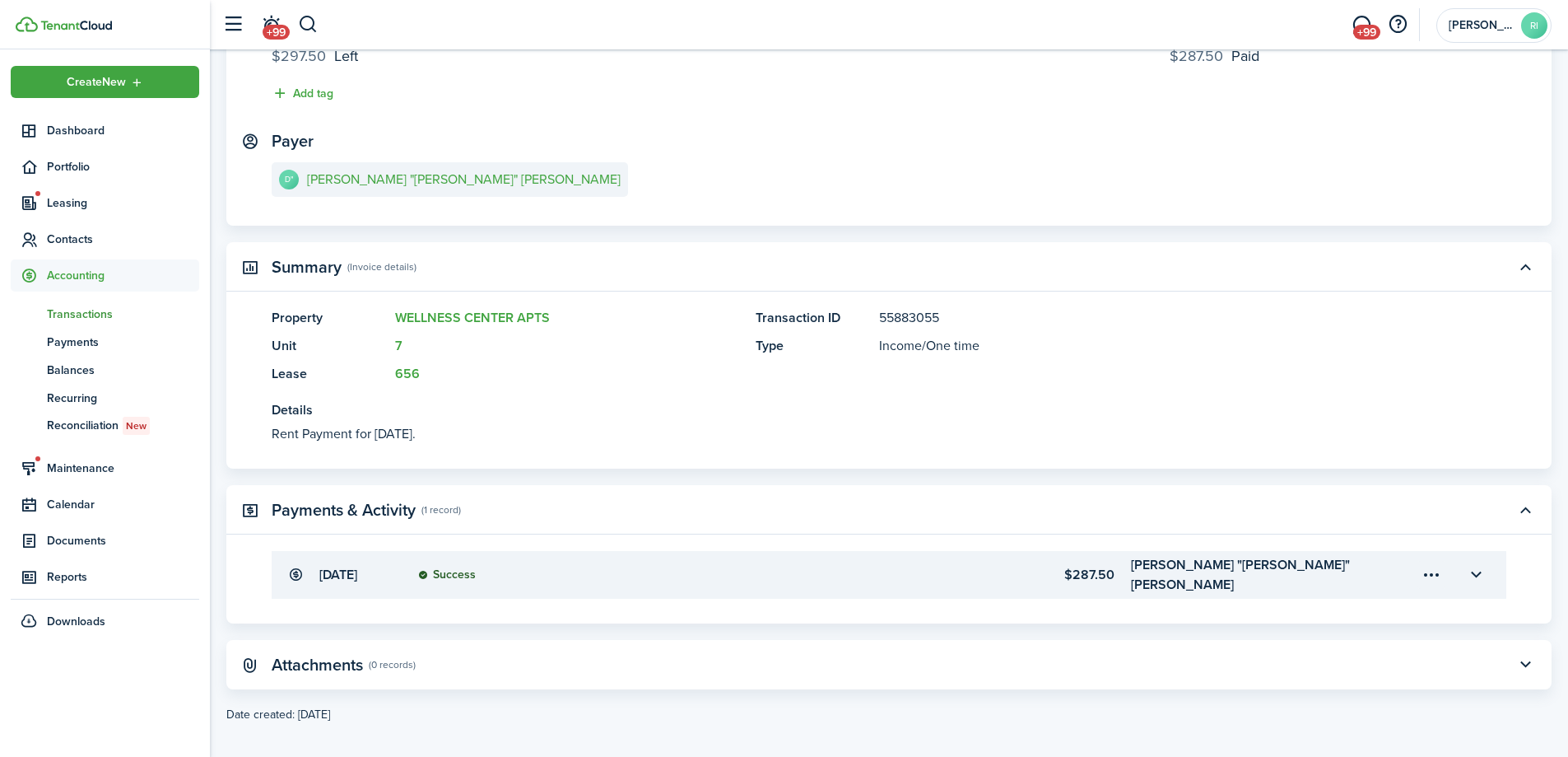
click at [1432, 566] on menu-trigger-card "Open menu" at bounding box center [1431, 574] width 28 height 28
click at [1361, 461] on panel-main-body "Property WELLNESS CENTER APTS Unit 7 Lease 656 Transaction ID 55883055 Type Inc…" at bounding box center [888, 388] width 1325 height 160
